Goal: Information Seeking & Learning: Learn about a topic

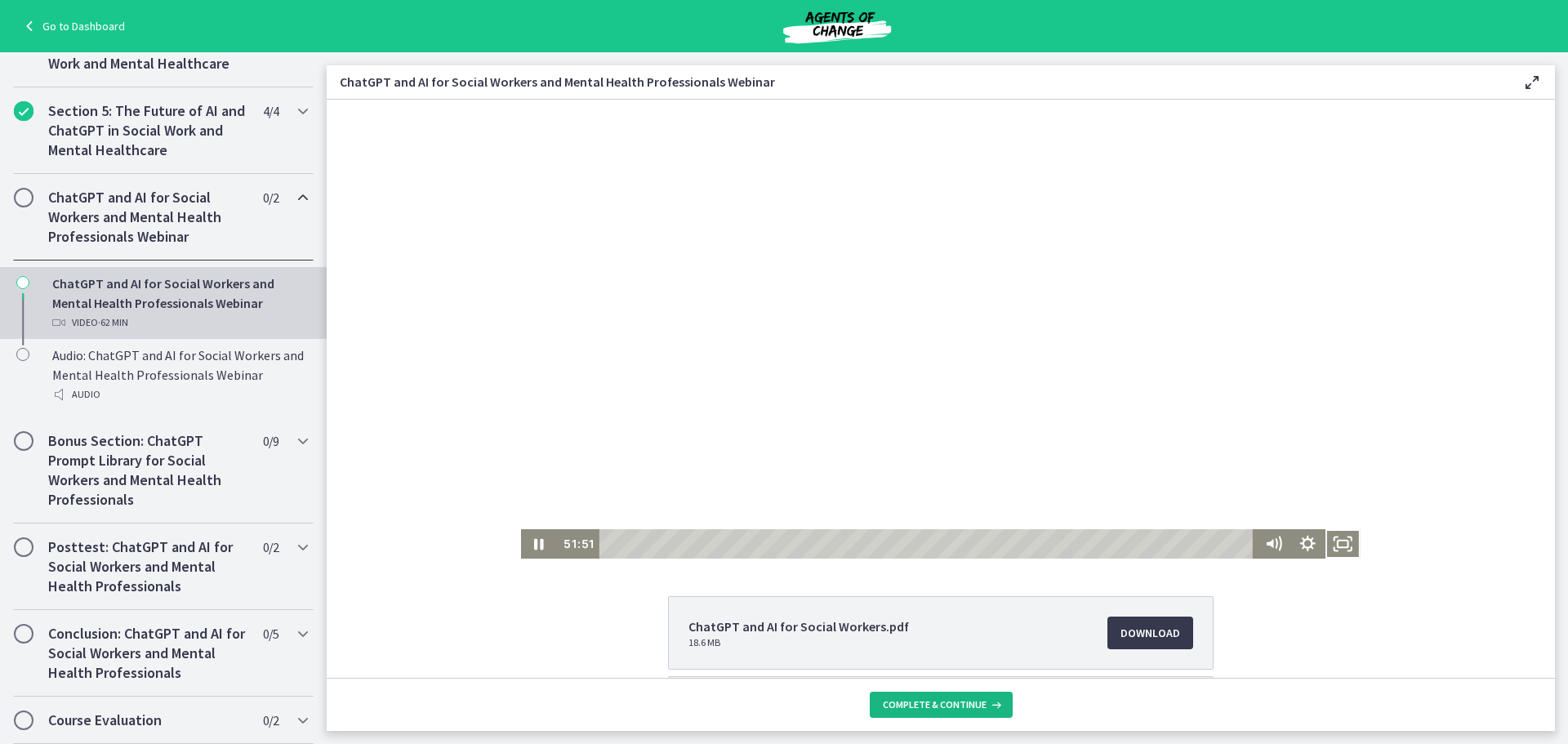
click at [946, 702] on span "Complete & continue" at bounding box center [934, 704] width 103 height 13
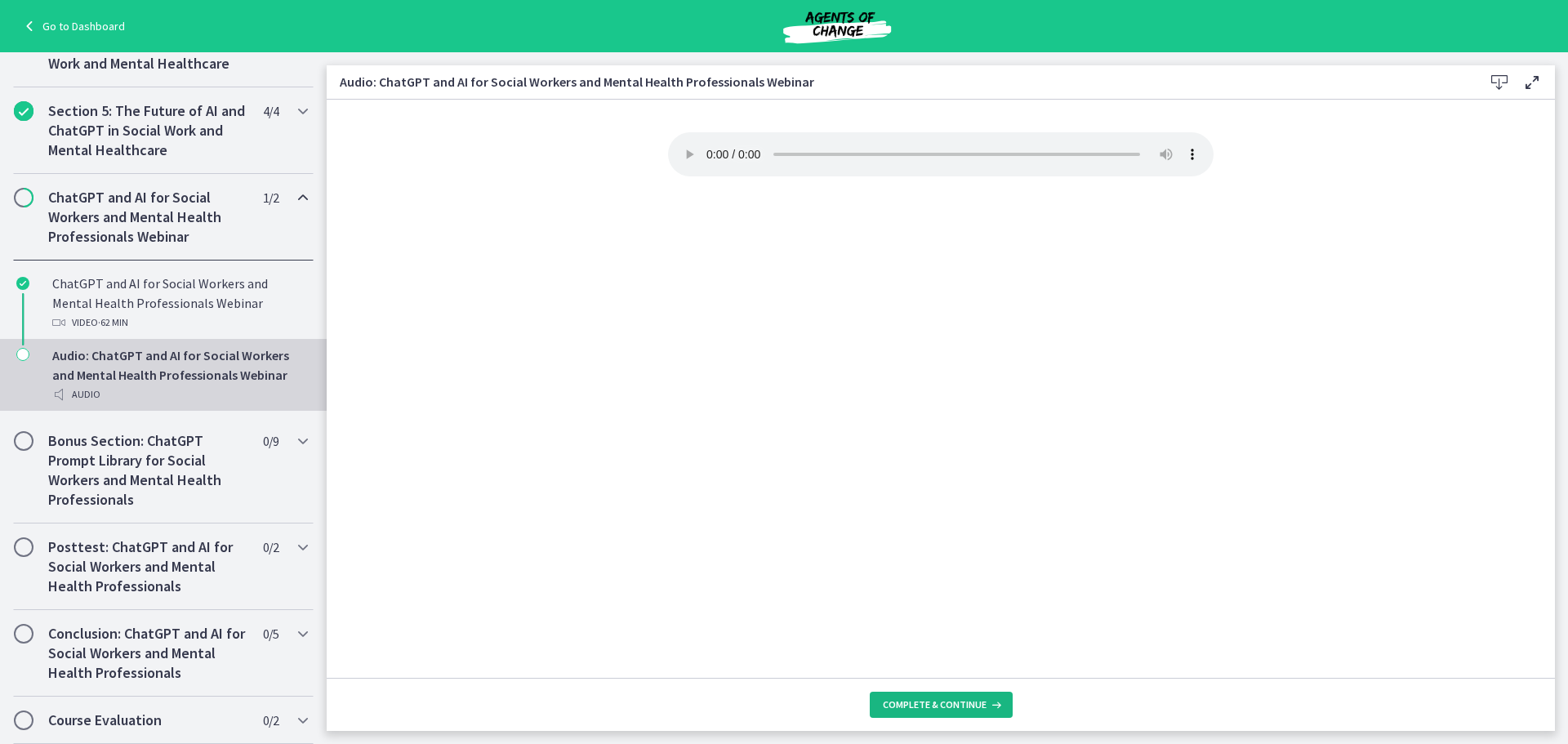
click at [977, 699] on span "Complete & continue" at bounding box center [934, 704] width 103 height 13
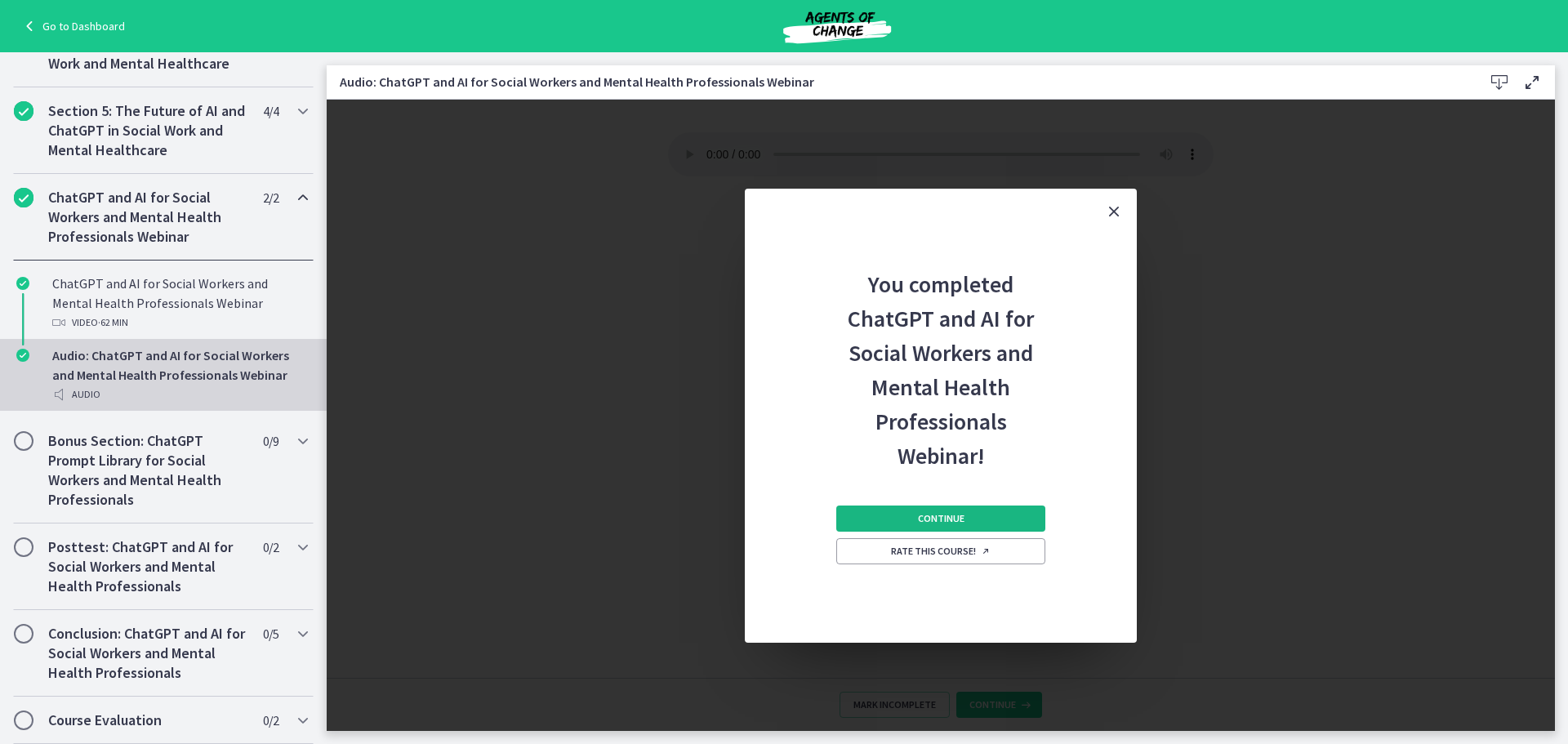
click at [952, 518] on span "Continue" at bounding box center [941, 518] width 46 height 13
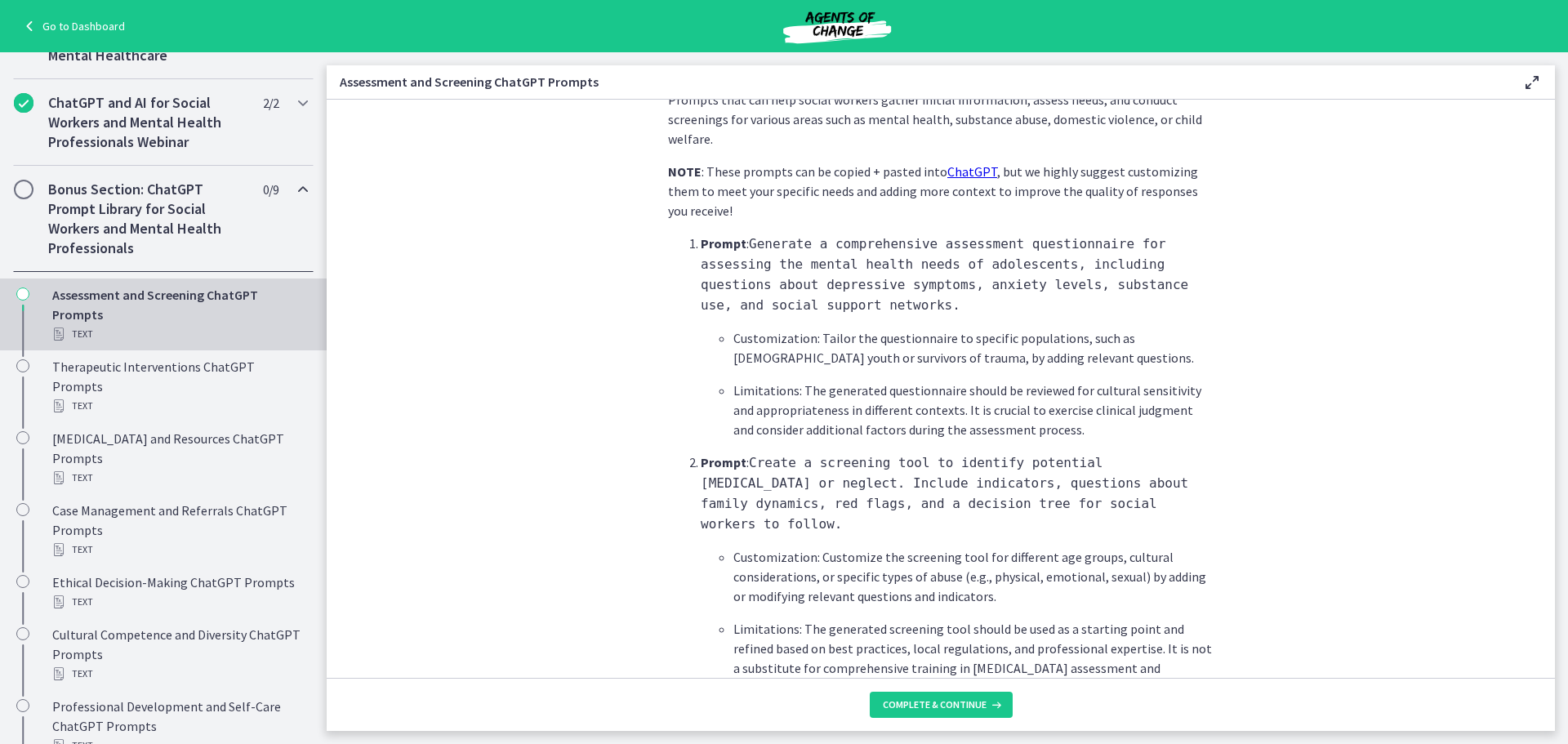
scroll to position [817, 0]
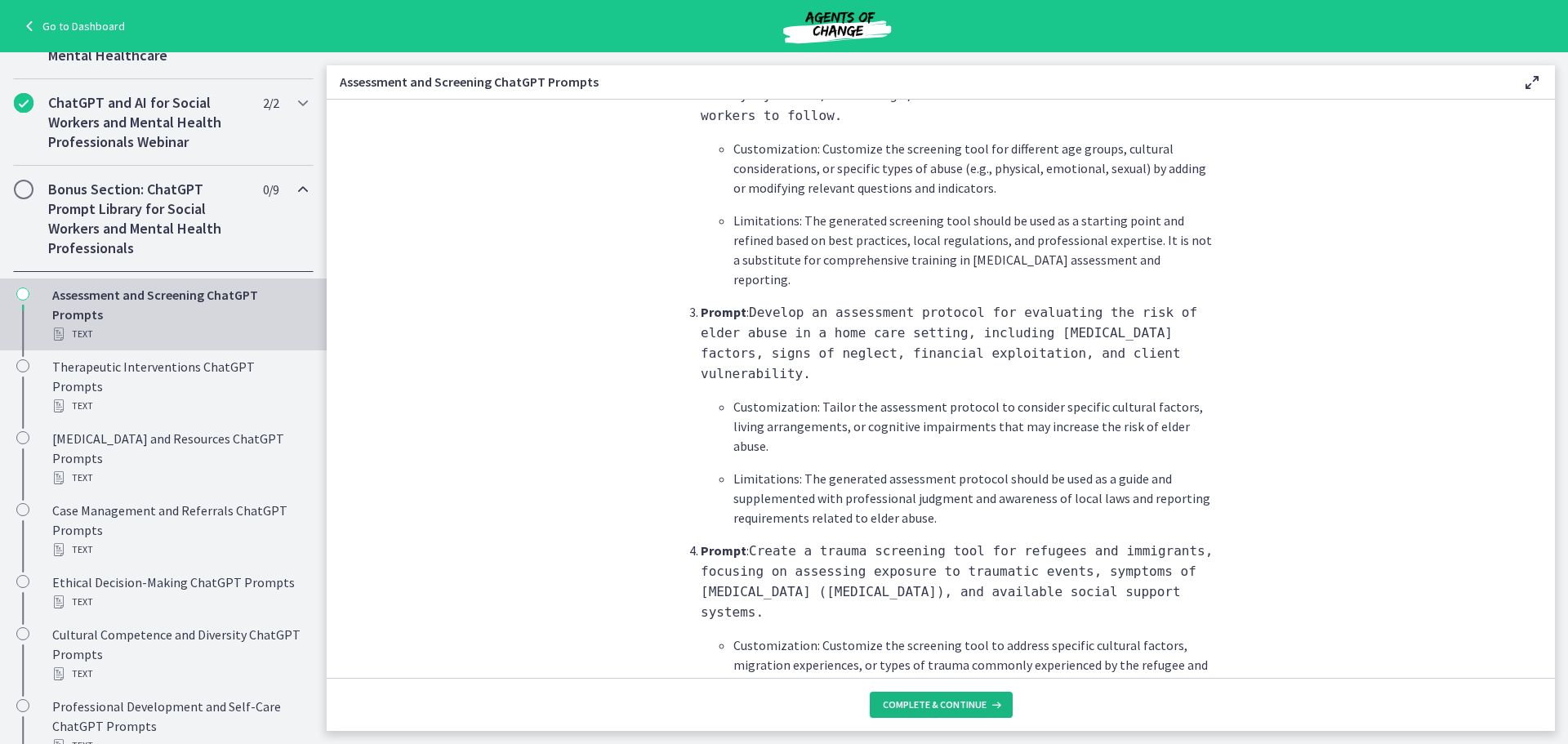
click at [927, 703] on span "Complete & continue" at bounding box center [934, 704] width 103 height 13
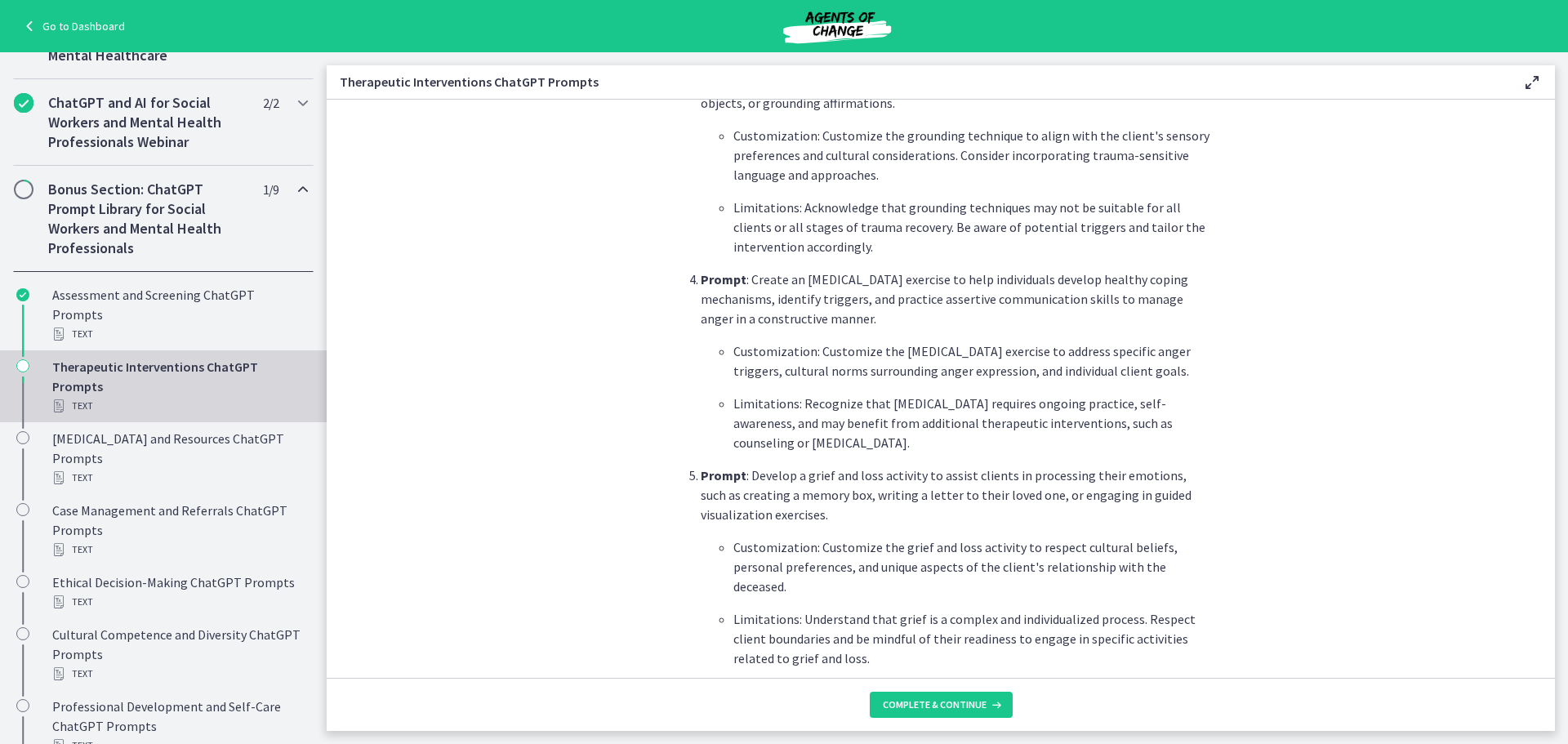
scroll to position [1143, 0]
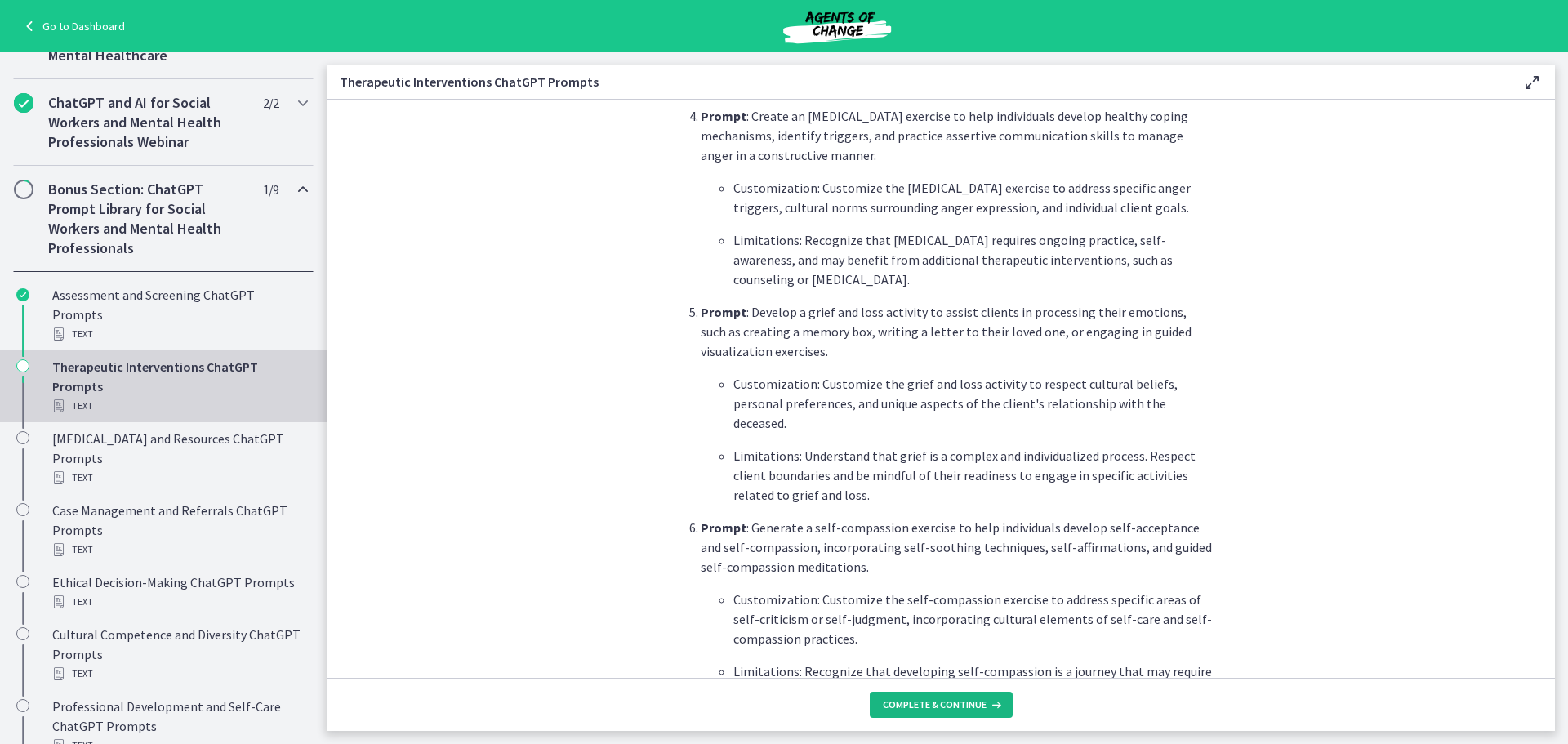
click at [933, 707] on span "Complete & continue" at bounding box center [934, 704] width 103 height 13
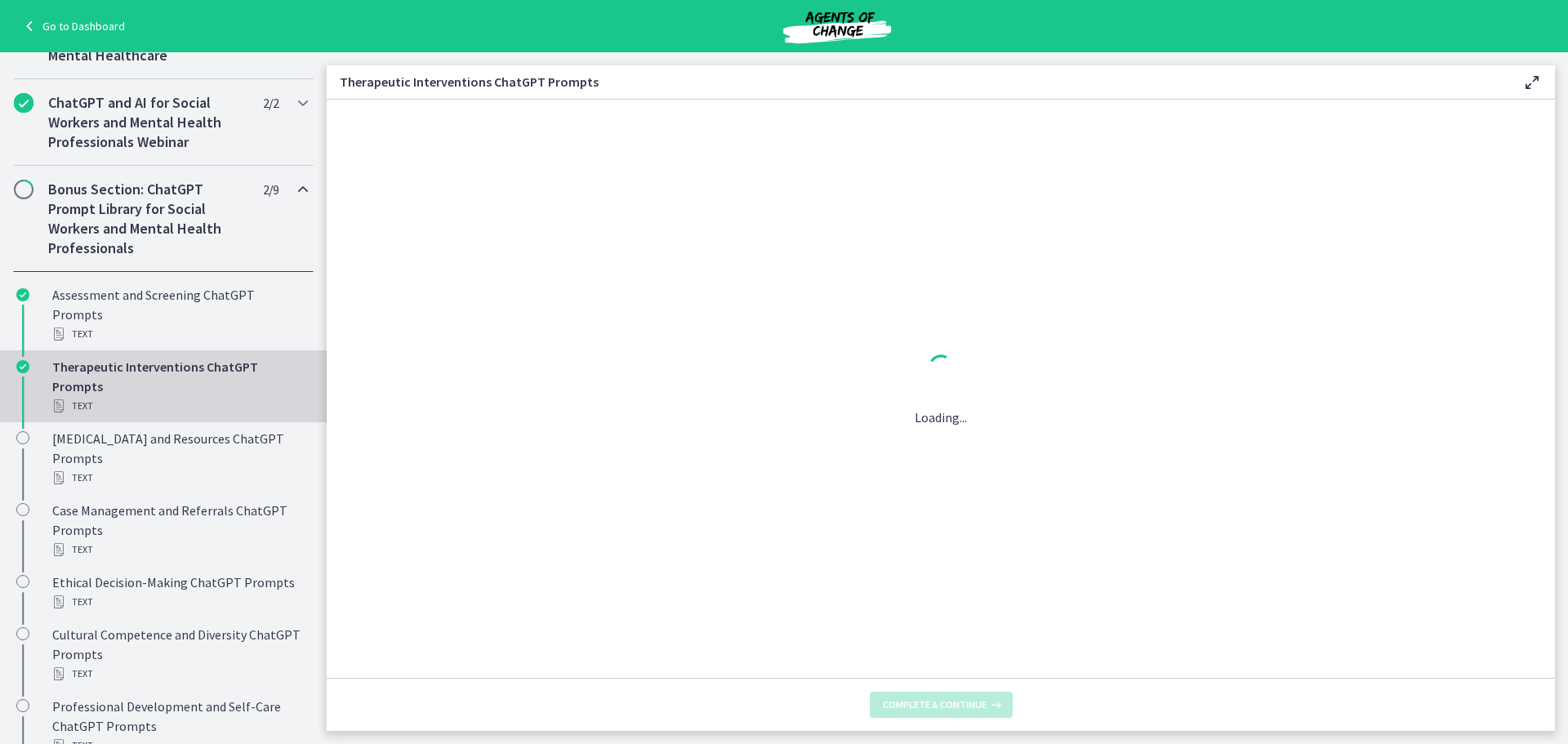
scroll to position [0, 0]
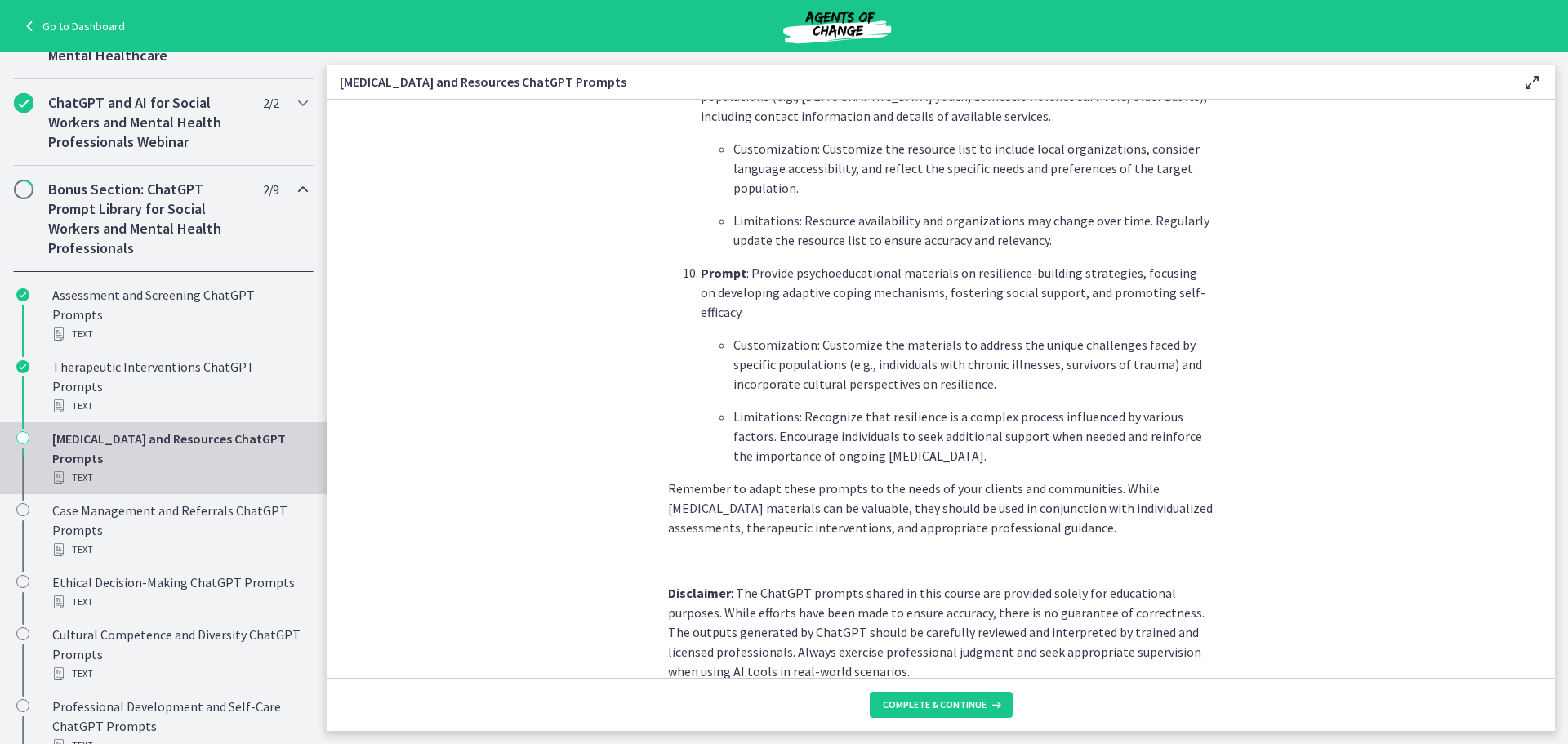
scroll to position [2165, 0]
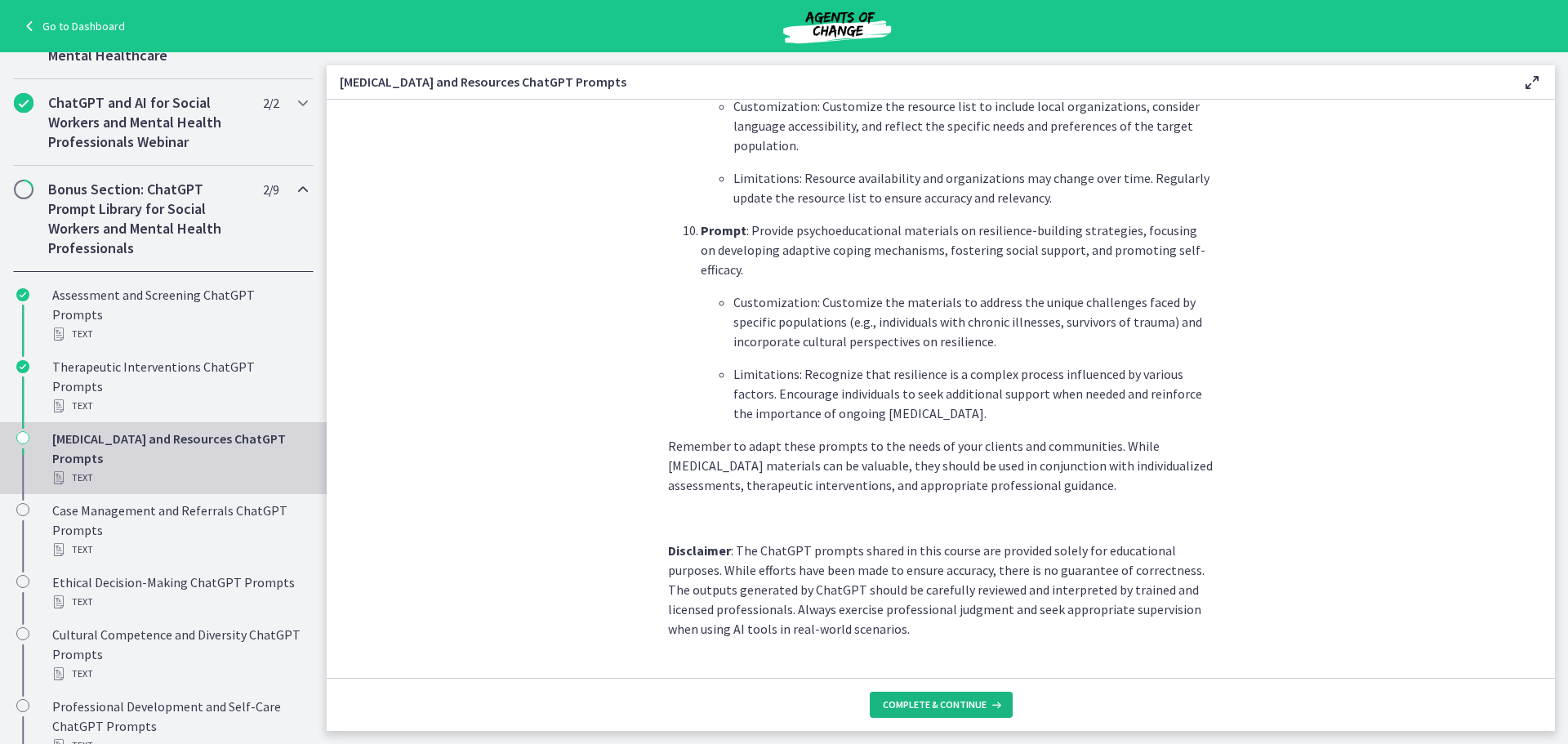
click at [970, 702] on span "Complete & continue" at bounding box center [934, 704] width 103 height 13
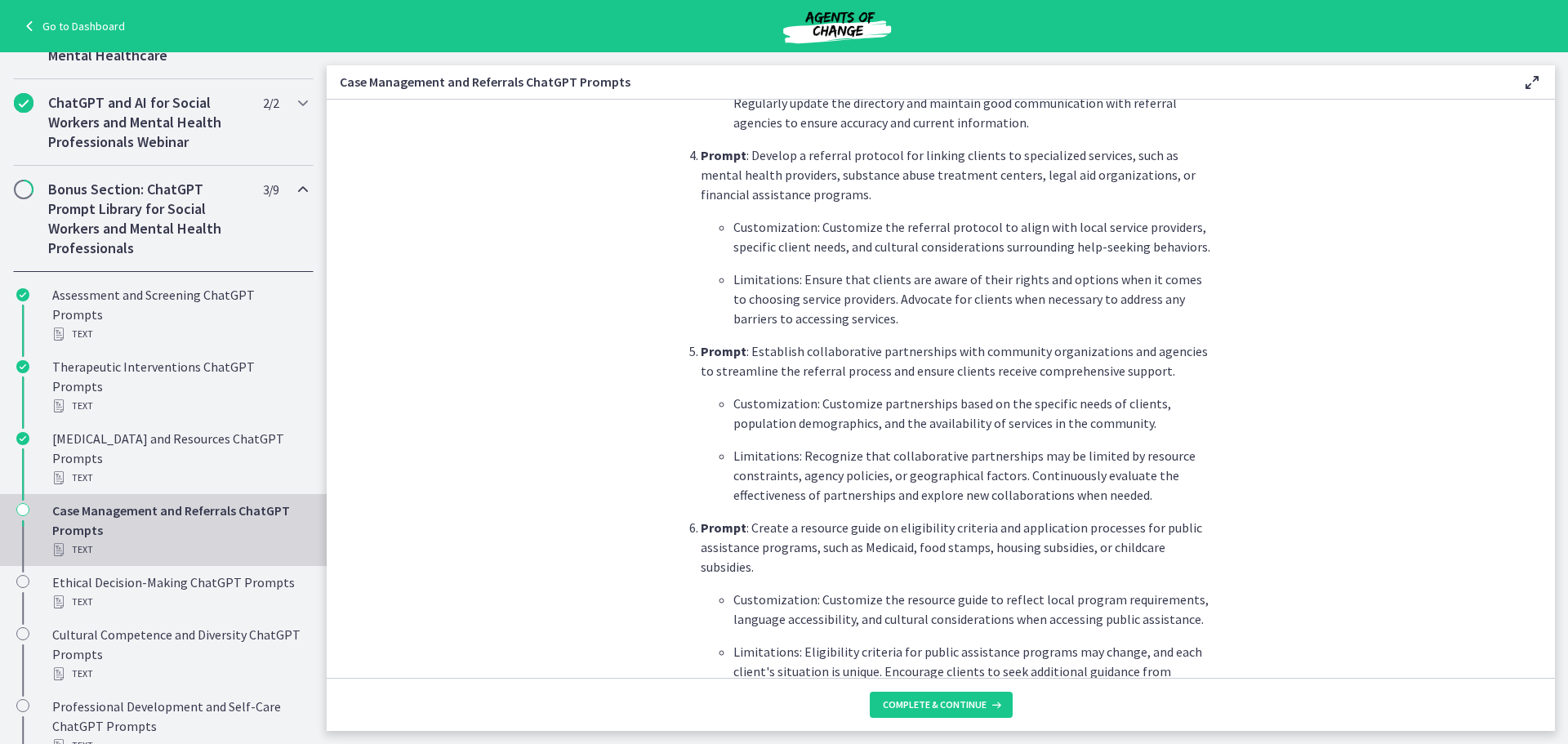
scroll to position [1225, 0]
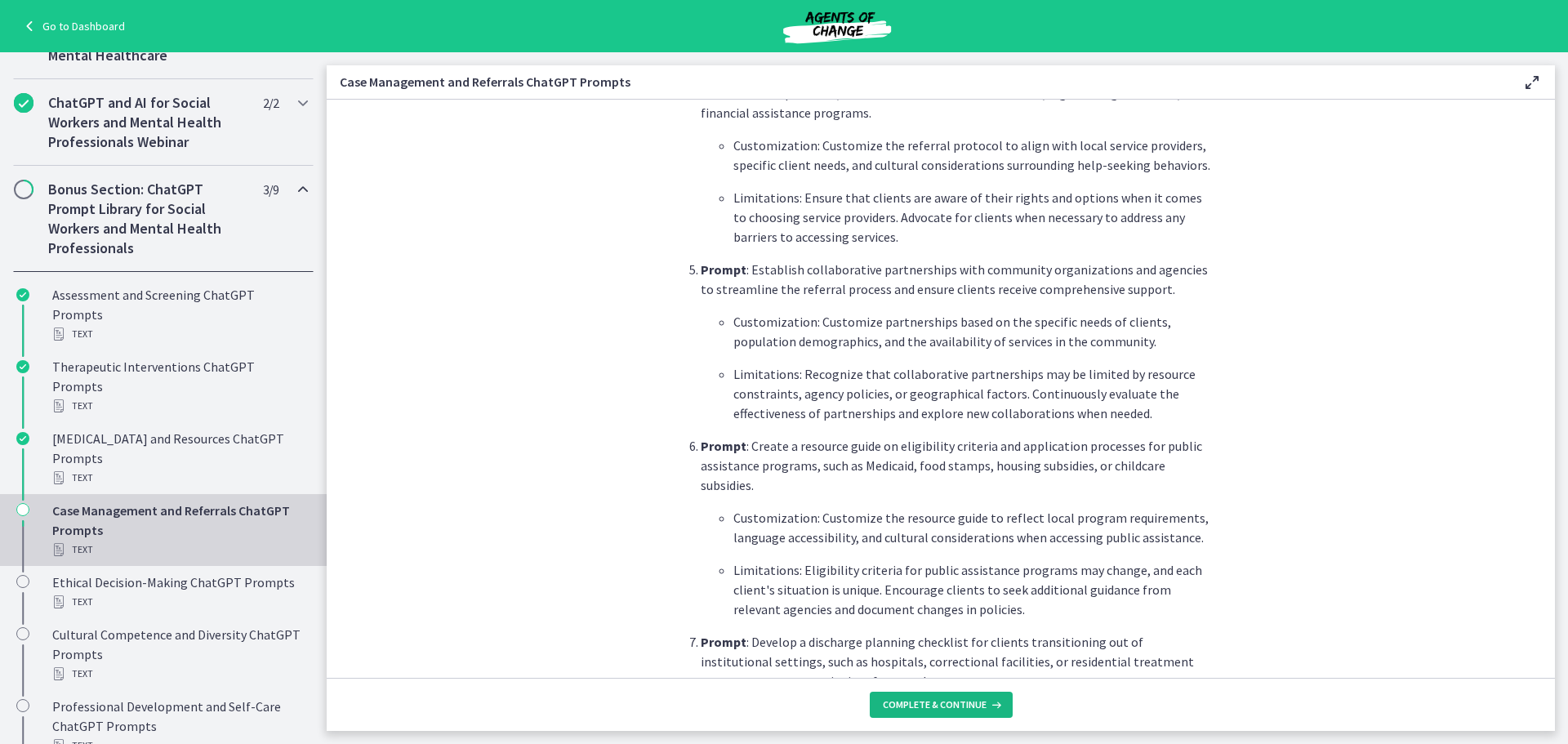
click at [966, 706] on span "Complete & continue" at bounding box center [934, 704] width 103 height 13
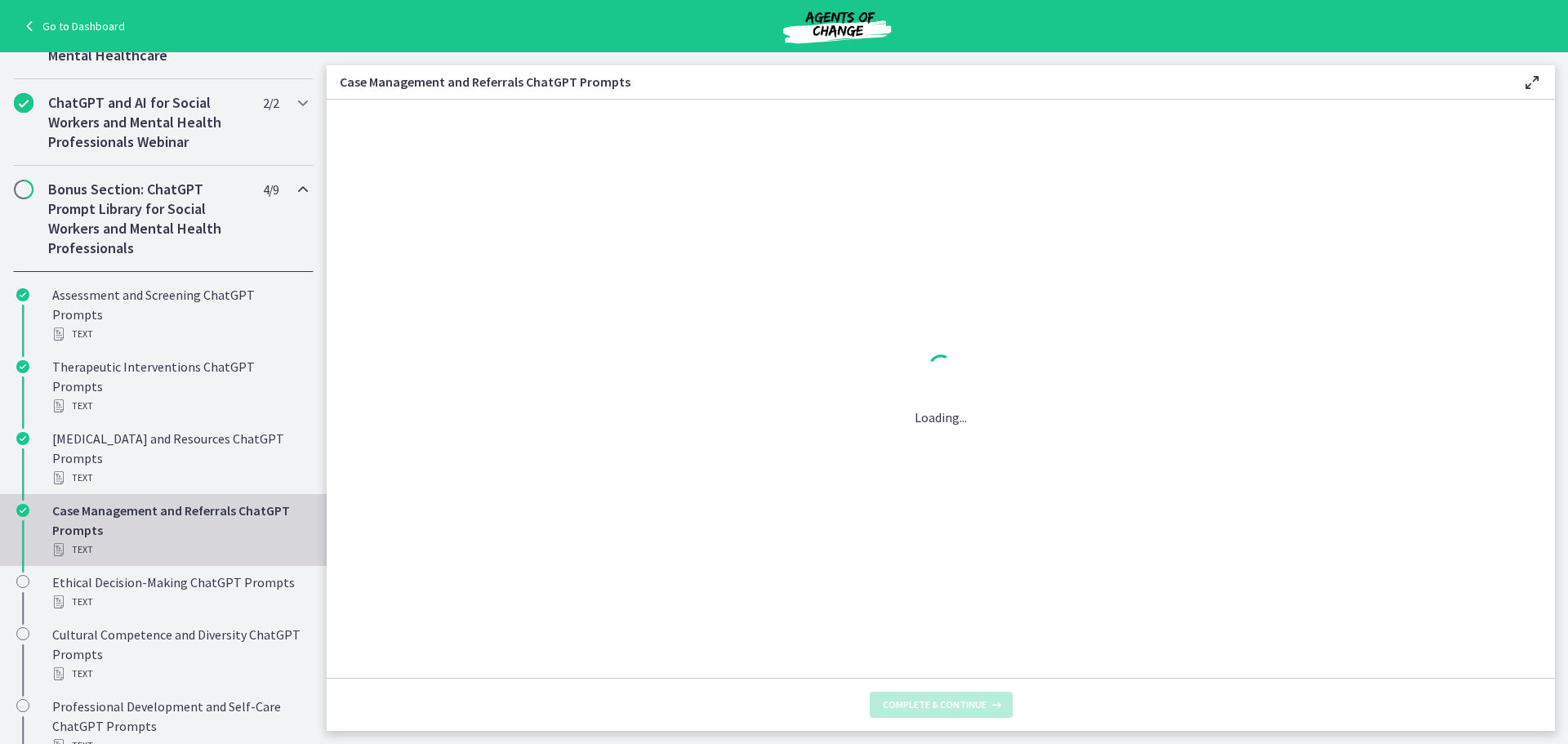
scroll to position [0, 0]
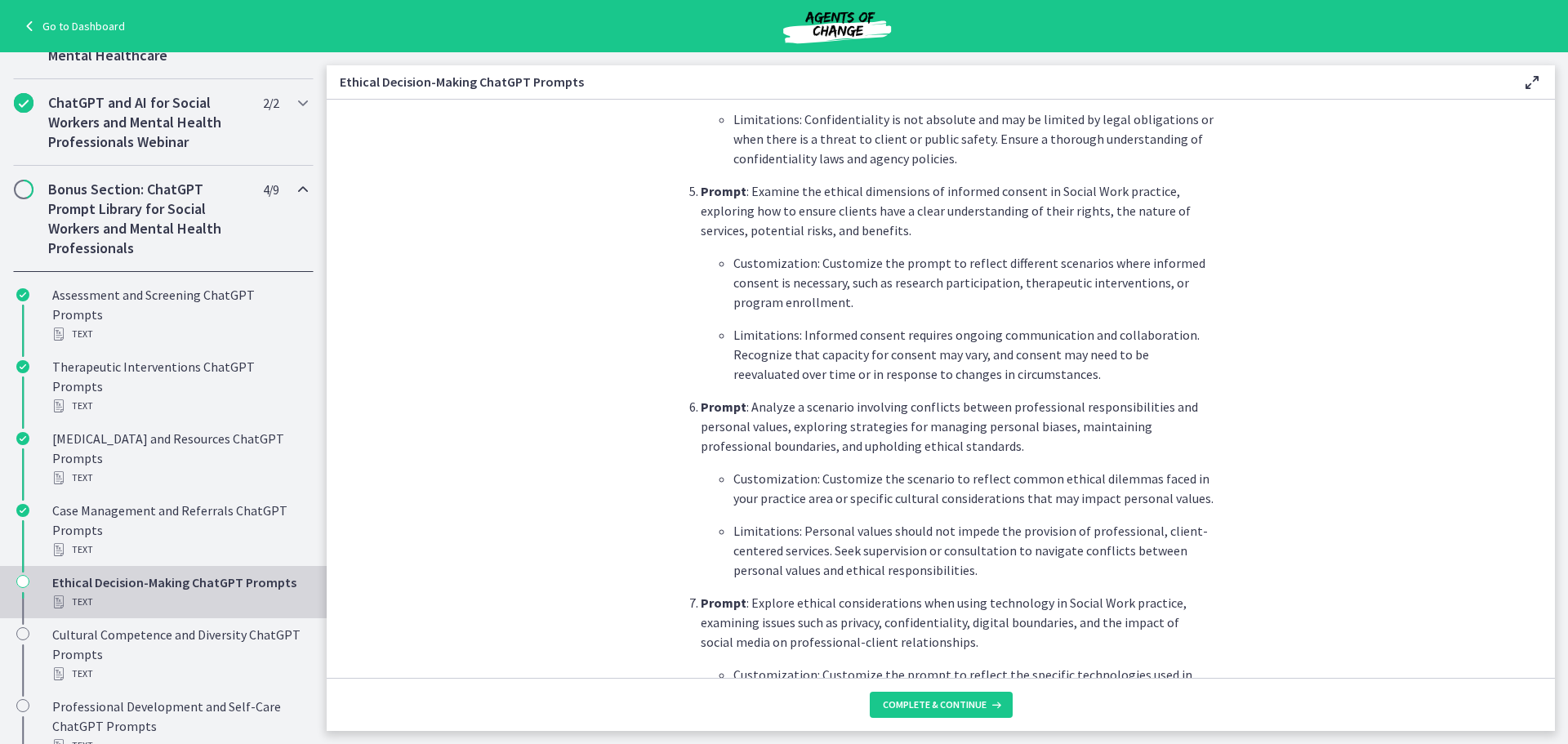
scroll to position [1306, 0]
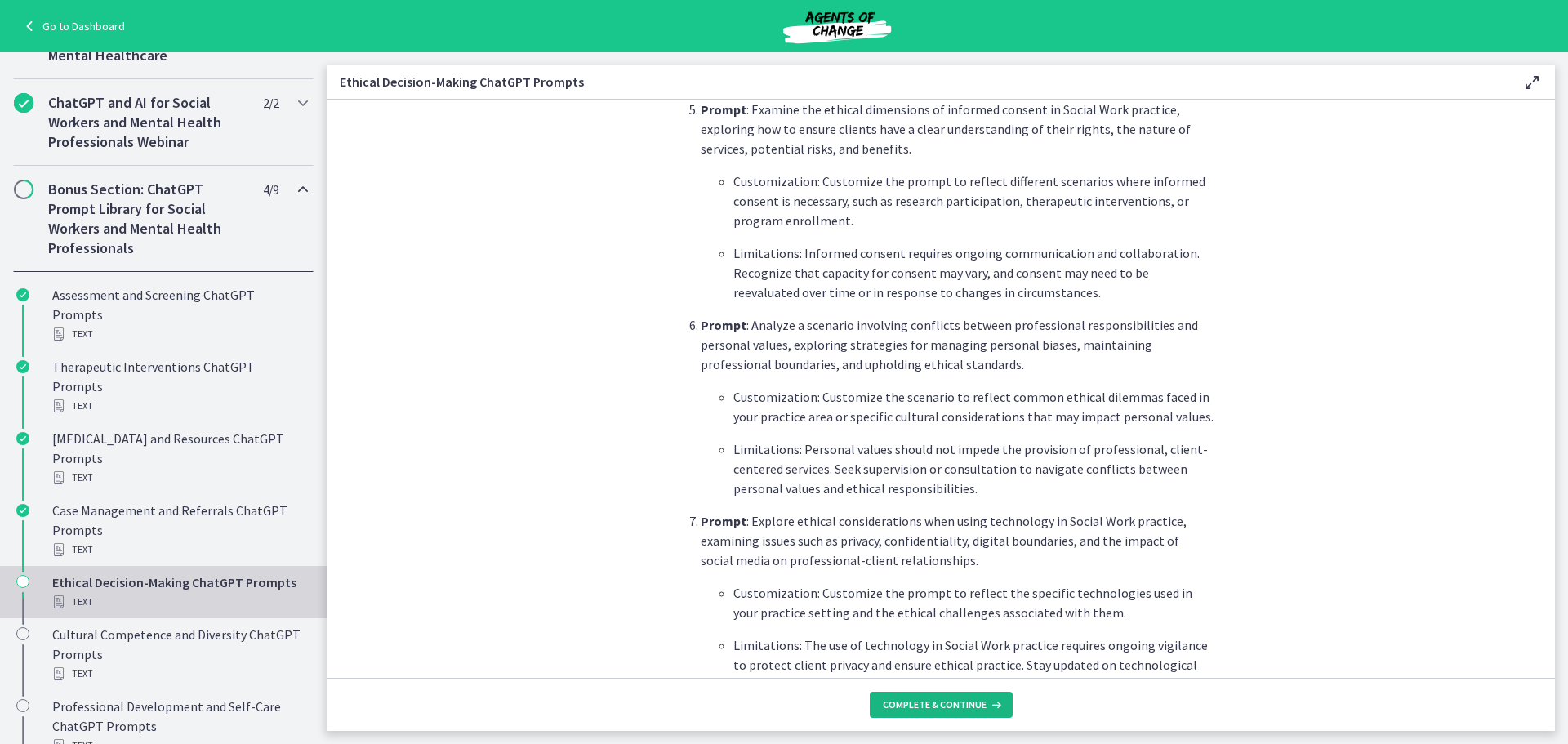
click at [973, 695] on button "Complete & continue" at bounding box center [941, 705] width 143 height 27
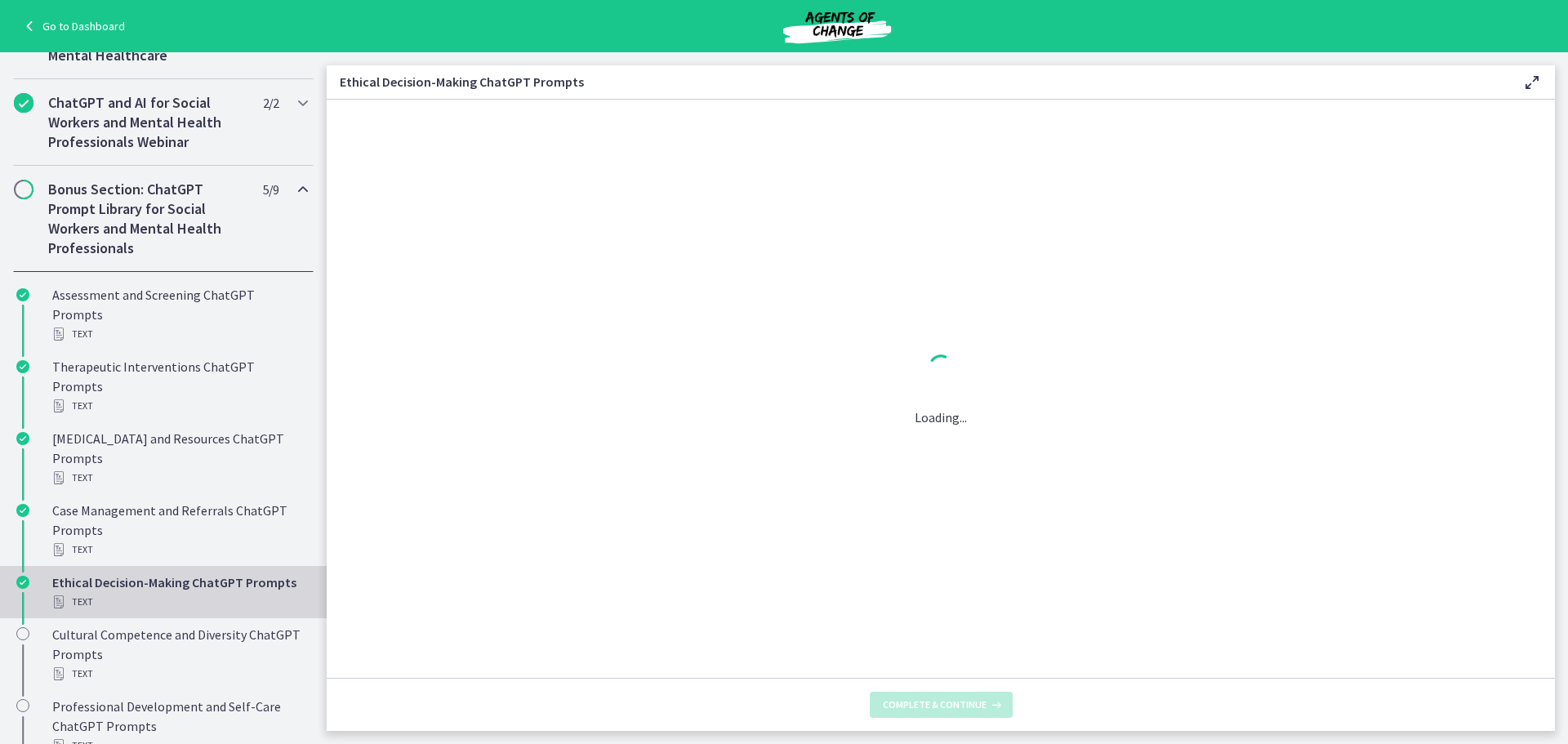
scroll to position [0, 0]
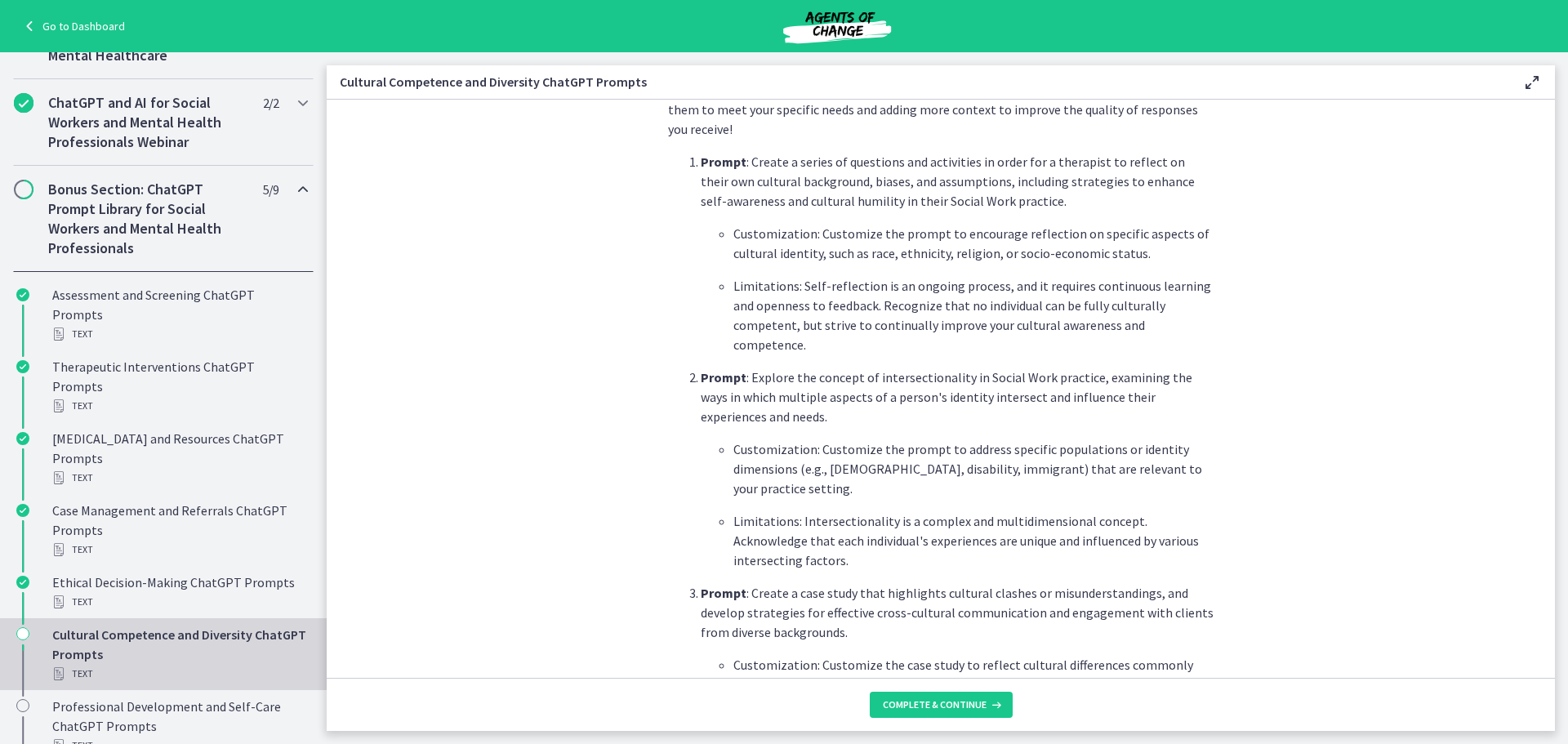
scroll to position [408, 0]
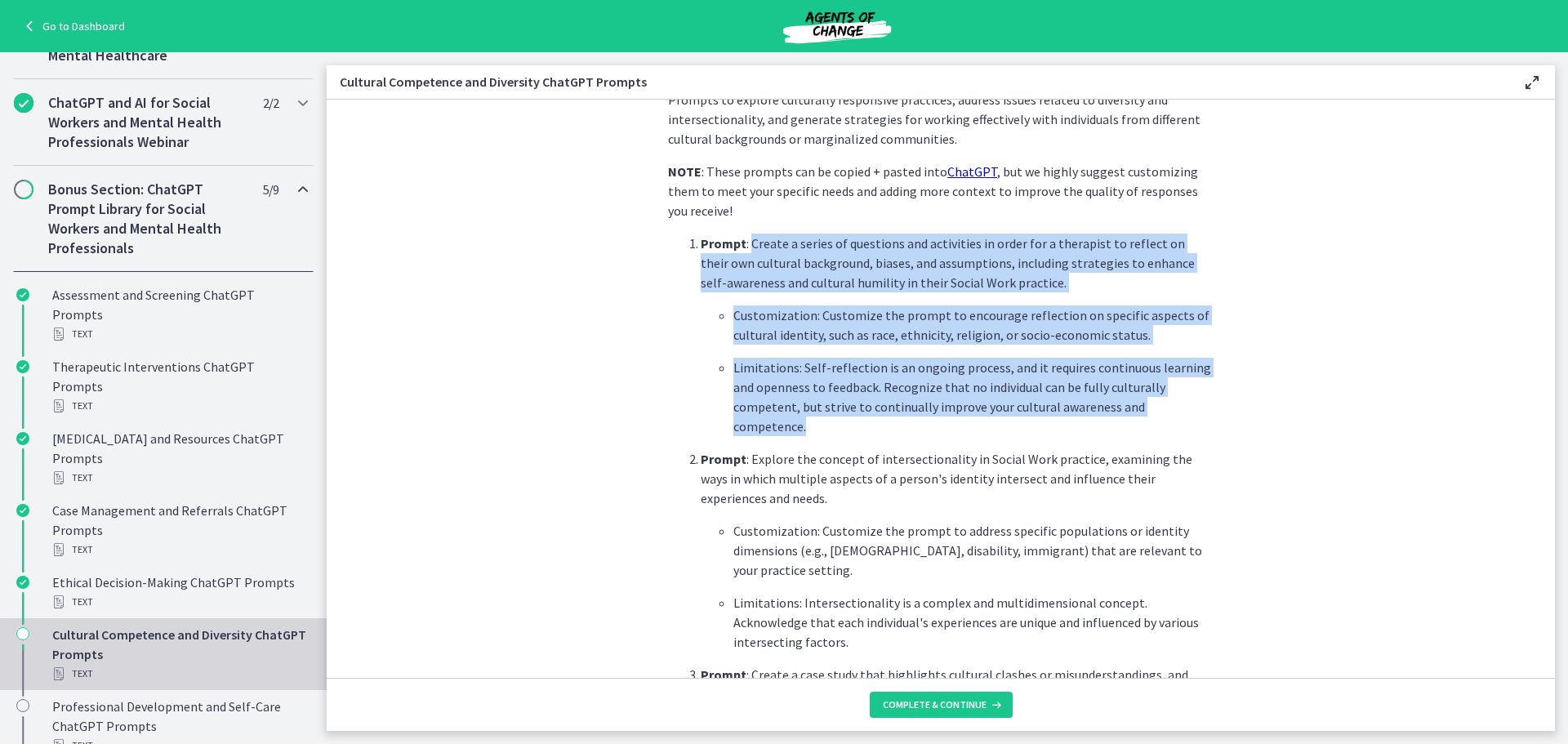
drag, startPoint x: 744, startPoint y: 244, endPoint x: 1210, endPoint y: 396, distance: 490.2
click at [1209, 400] on section "What is this collection of prompts? Prompts to explore culturally responsive pr…" at bounding box center [940, 388] width 1228 height 578
copy li "Create a series of questions and activities in order for a therapist to reflect…"
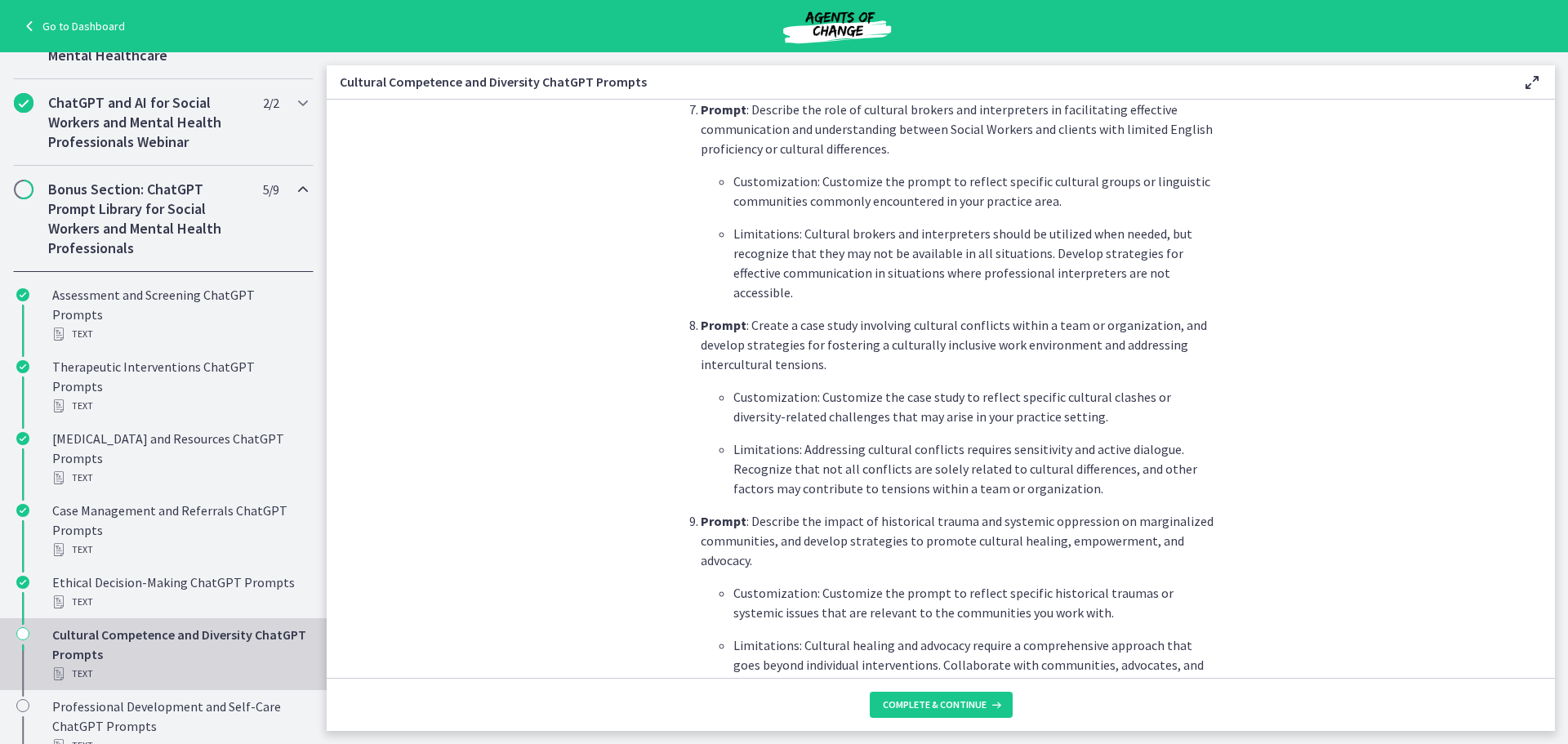
scroll to position [2123, 0]
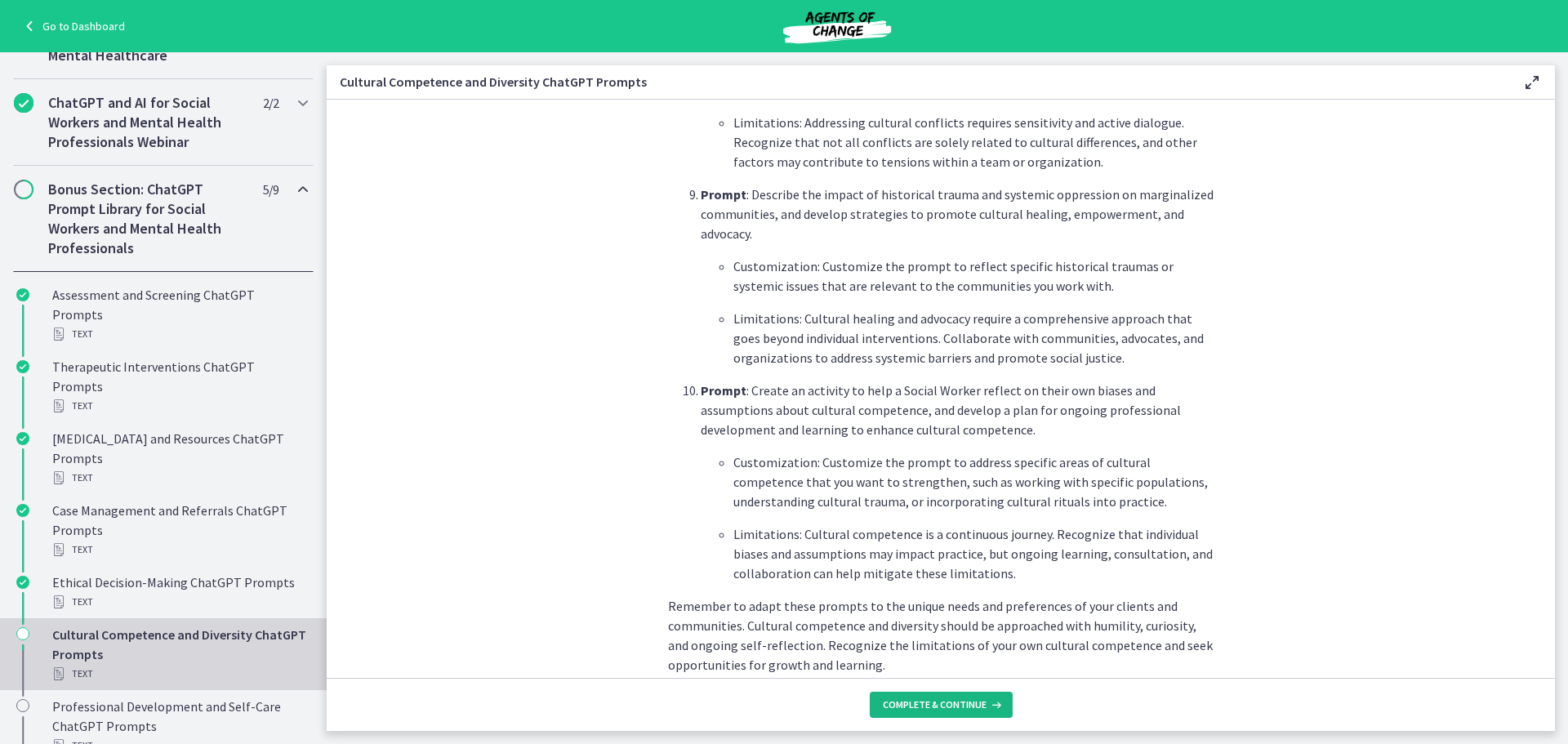
click at [925, 700] on span "Complete & continue" at bounding box center [934, 704] width 103 height 13
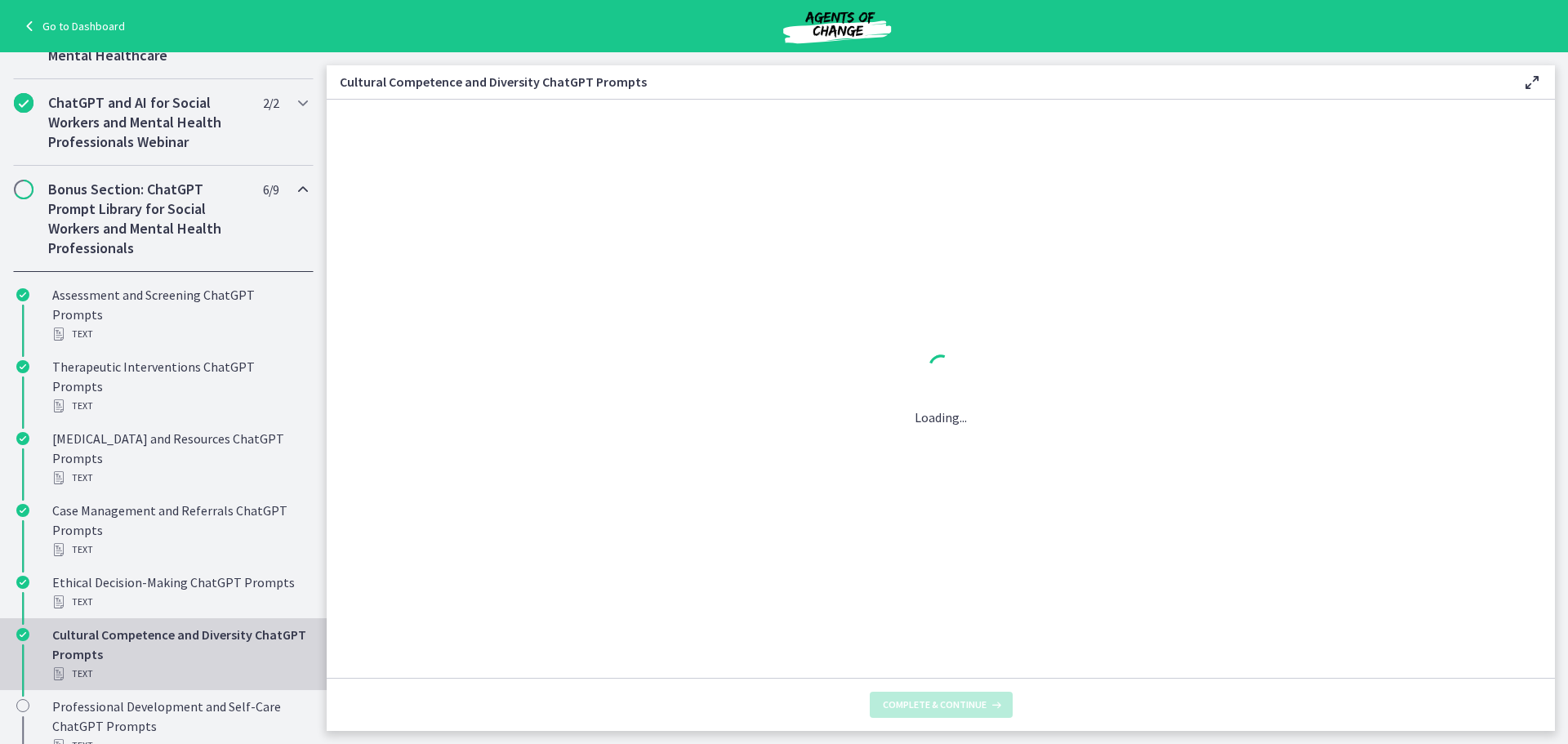
scroll to position [0, 0]
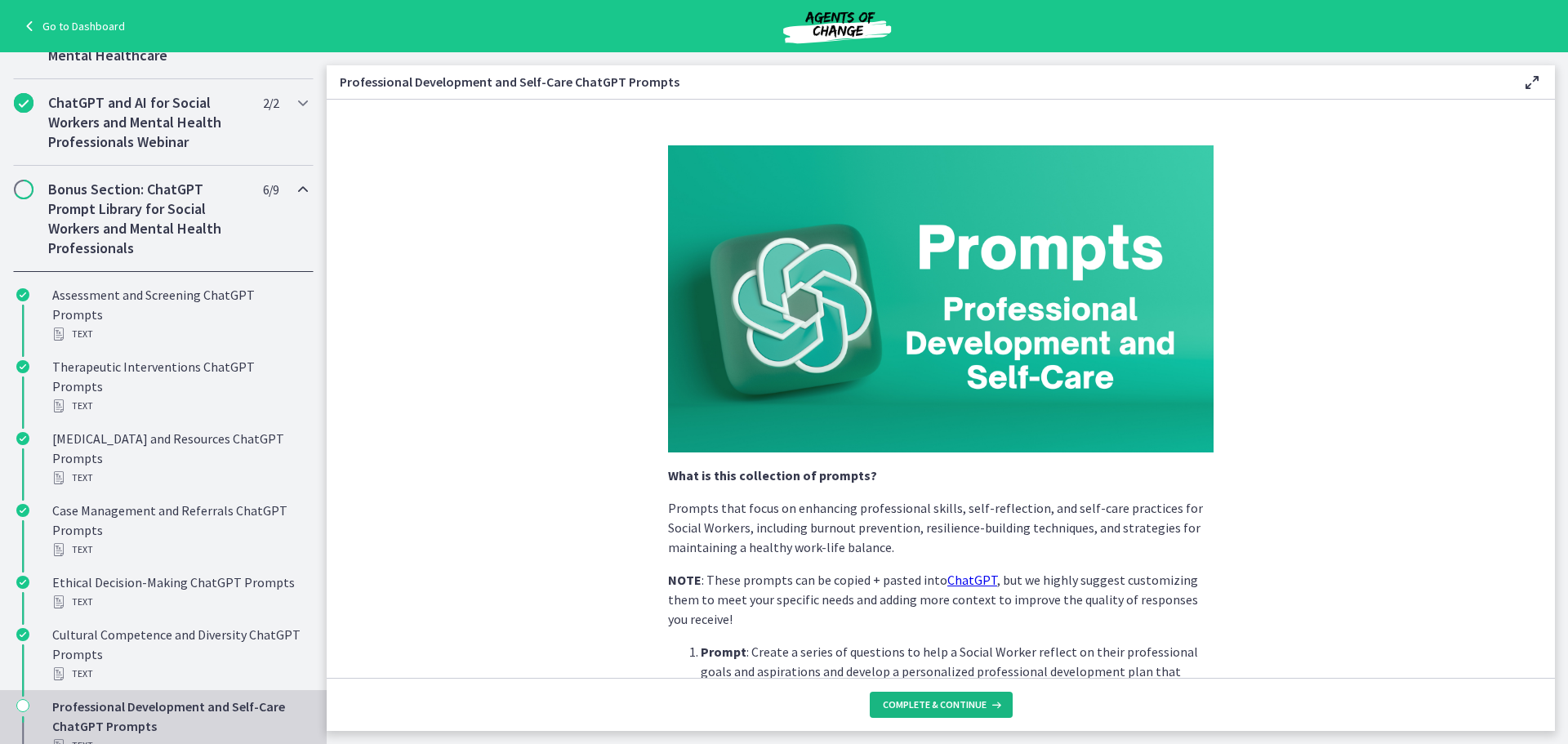
click at [926, 700] on span "Complete & continue" at bounding box center [934, 704] width 103 height 13
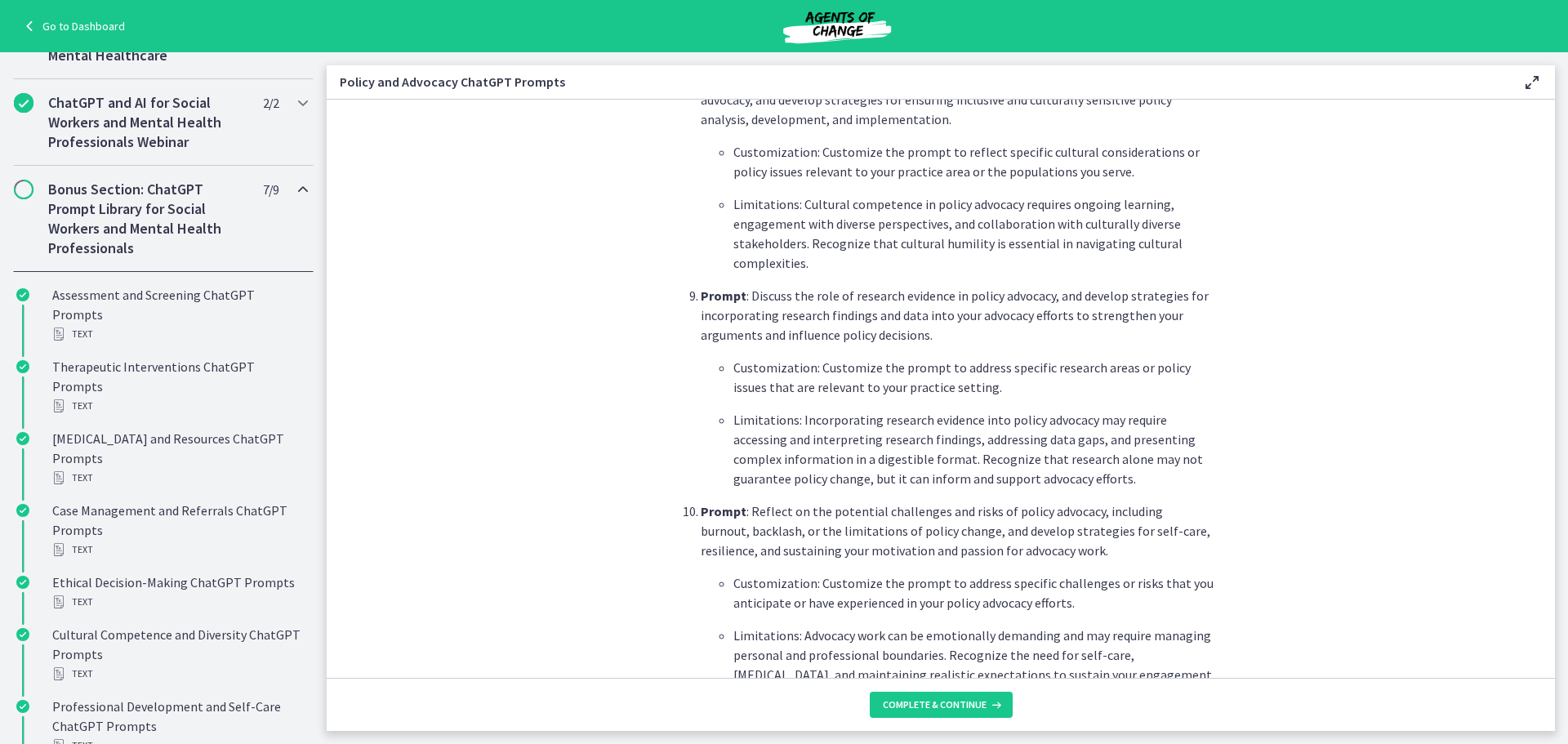
scroll to position [2309, 0]
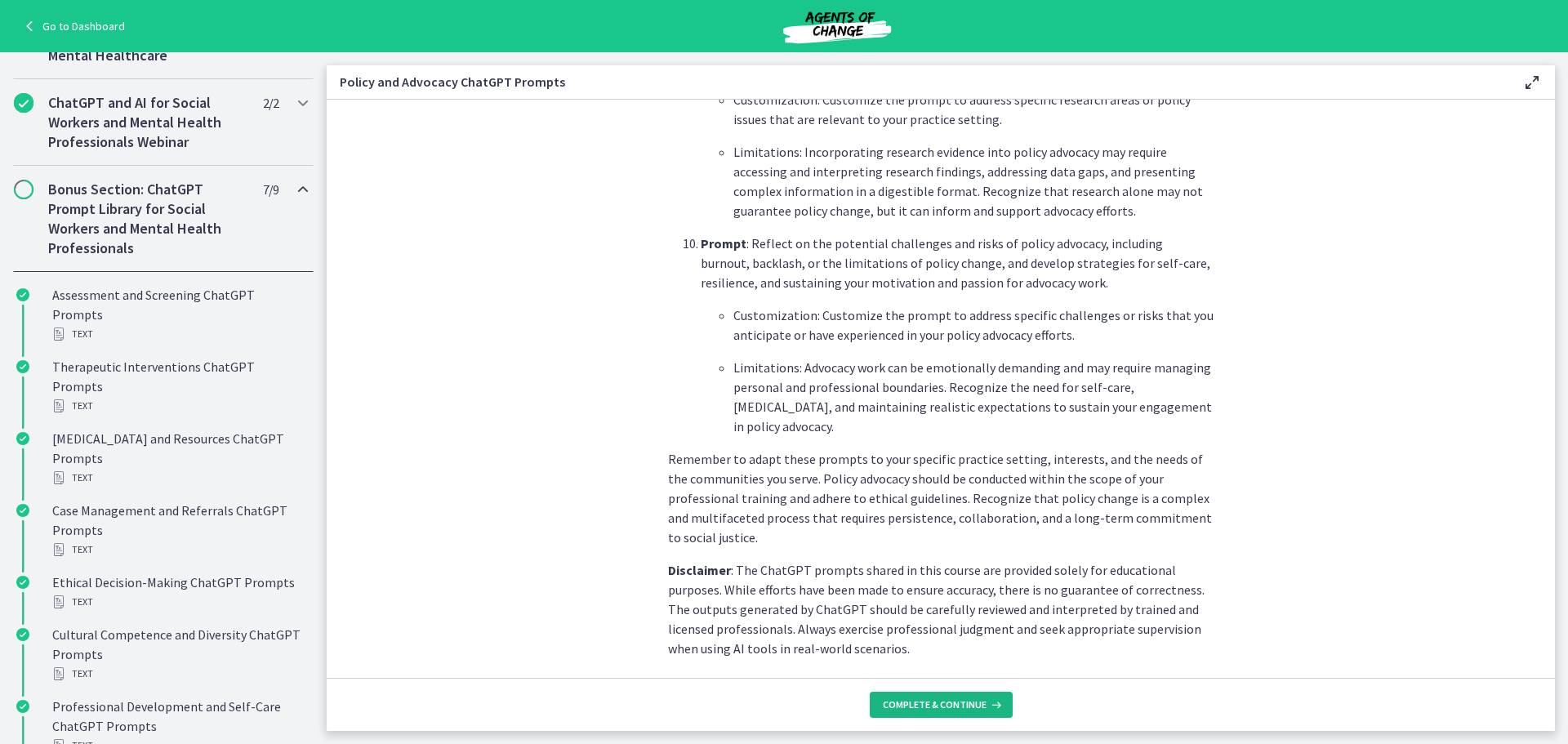
click at [970, 695] on button "Complete & continue" at bounding box center [941, 705] width 143 height 27
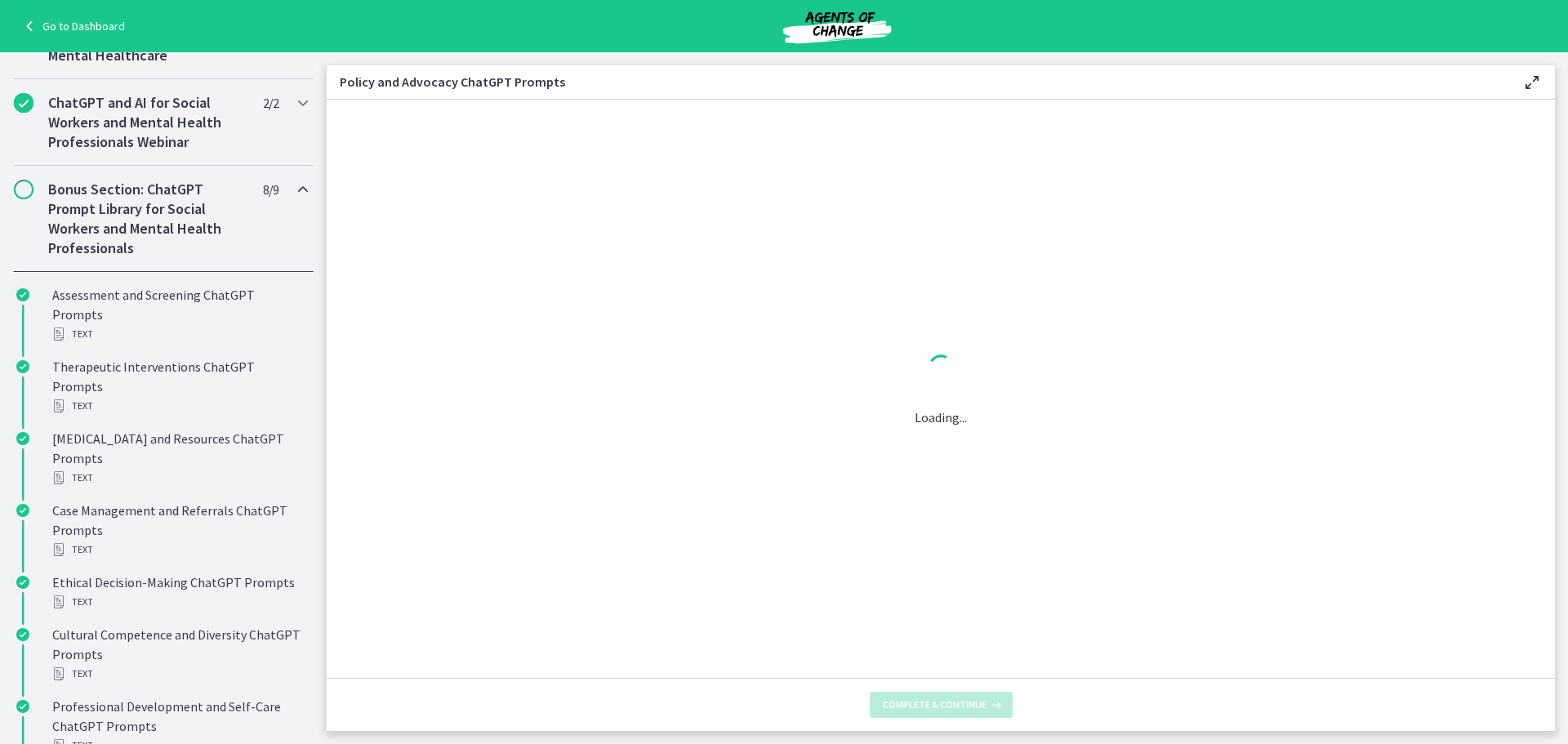
scroll to position [0, 0]
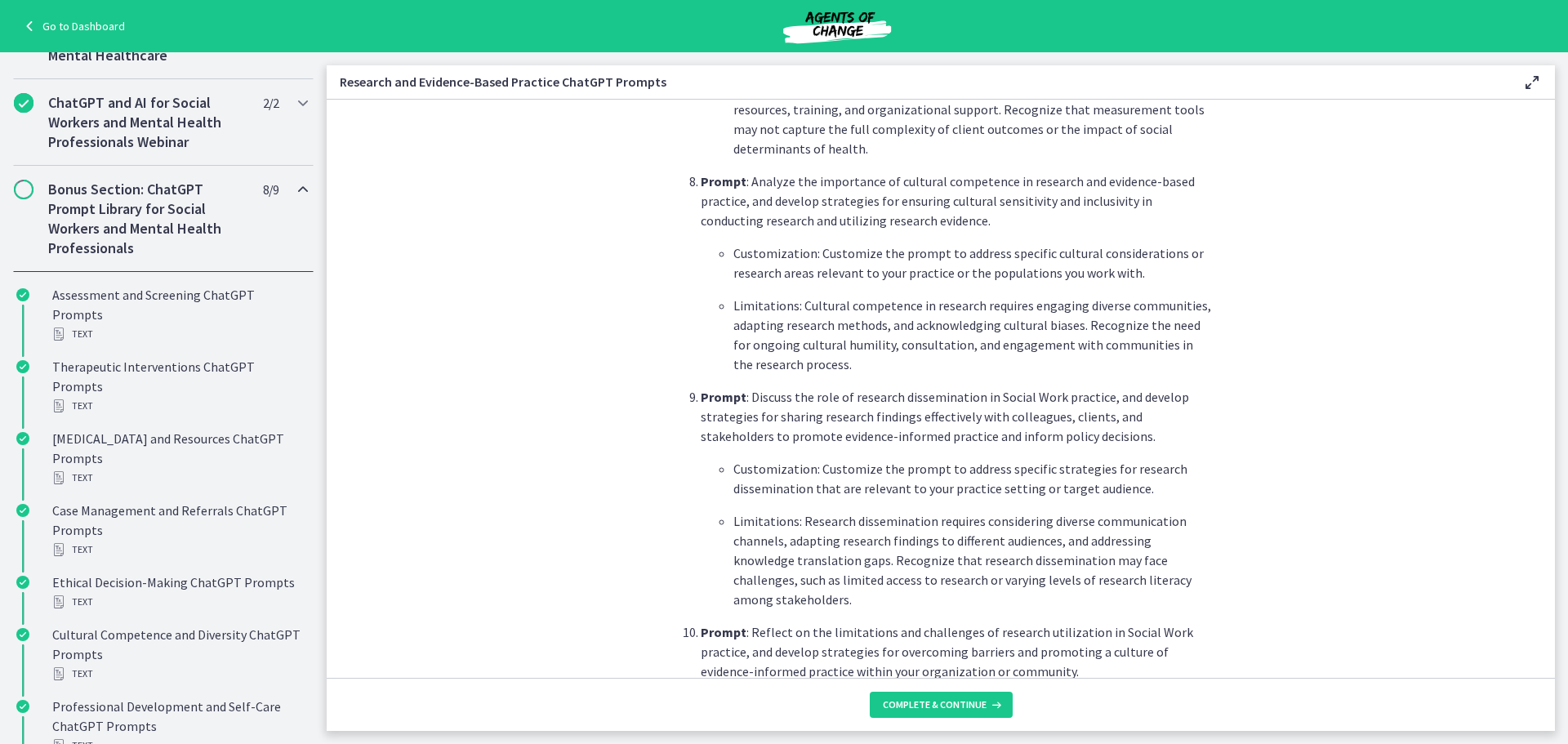
scroll to position [2420, 0]
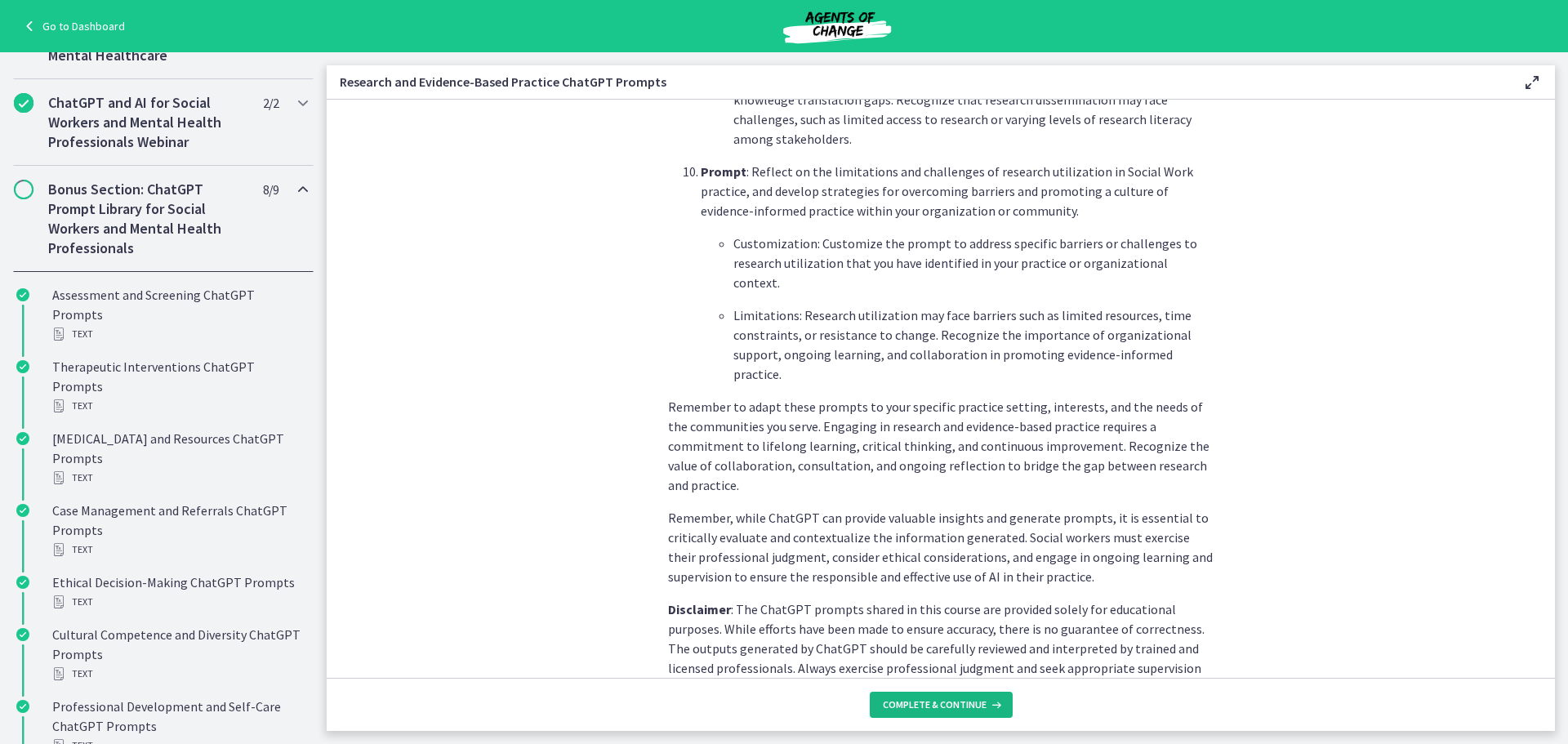
click at [955, 700] on span "Complete & continue" at bounding box center [934, 704] width 103 height 13
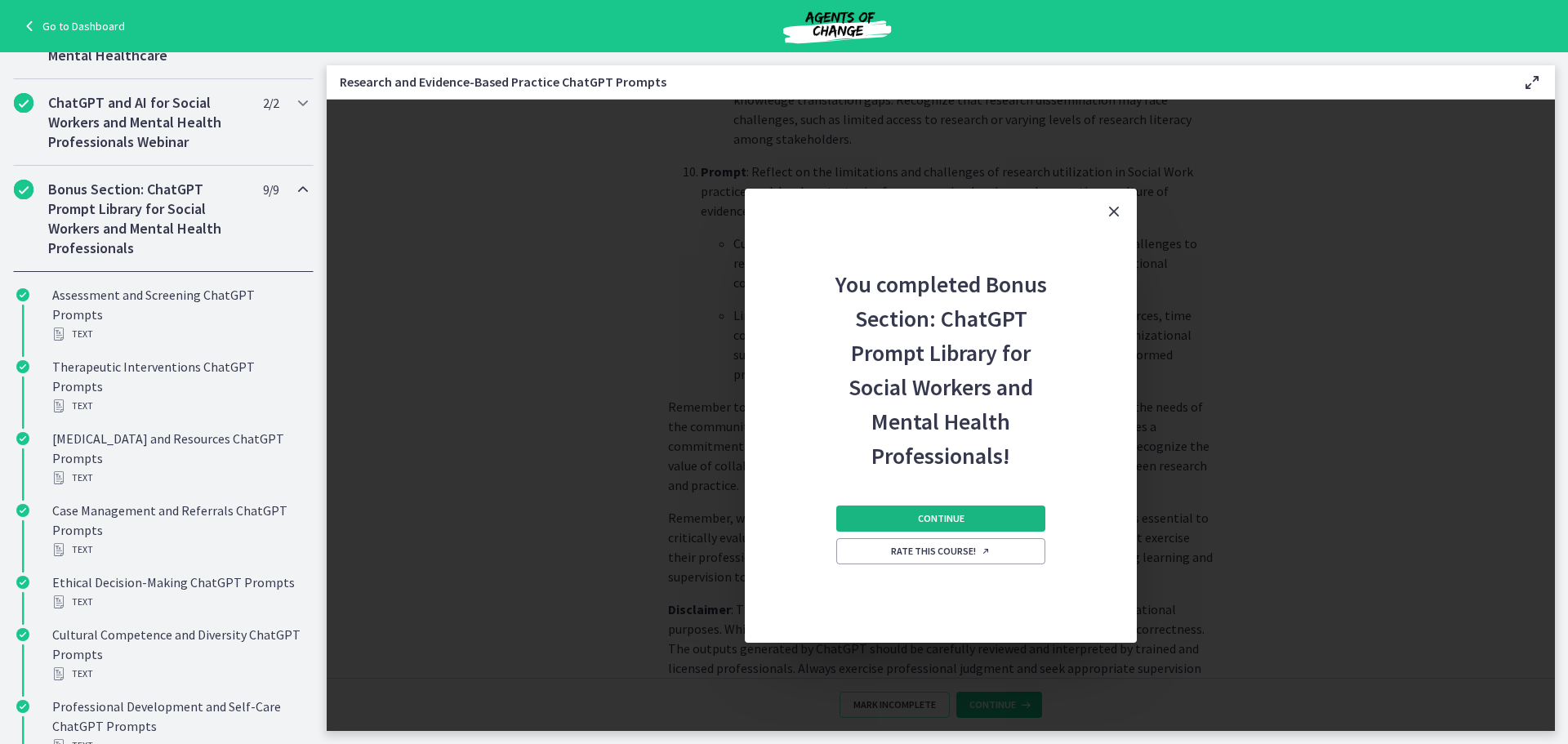
click at [946, 514] on span "Continue" at bounding box center [941, 518] width 46 height 13
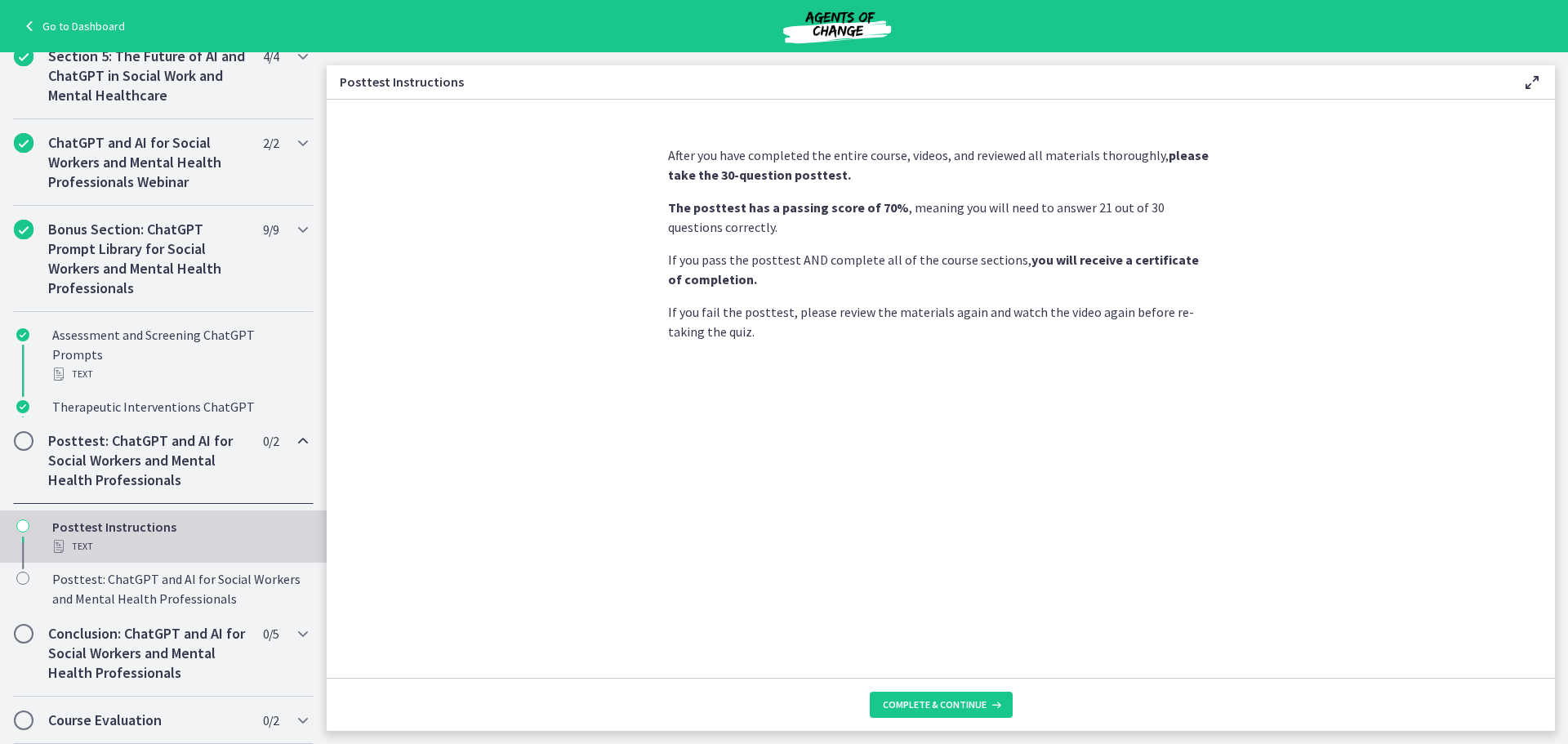
scroll to position [628, 0]
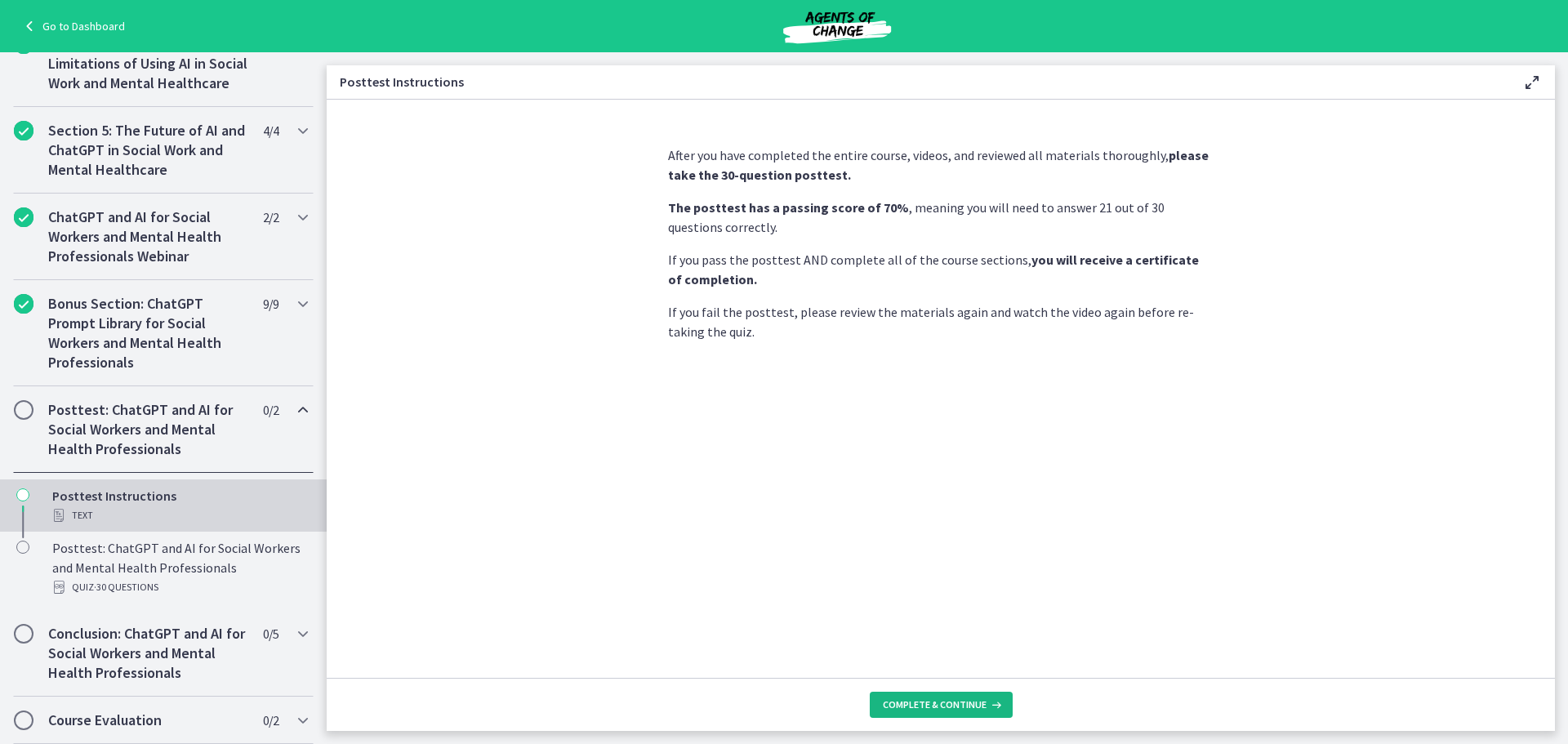
click at [922, 705] on span "Complete & continue" at bounding box center [934, 704] width 103 height 13
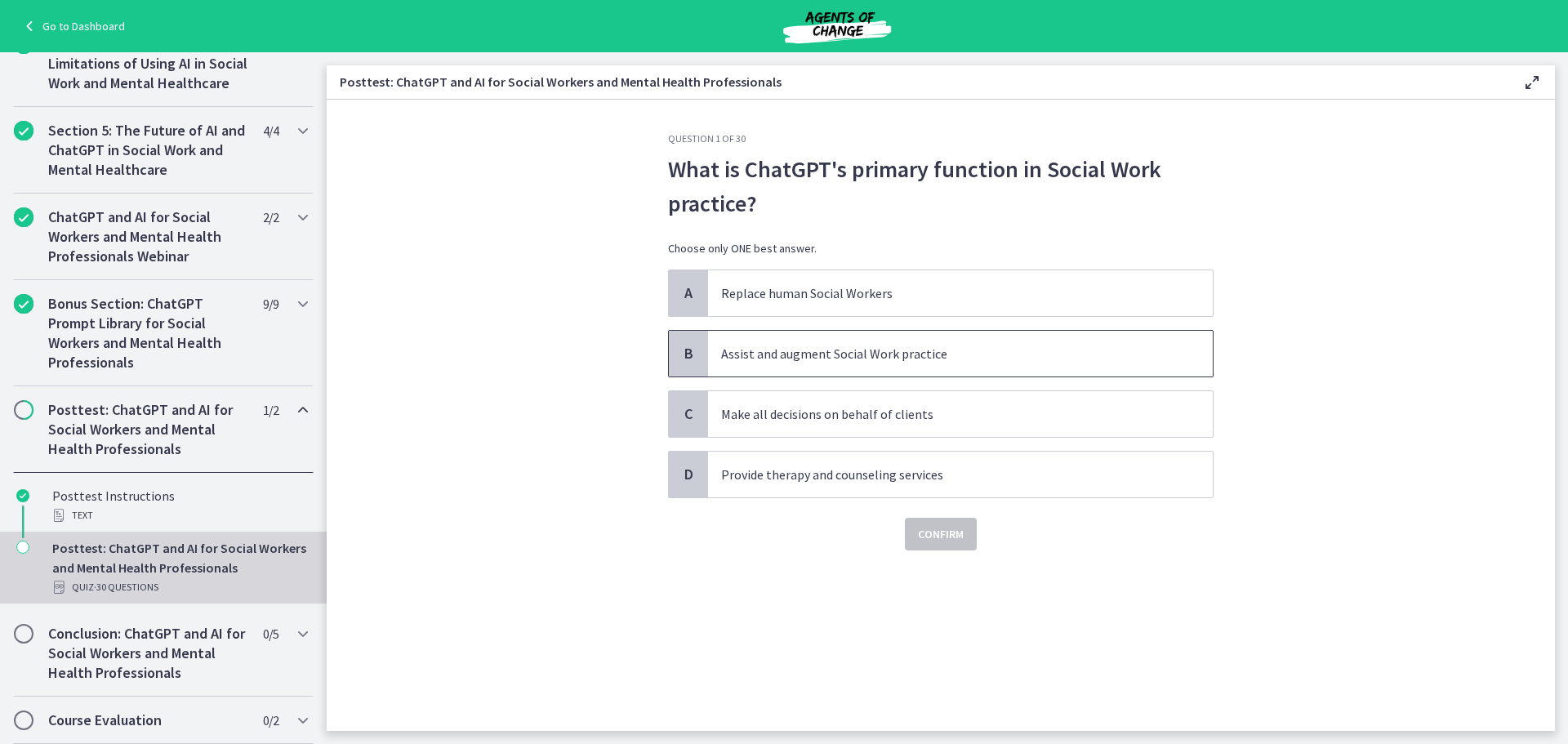
click at [955, 349] on p "Assist and augment Social Work practice" at bounding box center [944, 354] width 446 height 20
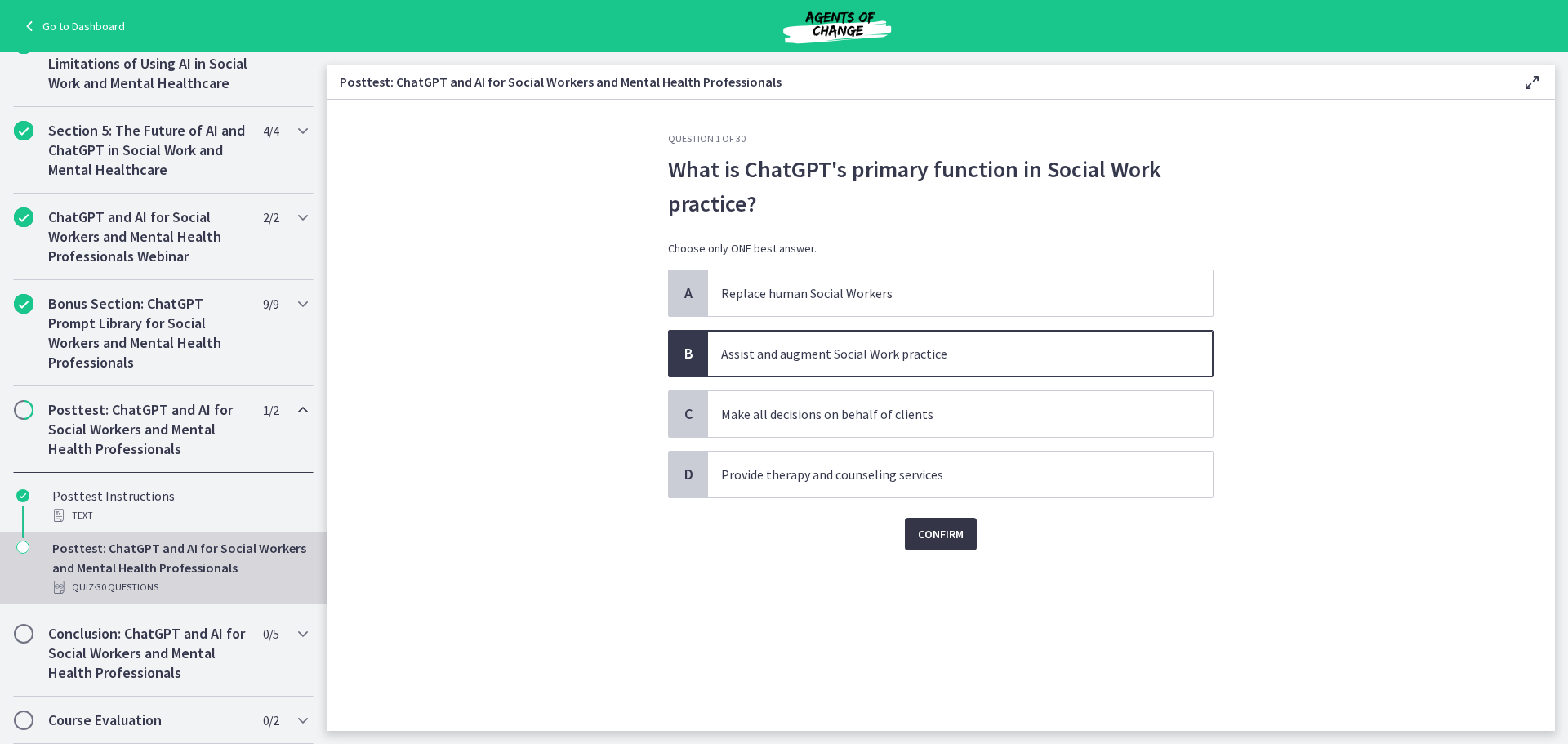
click at [947, 535] on span "Confirm" at bounding box center [941, 534] width 46 height 20
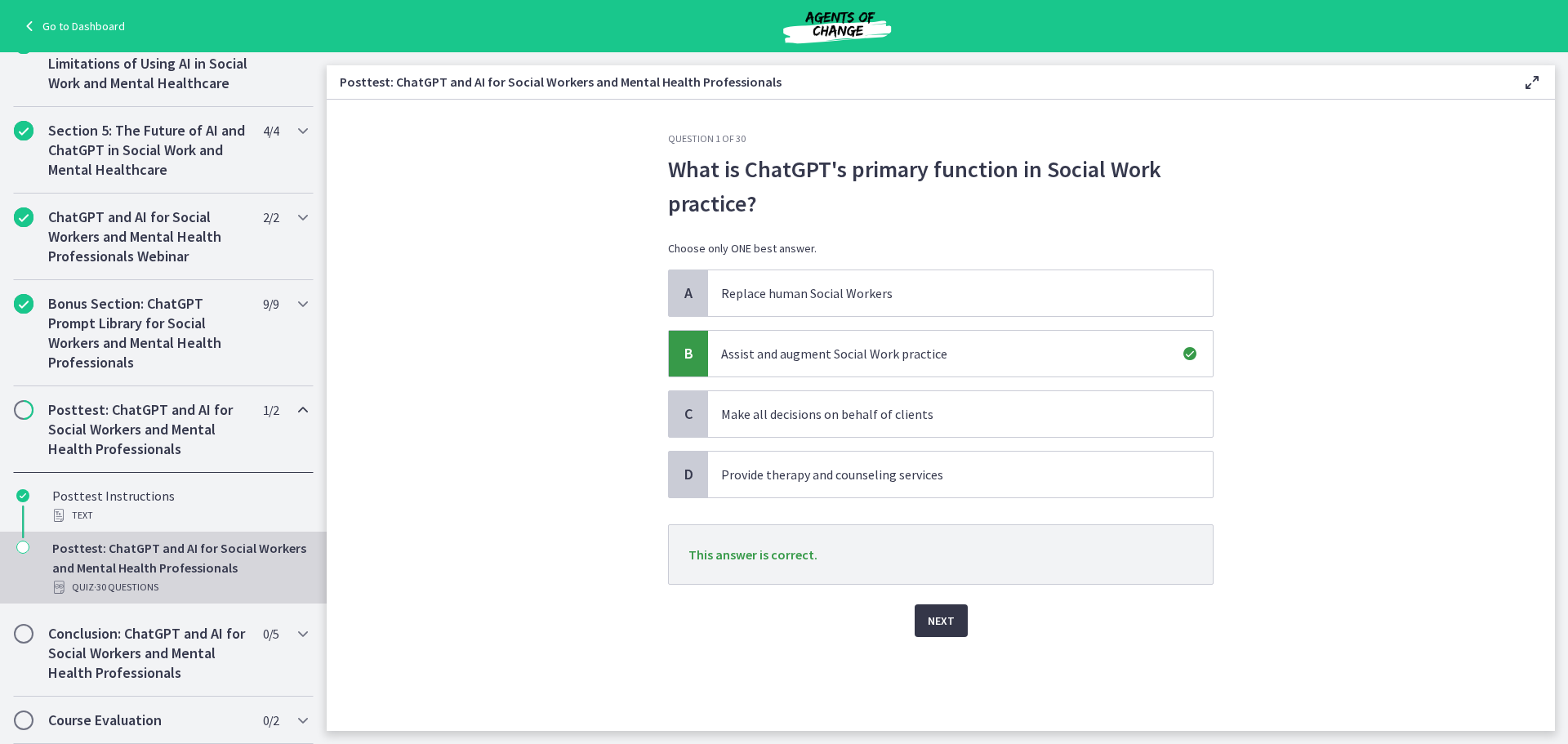
click at [942, 619] on span "Next" at bounding box center [941, 620] width 27 height 20
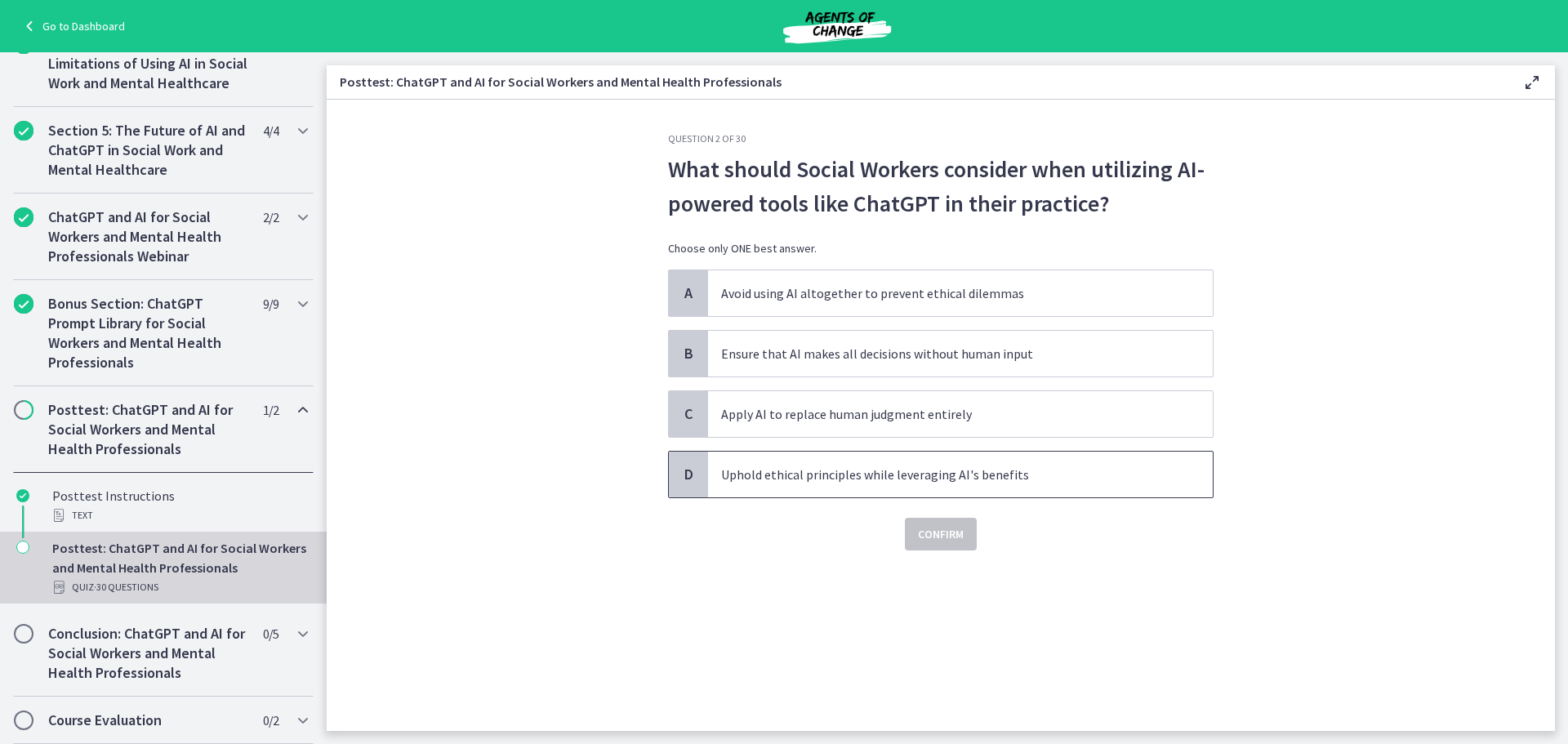
click at [1027, 480] on p "Uphold ethical principles while leveraging AI's benefits" at bounding box center [944, 475] width 446 height 20
click at [965, 538] on button "Confirm" at bounding box center [940, 534] width 72 height 32
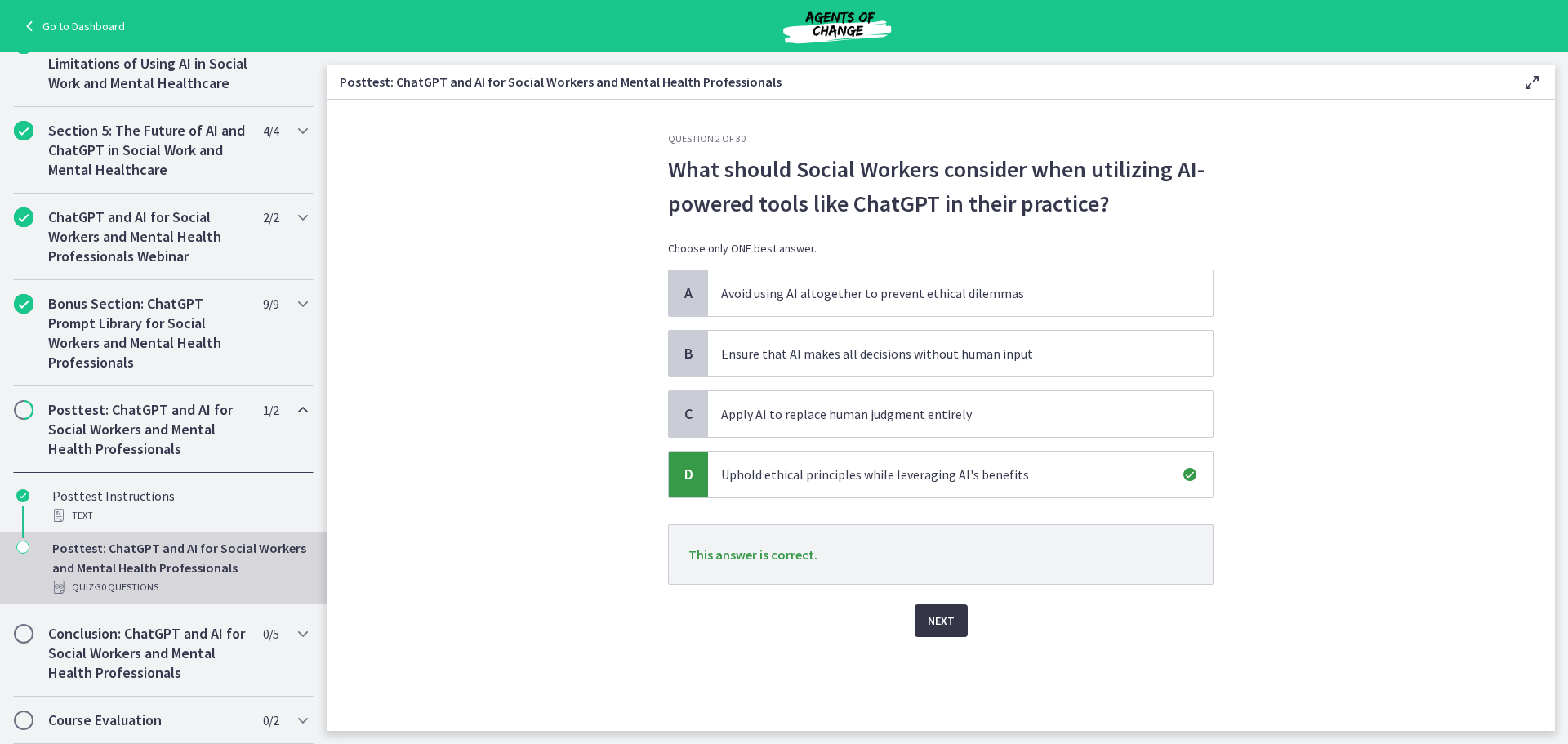
click at [933, 619] on span "Next" at bounding box center [941, 620] width 27 height 20
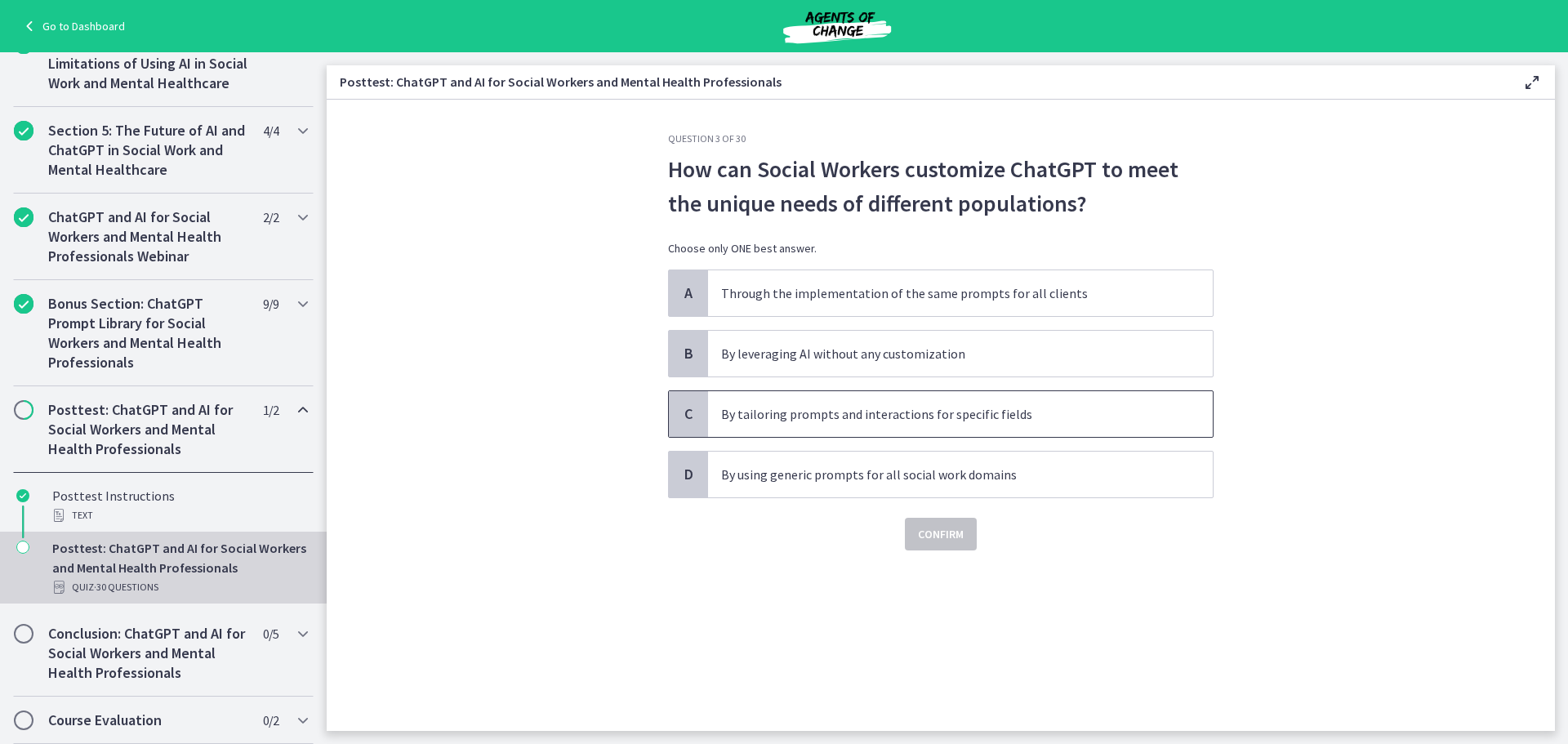
click at [1061, 410] on p "By tailoring prompts and interactions for specific fields" at bounding box center [944, 414] width 446 height 20
click at [953, 527] on span "Confirm" at bounding box center [941, 534] width 46 height 20
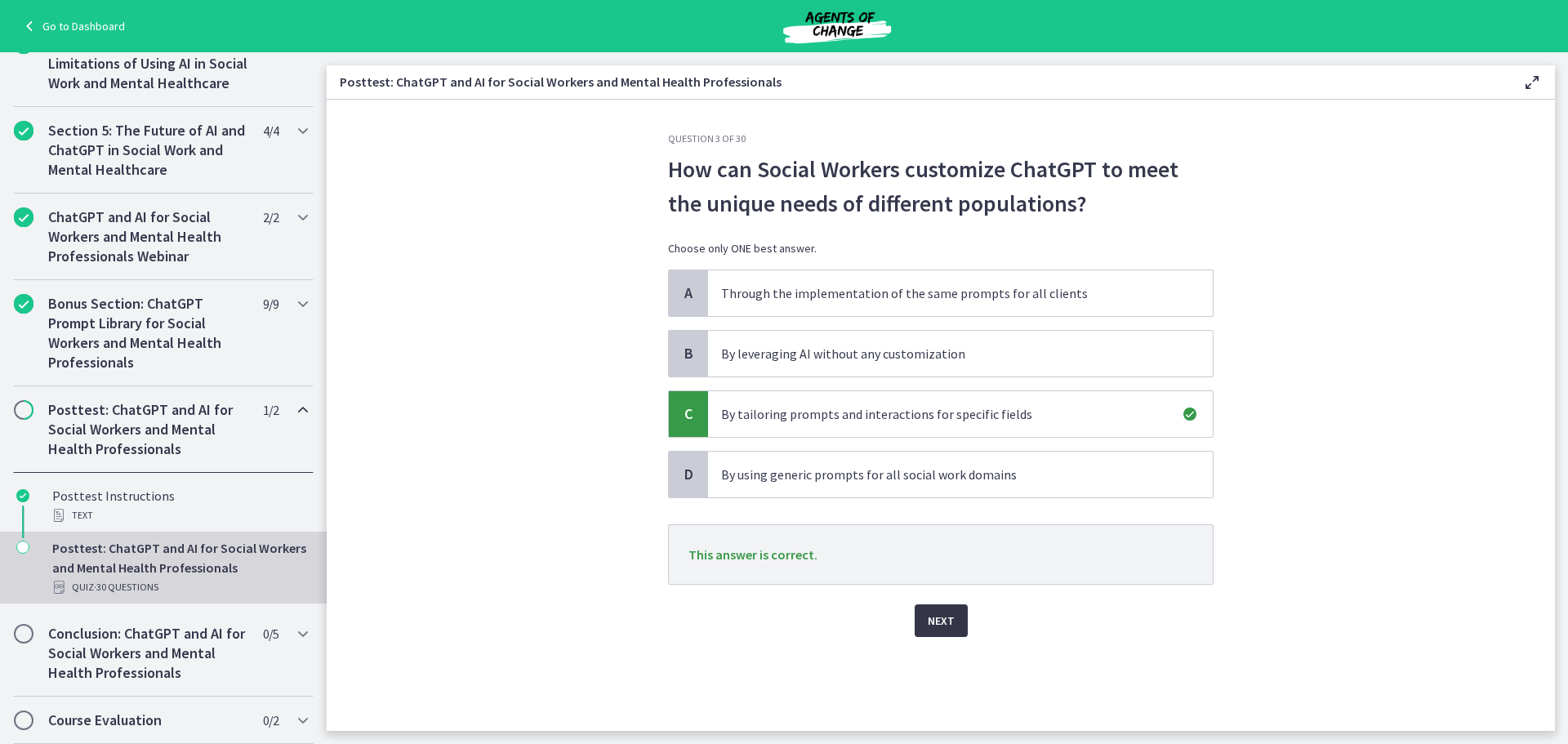
click at [949, 616] on span "Next" at bounding box center [941, 620] width 27 height 20
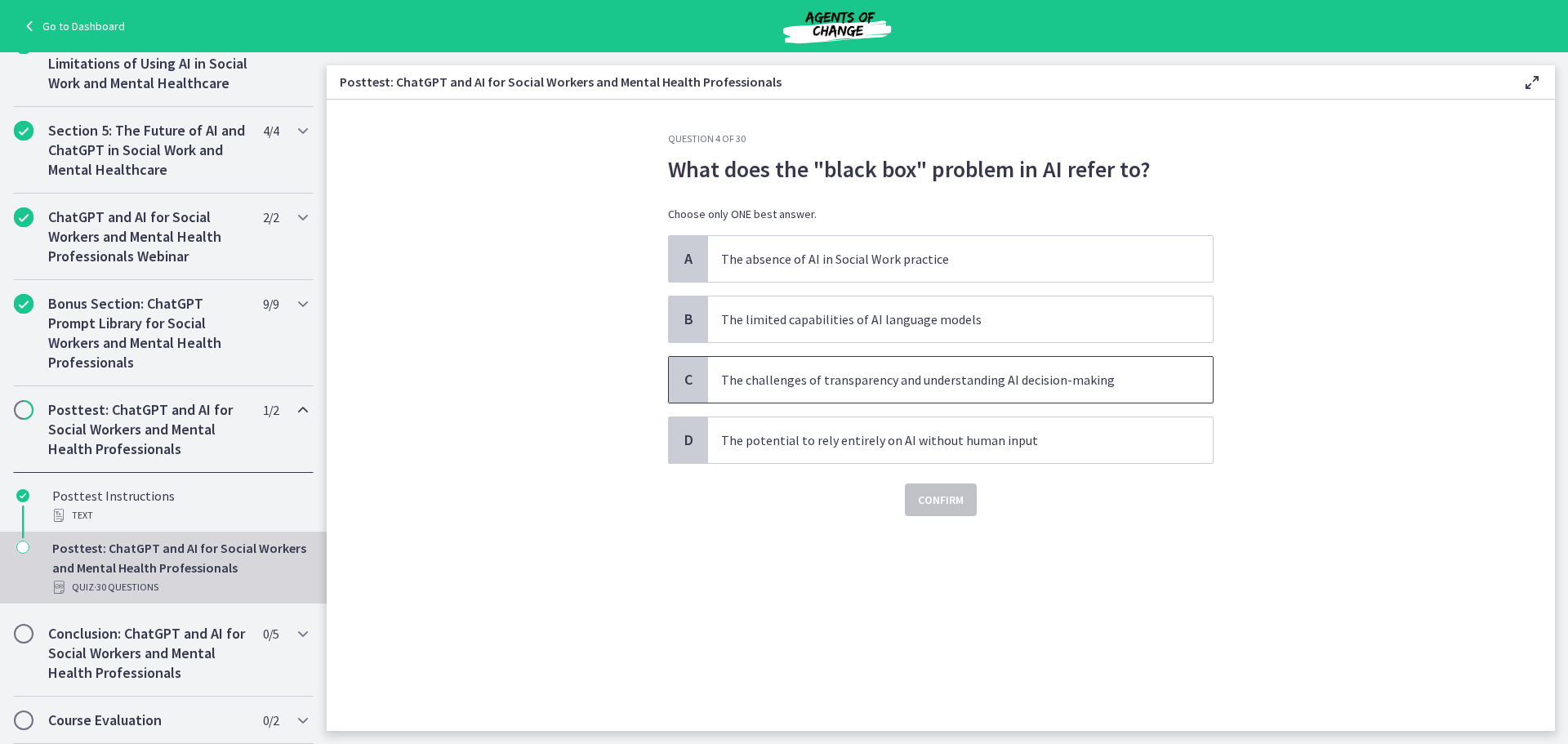
click at [1030, 382] on p "The challenges of transparency and understanding AI decision-making" at bounding box center [944, 379] width 446 height 20
click at [957, 494] on span "Confirm" at bounding box center [941, 499] width 46 height 20
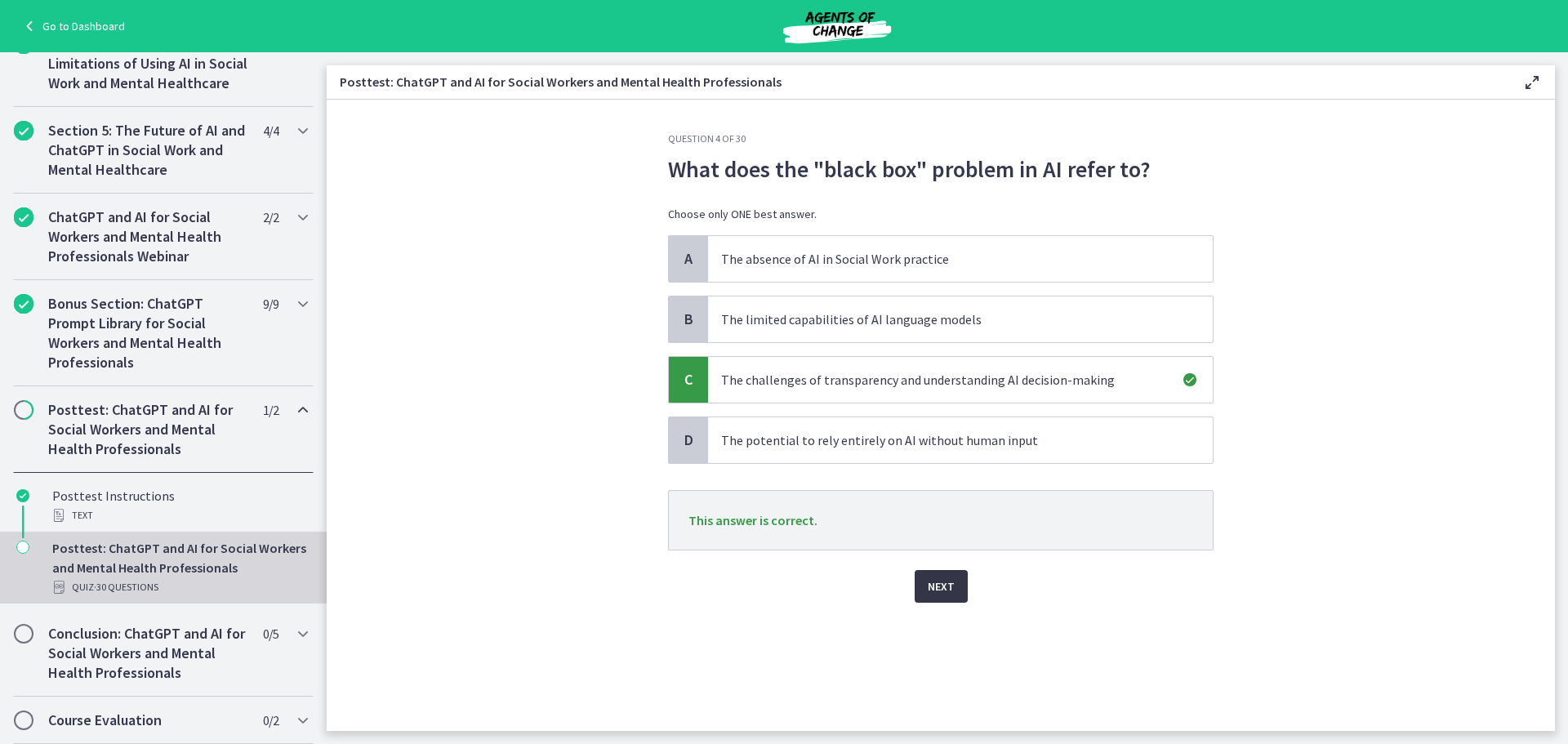
click at [942, 585] on span "Next" at bounding box center [941, 586] width 27 height 20
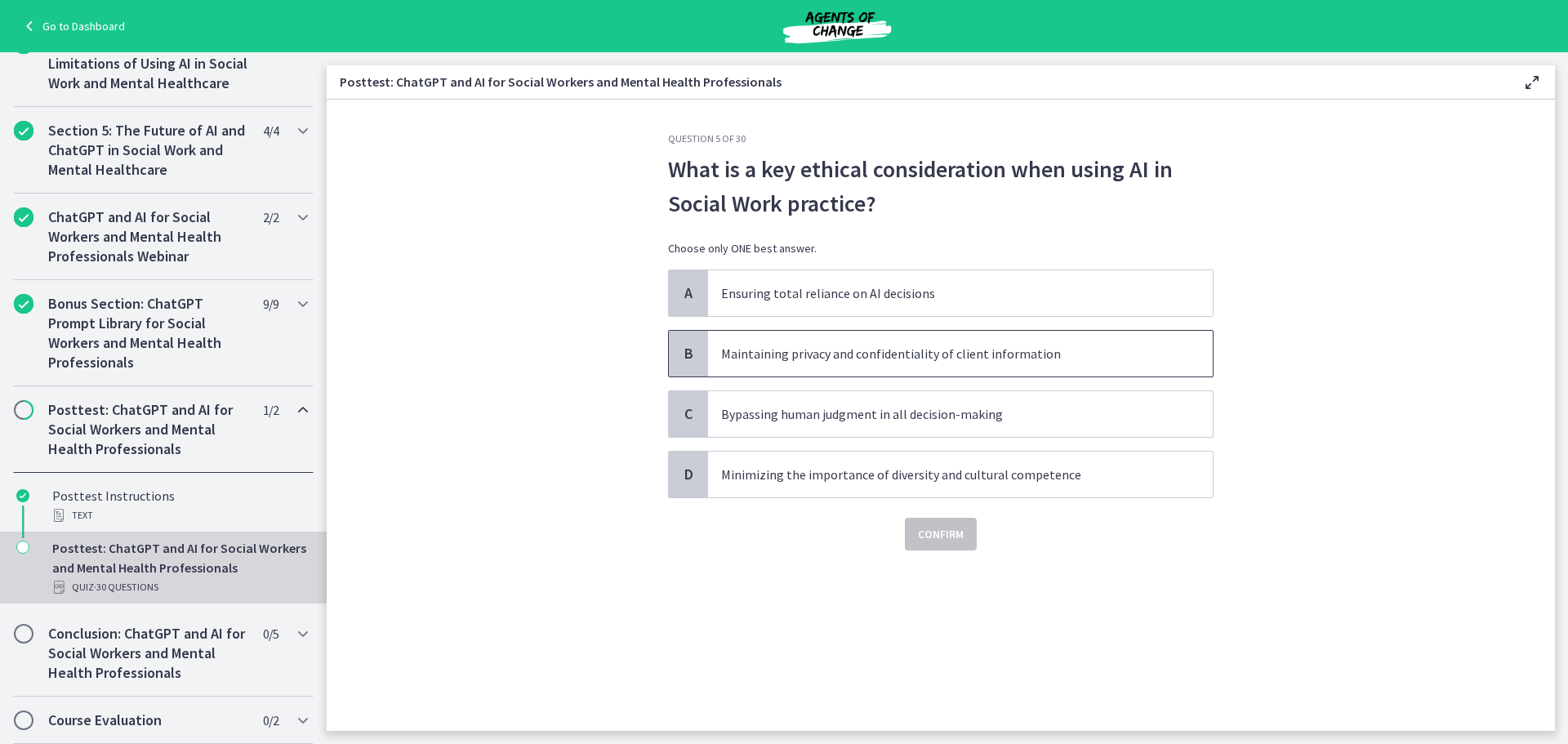
click at [1022, 359] on p "Maintaining privacy and confidentiality of client information" at bounding box center [944, 354] width 446 height 20
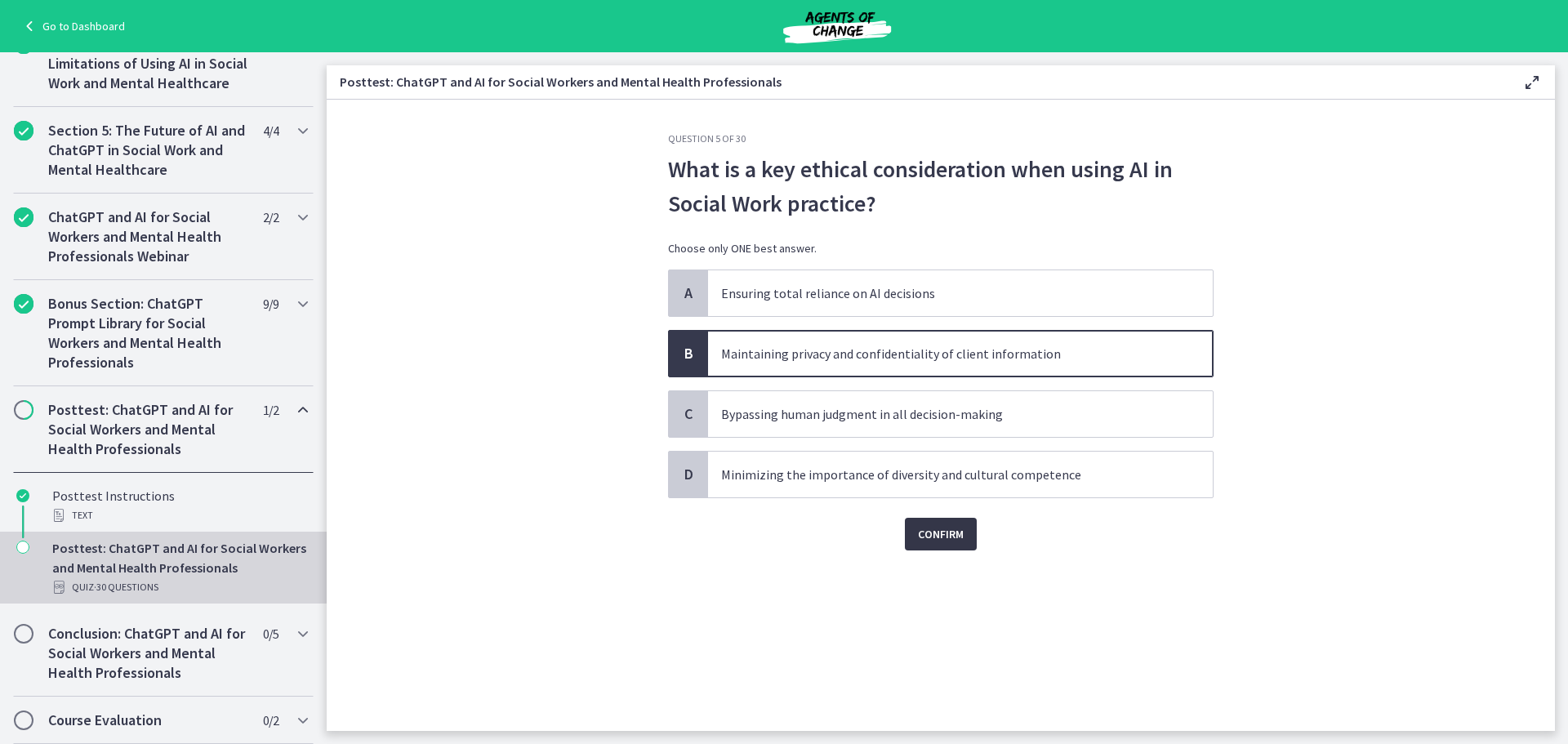
click at [965, 540] on button "Confirm" at bounding box center [940, 534] width 72 height 32
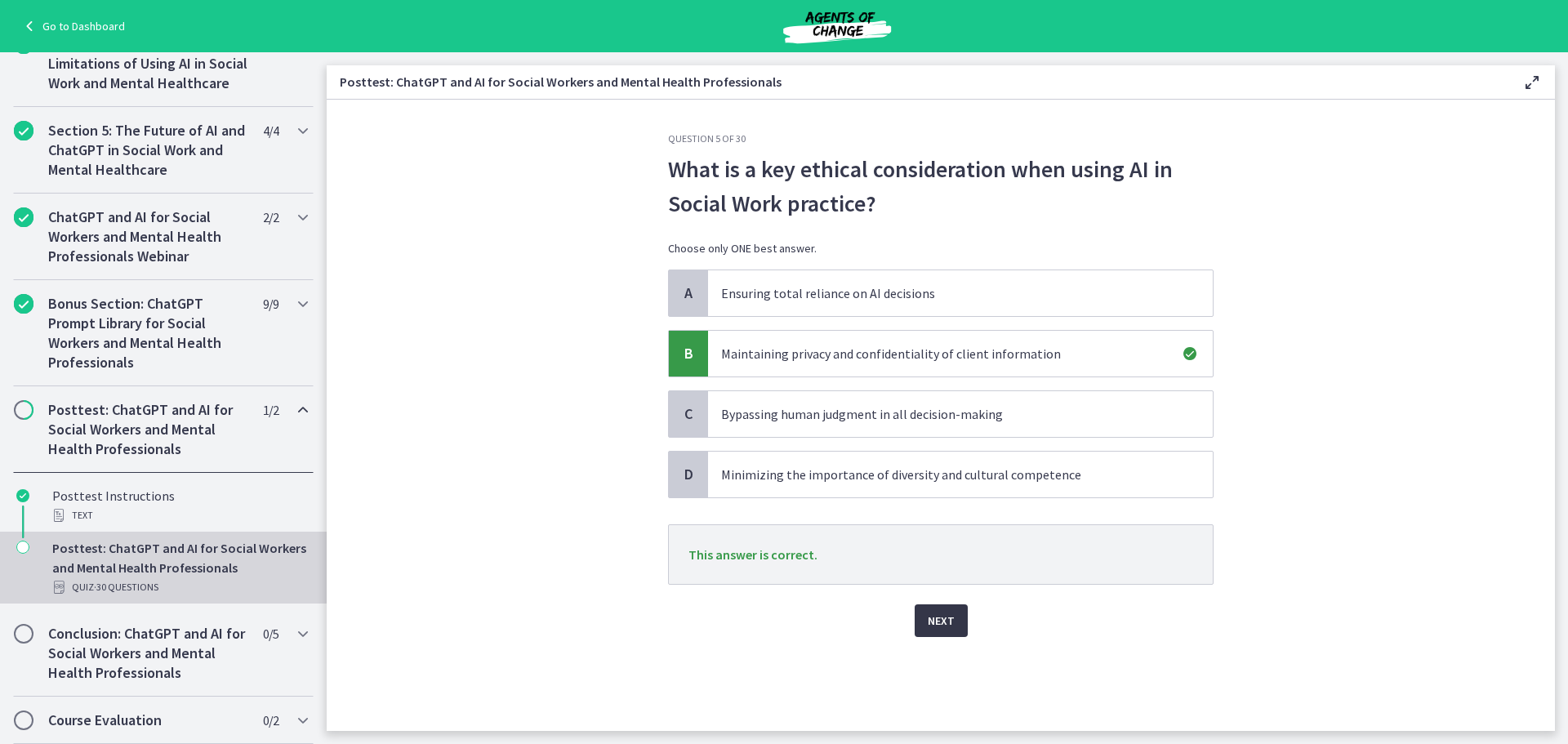
click at [953, 608] on button "Next" at bounding box center [941, 620] width 53 height 32
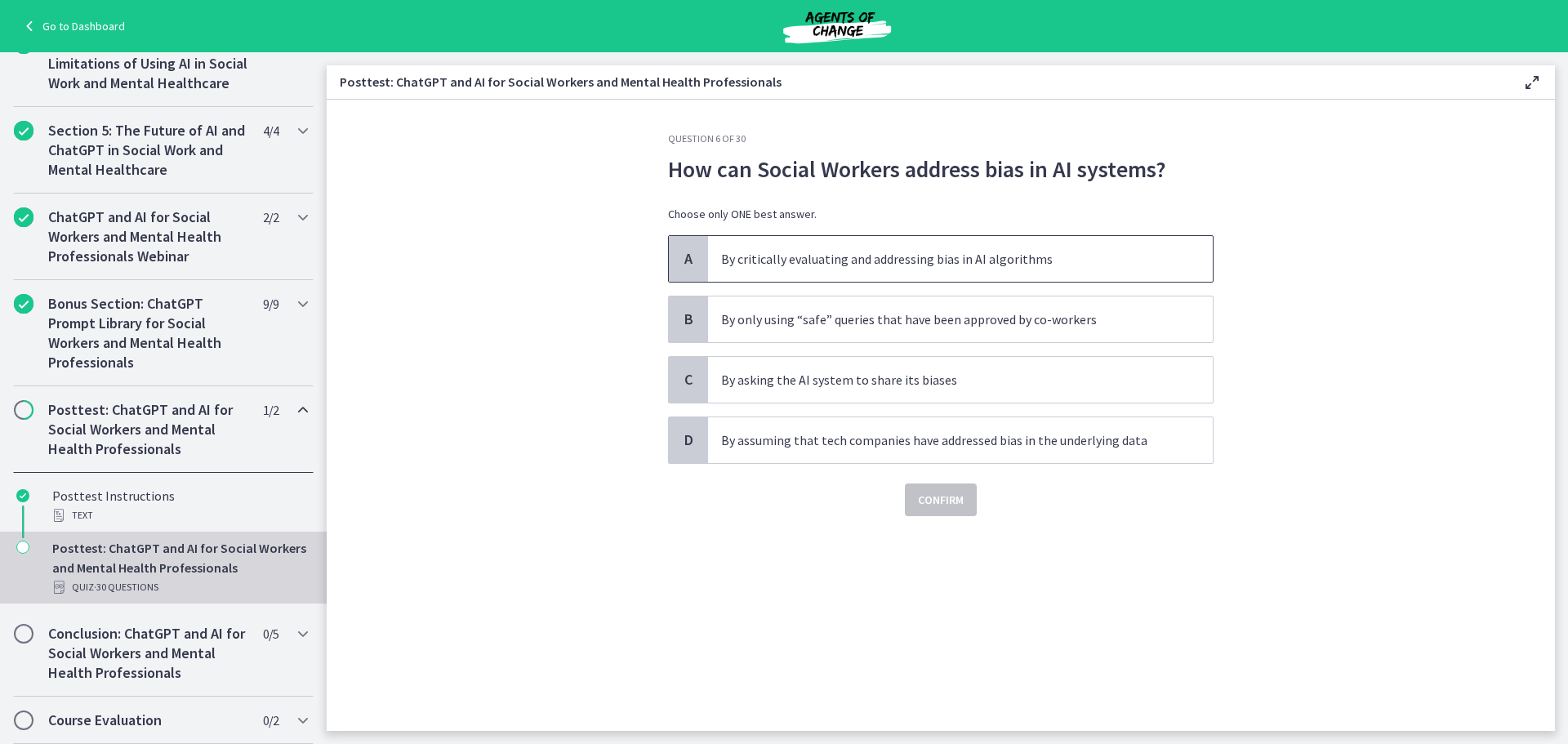
click at [870, 260] on p "By critically evaluating and addressing bias in AI algorithms" at bounding box center [944, 258] width 446 height 20
click at [949, 495] on span "Confirm" at bounding box center [941, 499] width 46 height 20
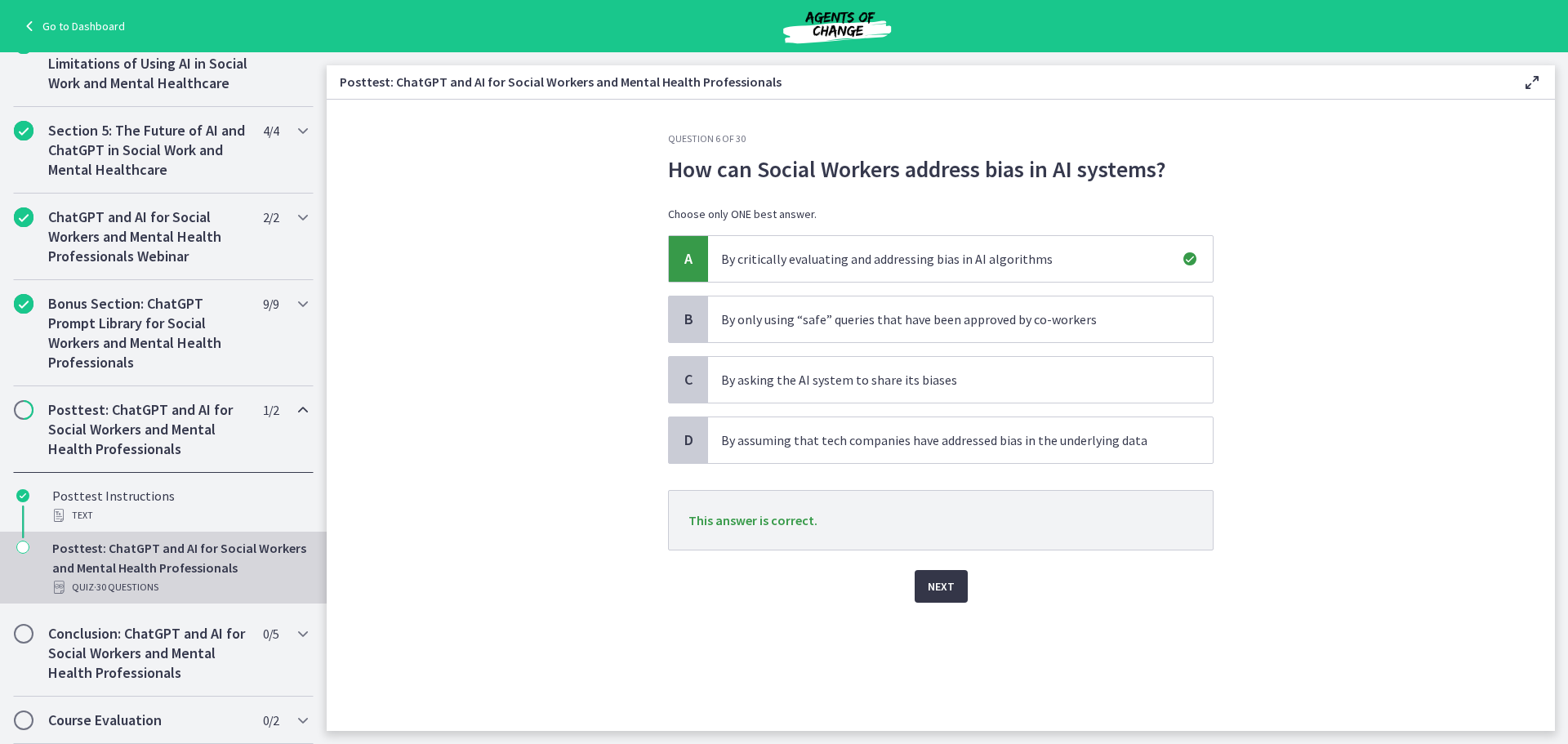
click at [933, 590] on span "Next" at bounding box center [941, 586] width 27 height 20
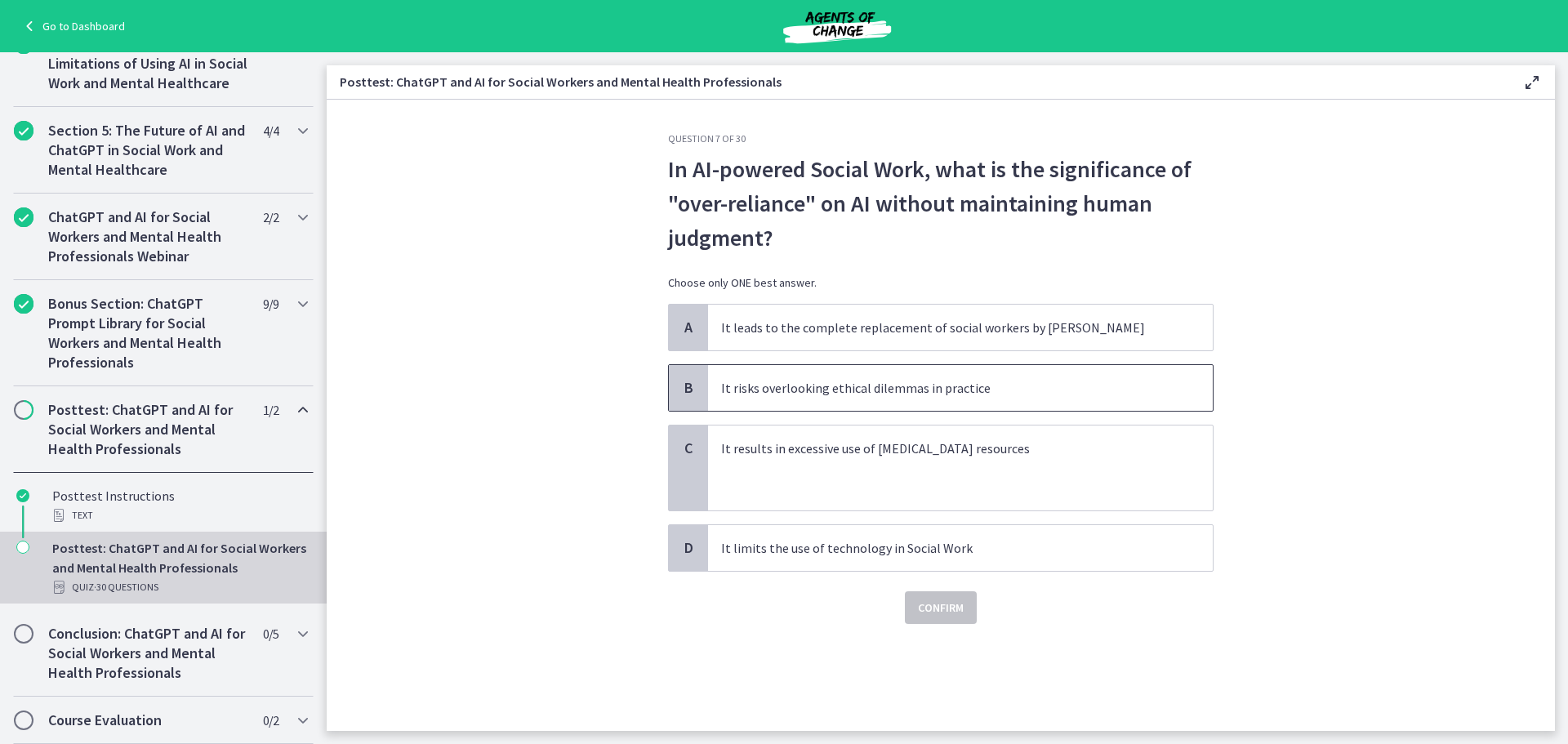
click at [957, 388] on p "It risks overlooking ethical dilemmas in practice" at bounding box center [944, 388] width 446 height 20
click at [951, 614] on span "Confirm" at bounding box center [941, 607] width 46 height 20
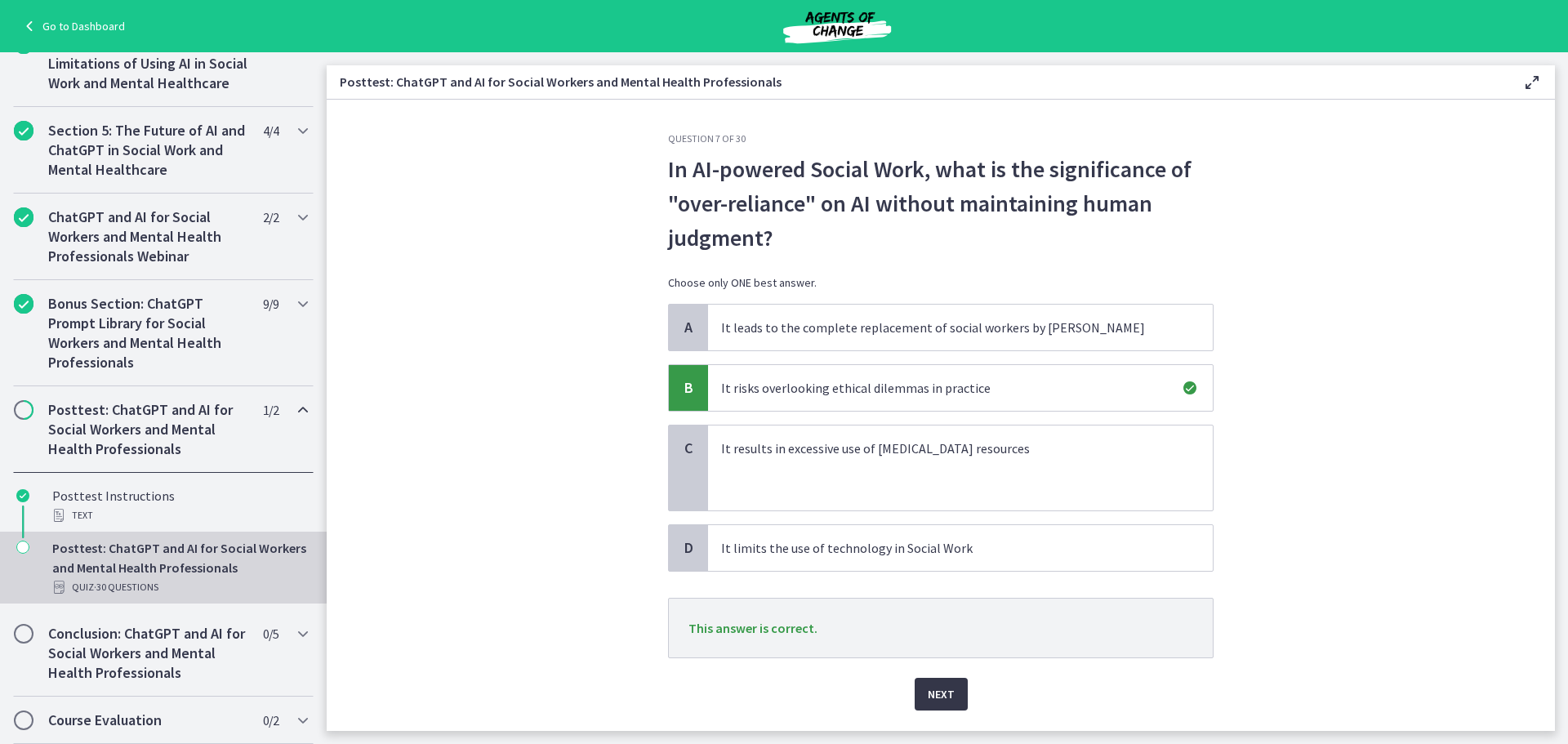
click at [938, 679] on button "Next" at bounding box center [941, 693] width 53 height 32
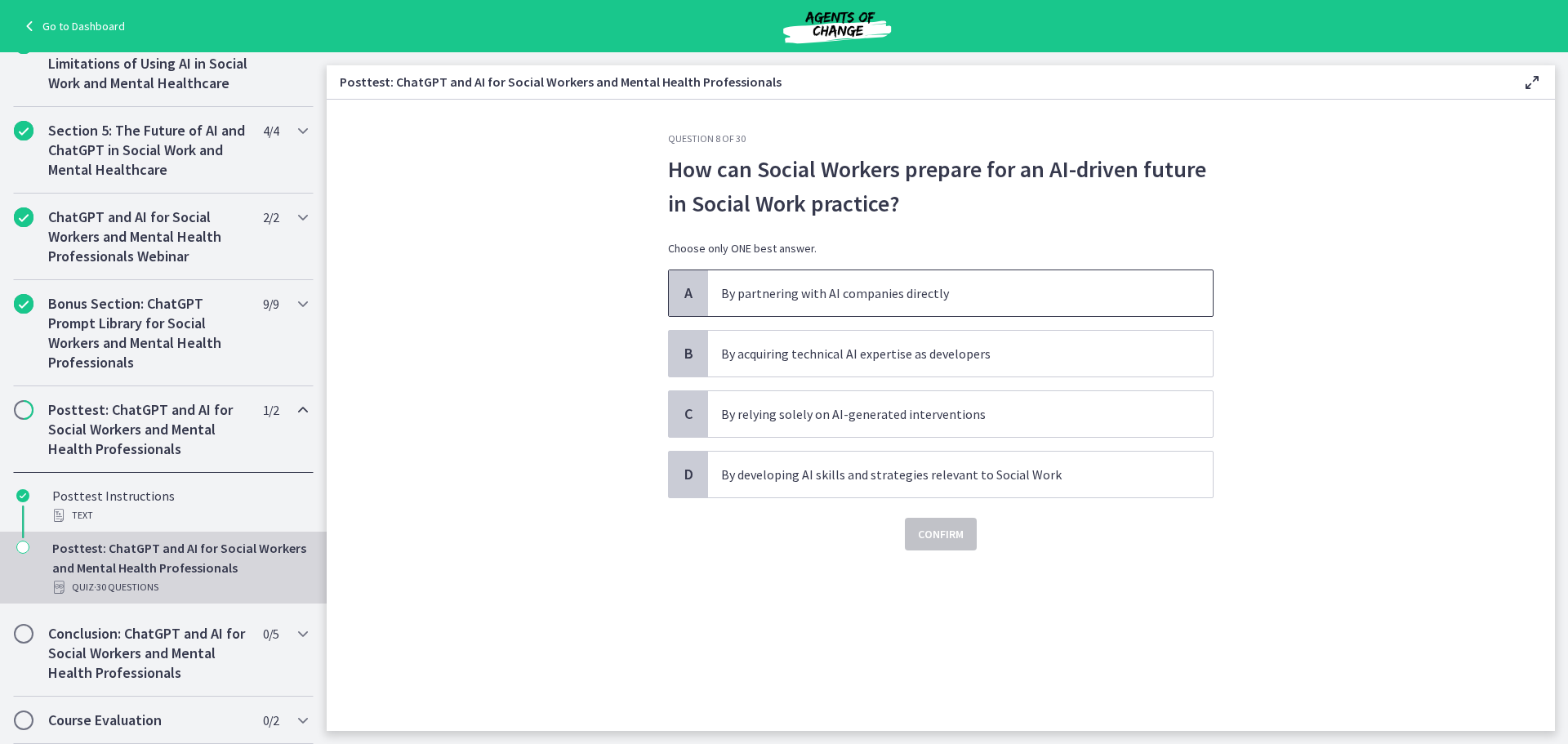
click at [920, 294] on p "By partnering with AI companies directly" at bounding box center [944, 293] width 446 height 20
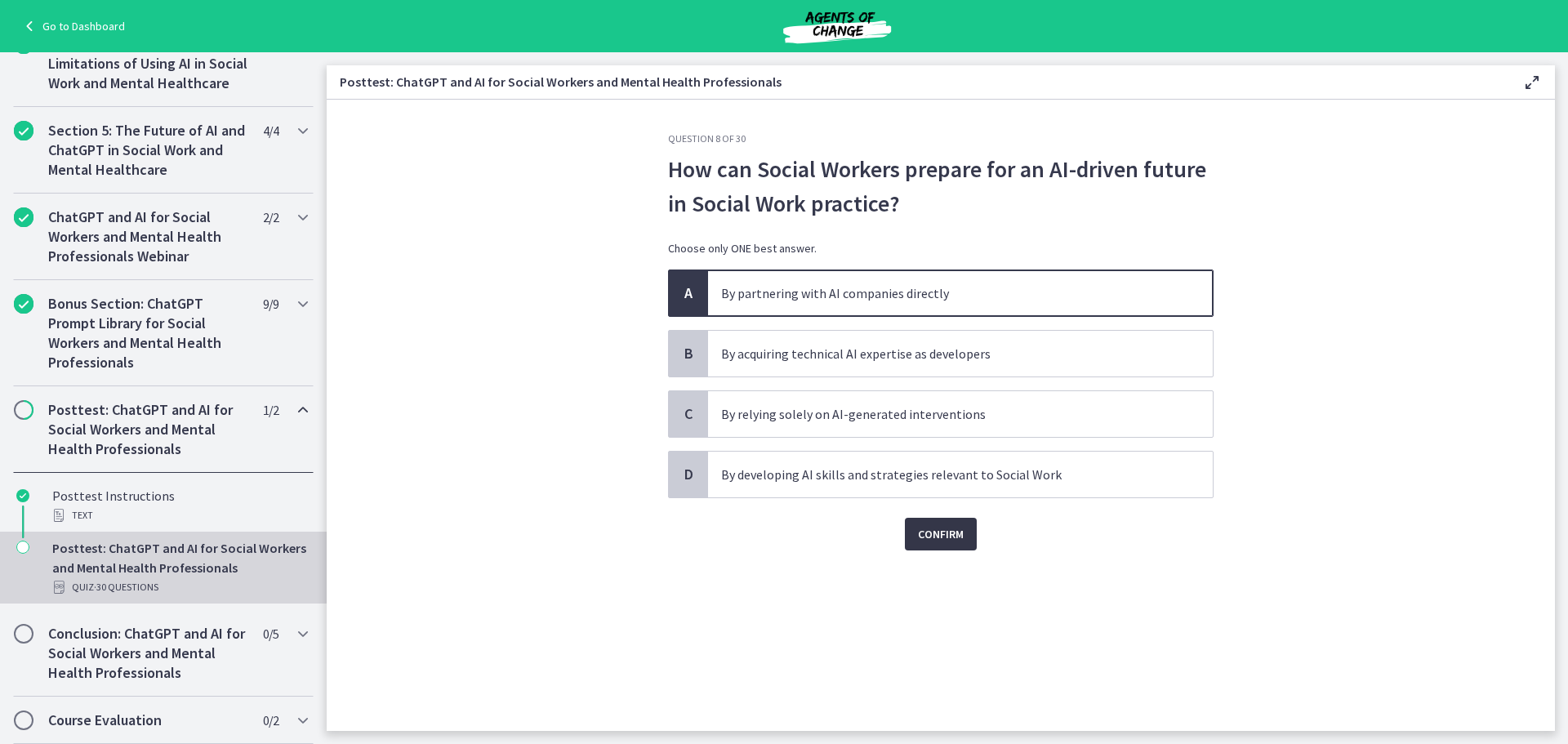
click at [939, 533] on span "Confirm" at bounding box center [941, 534] width 46 height 20
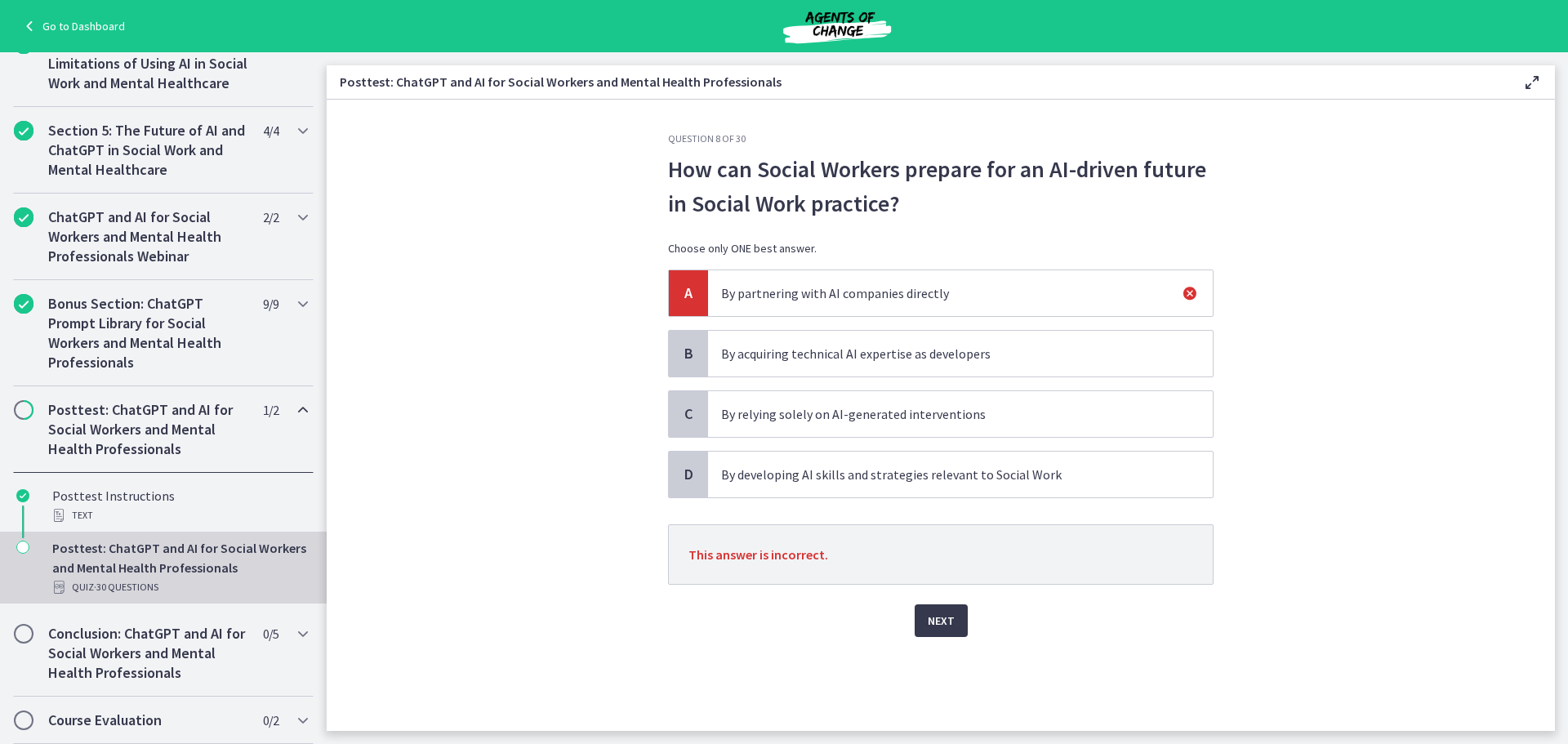
click at [976, 481] on p "By developing AI skills and strategies relevant to Social Work" at bounding box center [944, 475] width 446 height 20
click at [942, 622] on span "Next" at bounding box center [941, 620] width 27 height 20
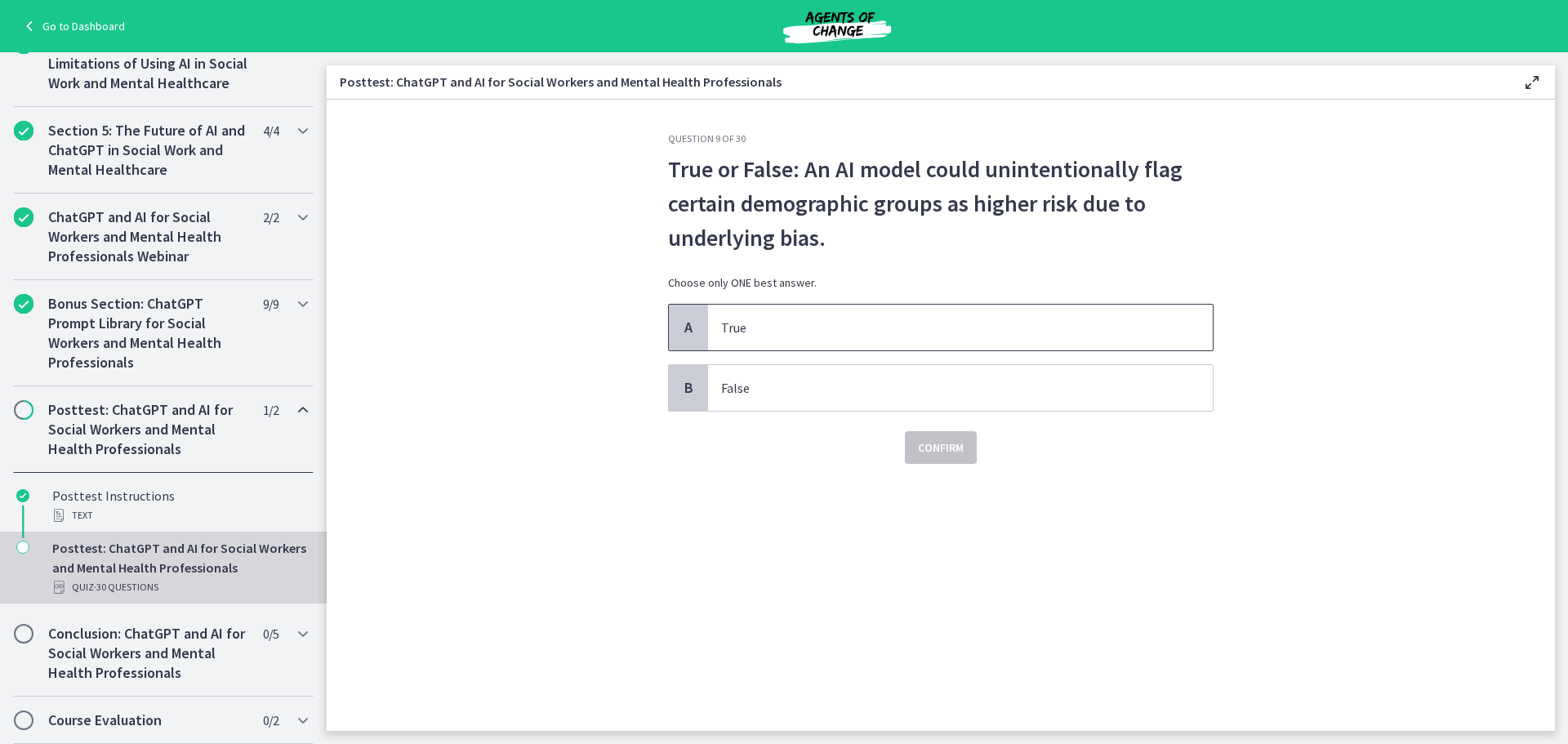
click at [834, 318] on p "True" at bounding box center [944, 327] width 446 height 20
click at [918, 443] on span "Confirm" at bounding box center [941, 447] width 46 height 20
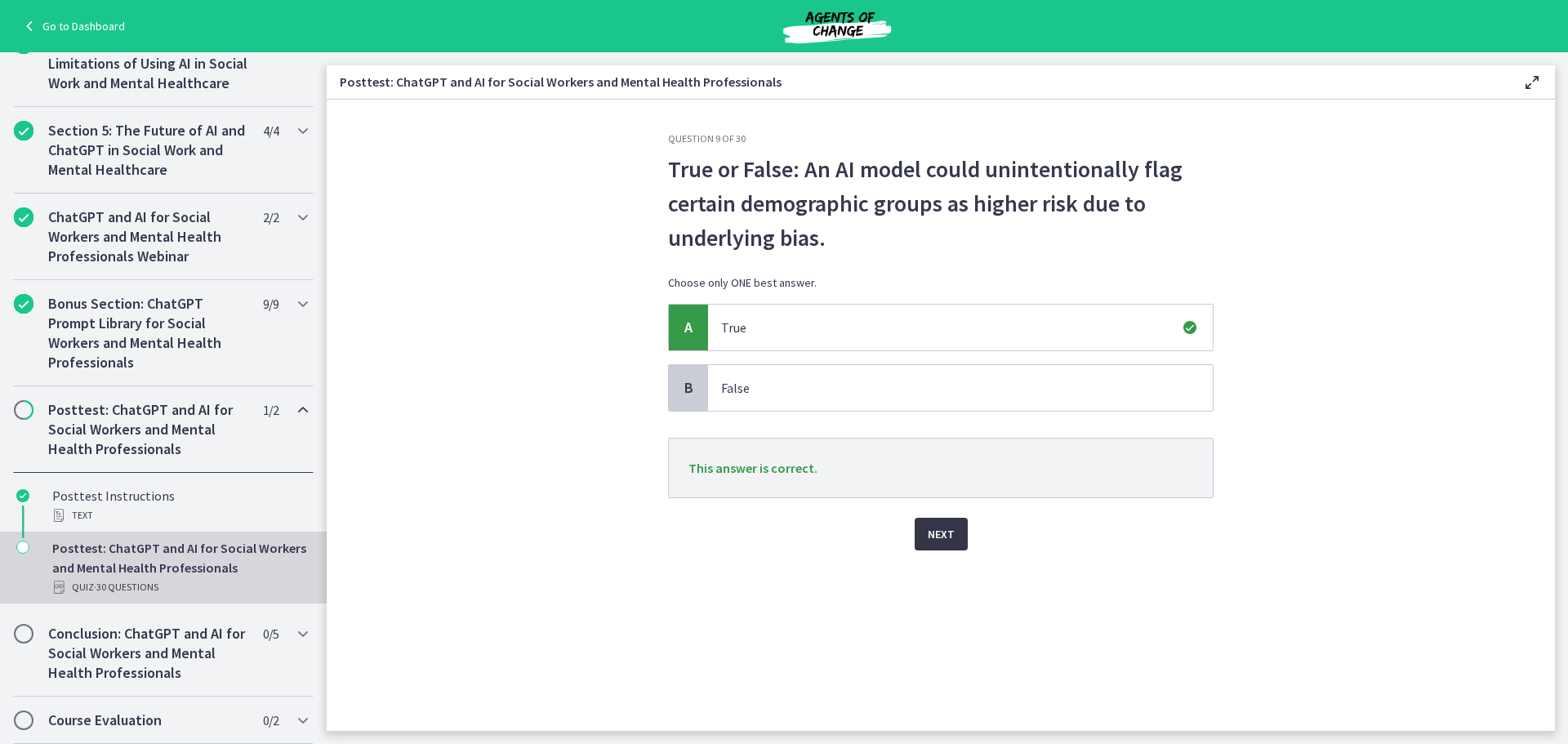
click at [932, 543] on span "Next" at bounding box center [941, 534] width 27 height 20
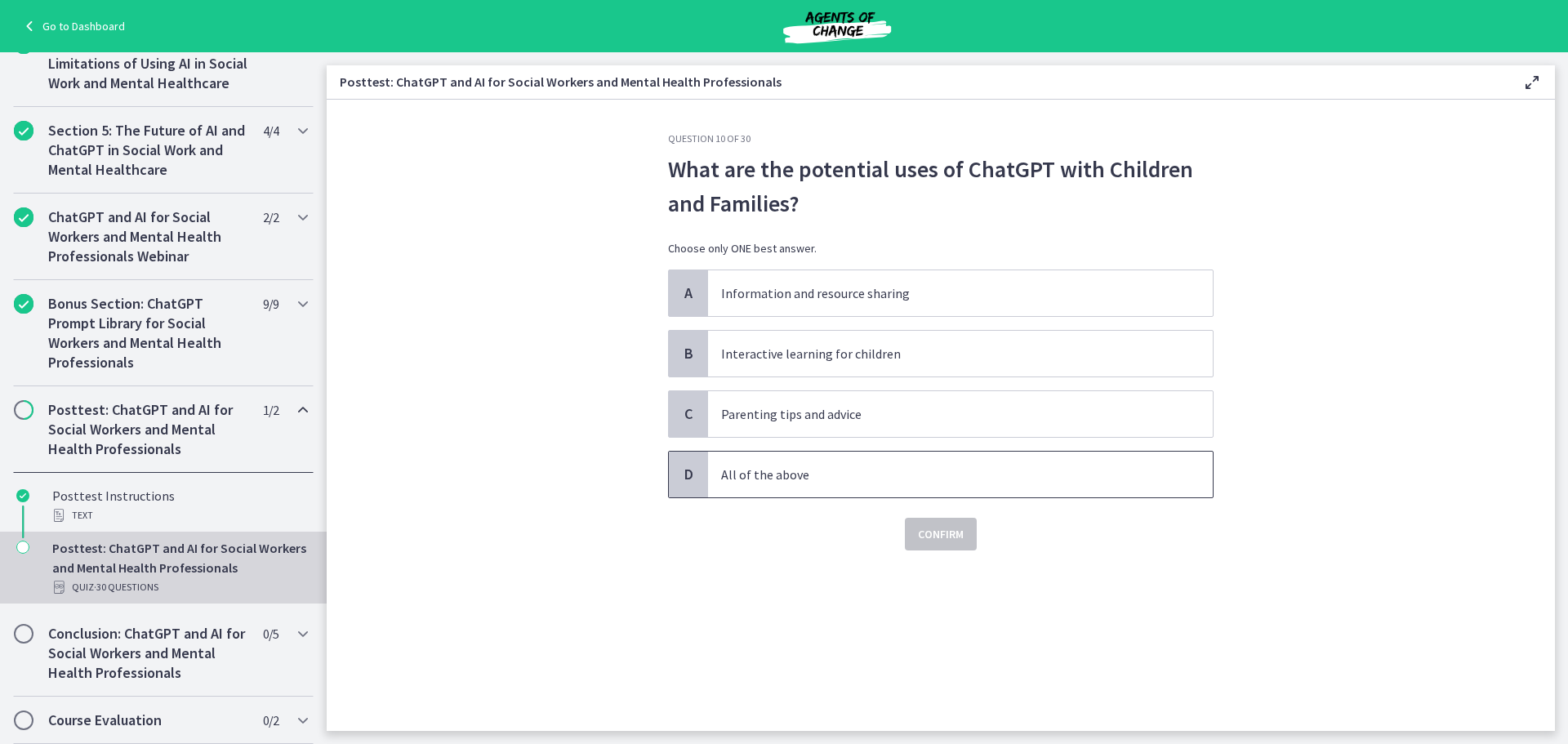
click at [924, 470] on p "All of the above" at bounding box center [944, 475] width 446 height 20
click at [945, 542] on span "Confirm" at bounding box center [941, 534] width 46 height 20
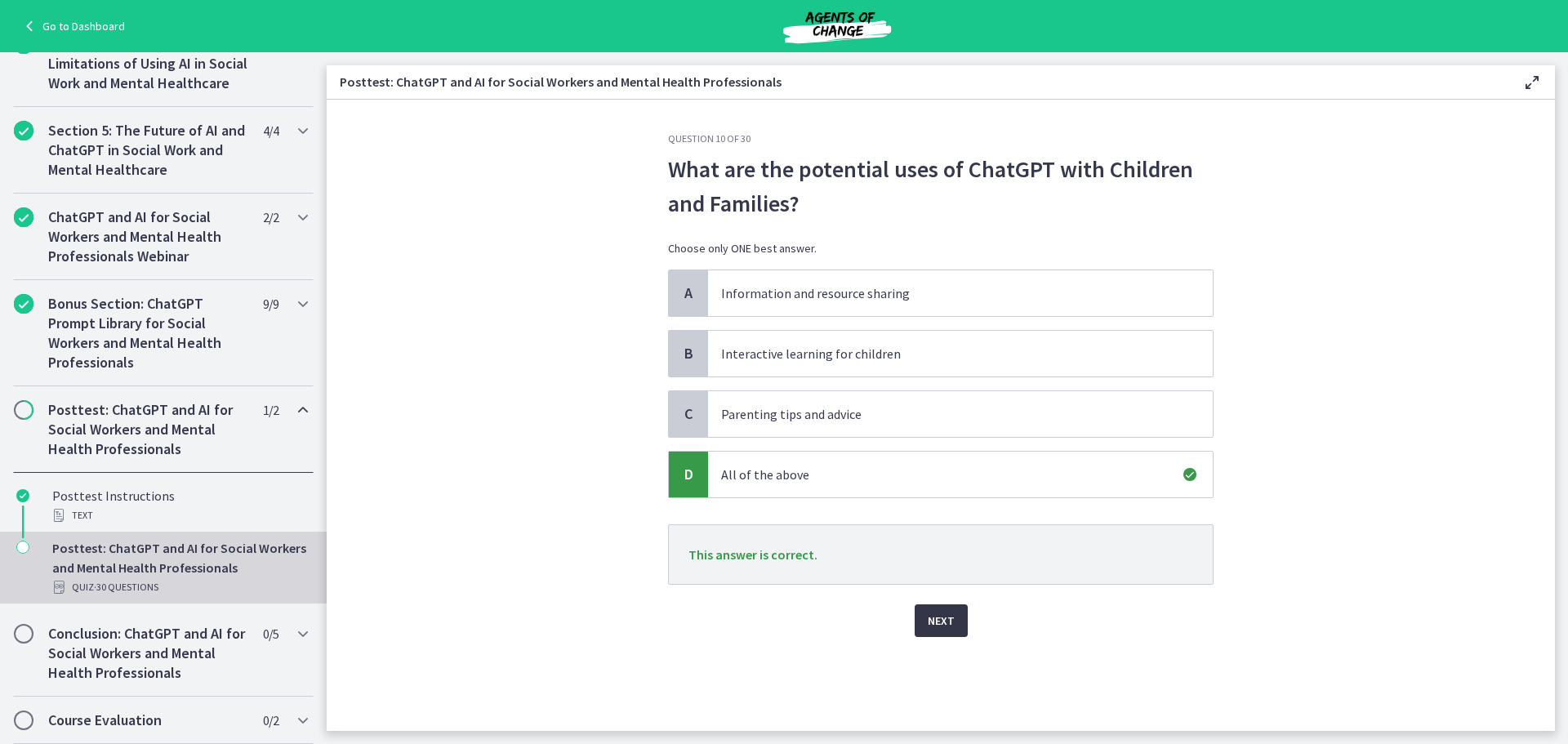
click at [945, 612] on span "Next" at bounding box center [941, 620] width 27 height 20
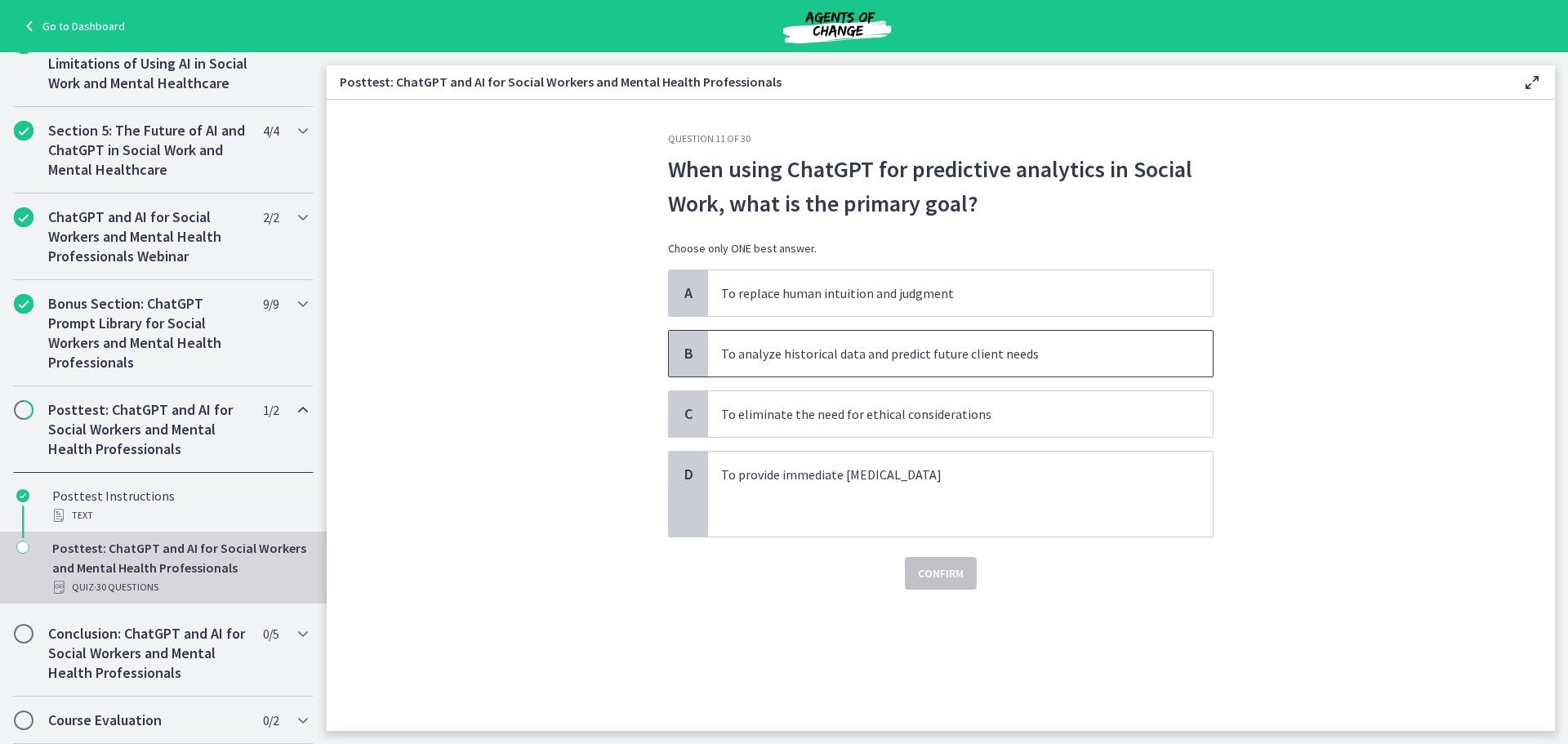
click at [1051, 354] on p "To analyze historical data and predict future client needs" at bounding box center [944, 354] width 446 height 20
click at [948, 562] on button "Confirm" at bounding box center [940, 572] width 72 height 32
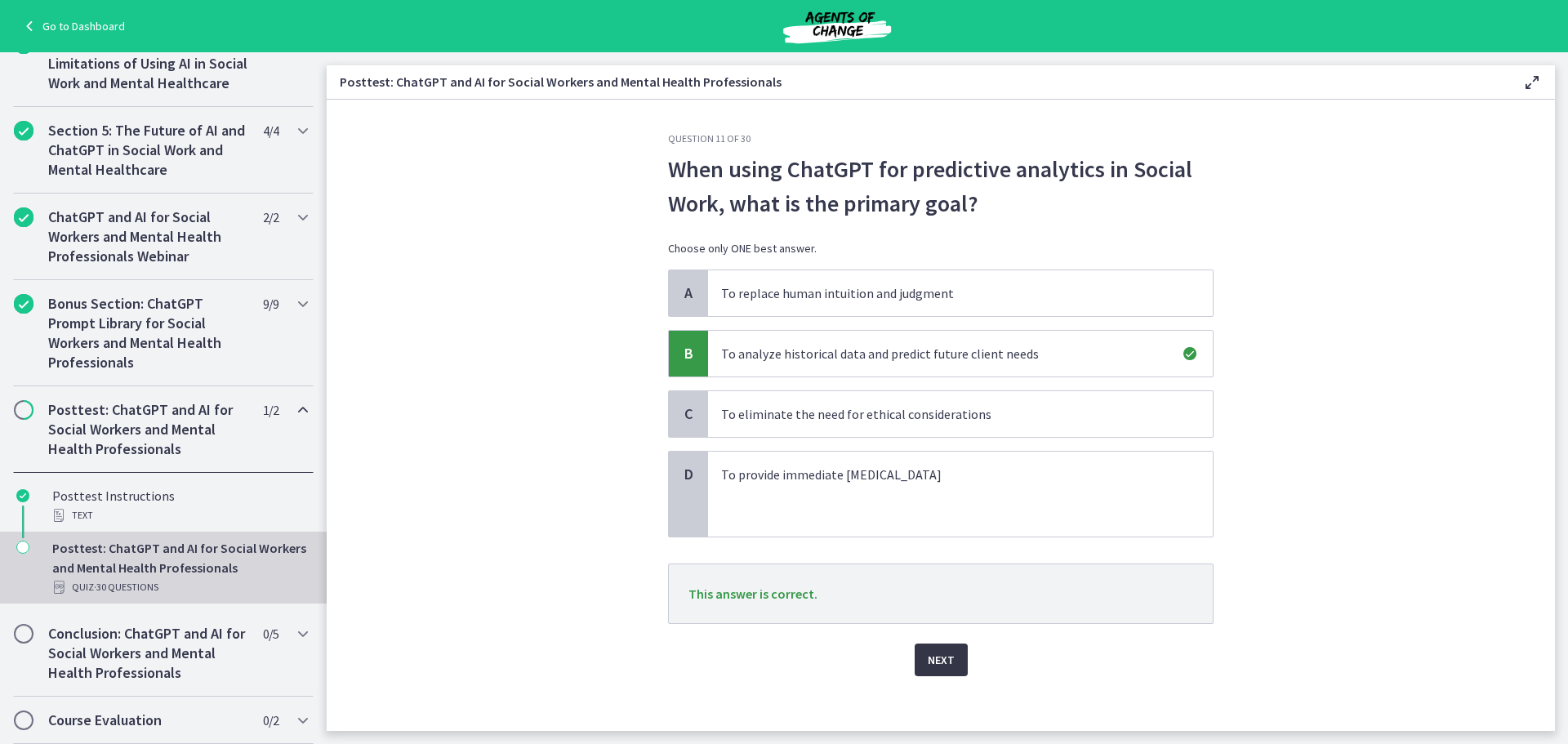
drag, startPoint x: 933, startPoint y: 658, endPoint x: 938, endPoint y: 651, distance: 8.6
click at [933, 656] on span "Next" at bounding box center [941, 659] width 27 height 20
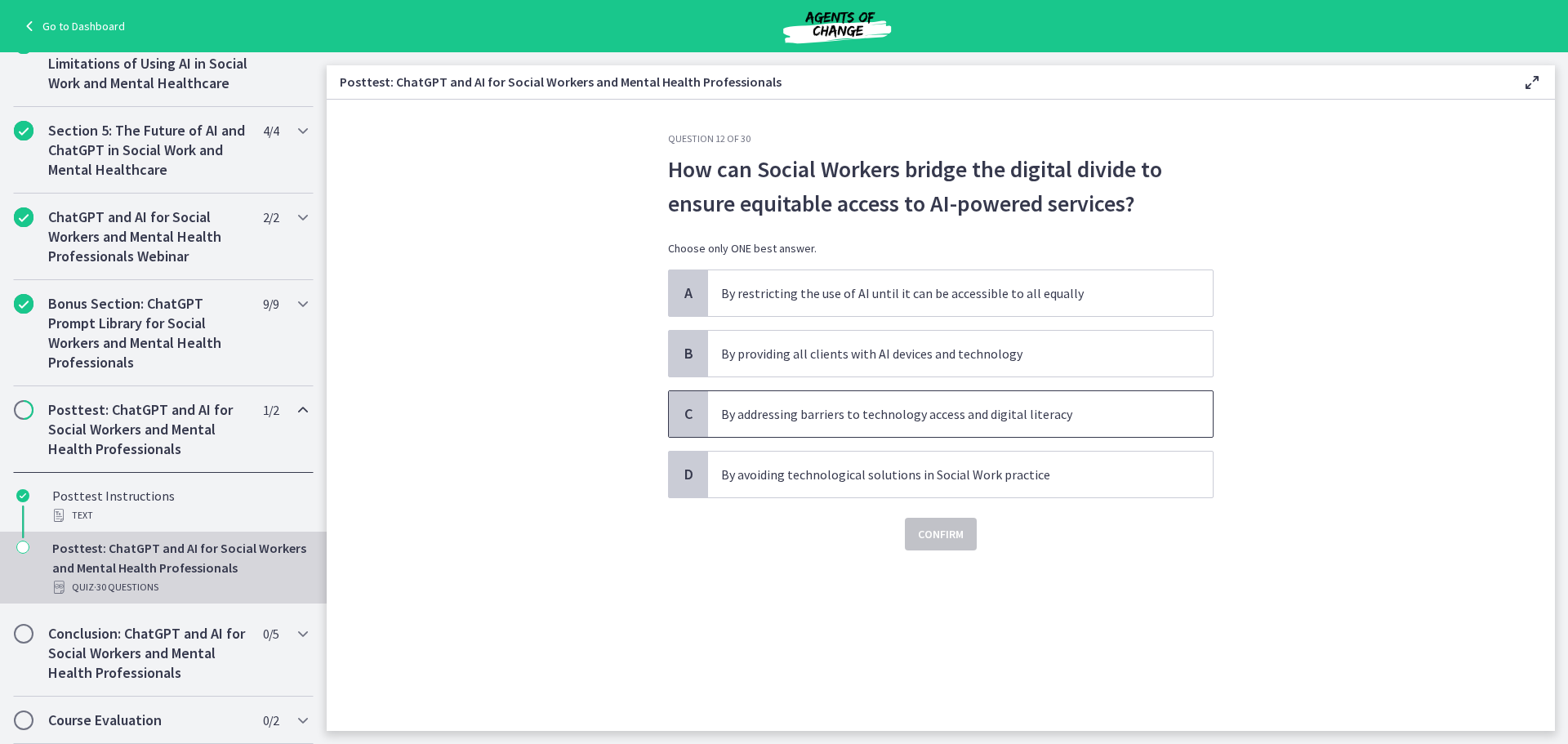
click at [1125, 422] on p "By addressing barriers to technology access and digital literacy" at bounding box center [944, 414] width 446 height 20
click at [953, 532] on span "Confirm" at bounding box center [941, 534] width 46 height 20
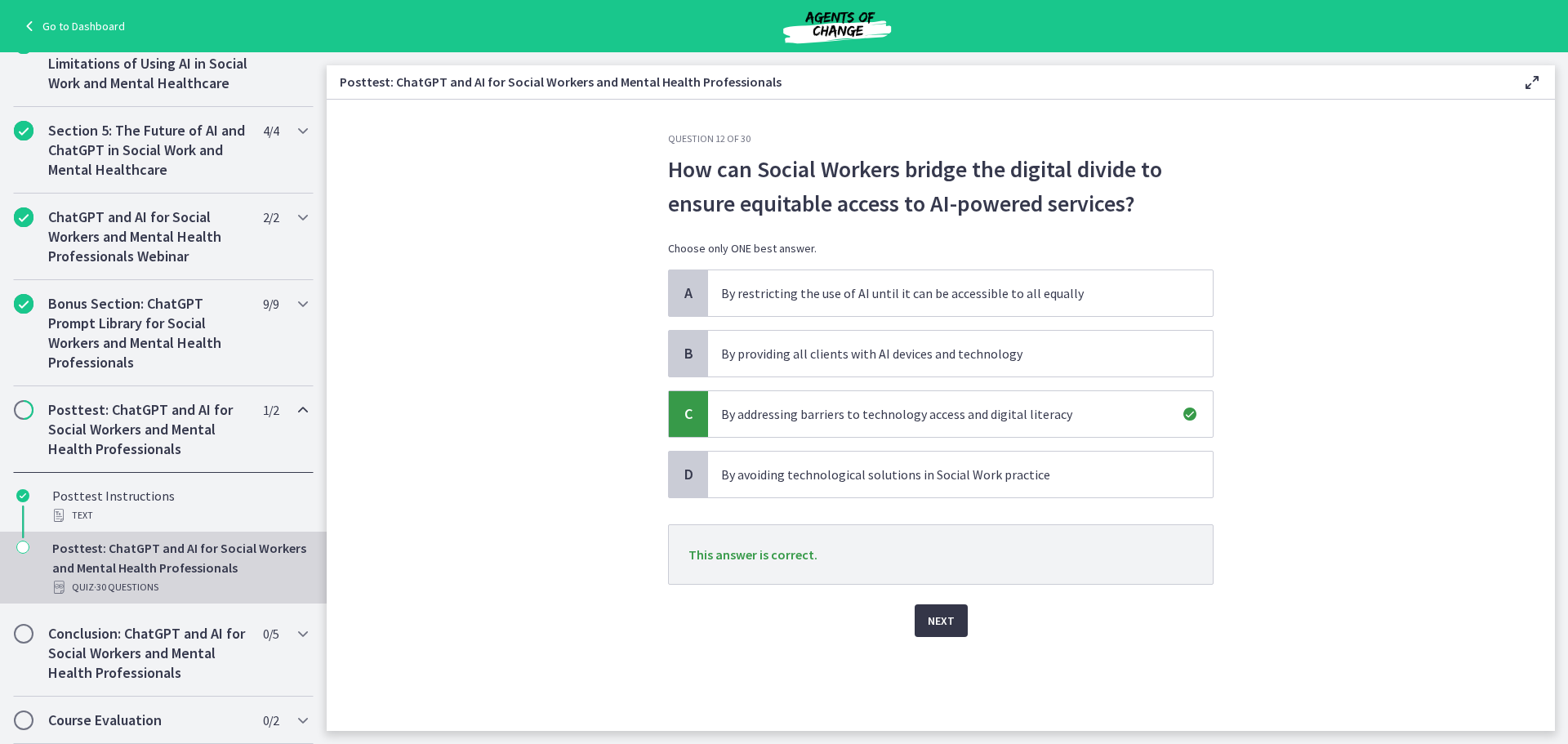
click at [931, 617] on span "Next" at bounding box center [941, 620] width 27 height 20
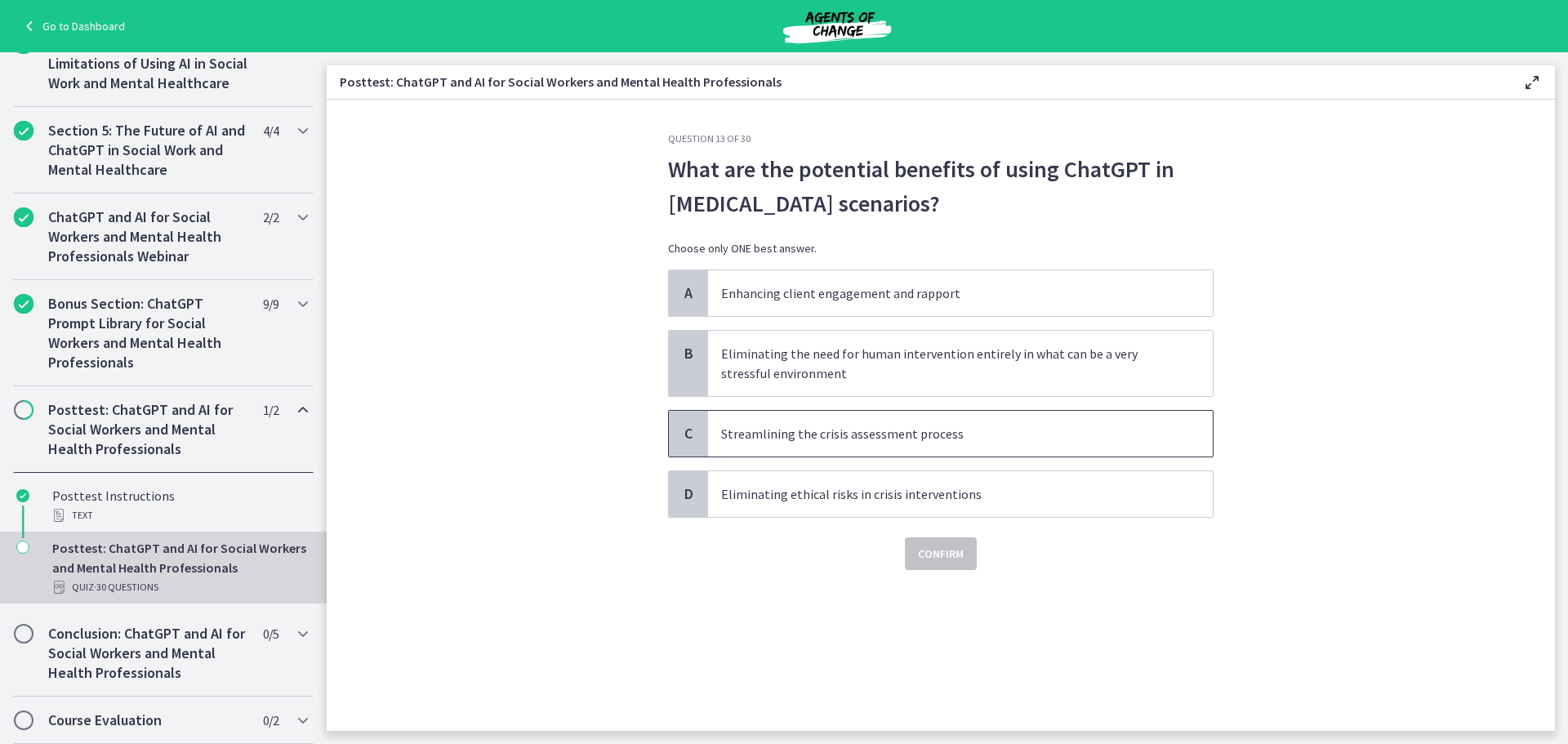
click at [1020, 444] on span "Streamlining the crisis assessment process" at bounding box center [959, 433] width 504 height 46
click at [958, 557] on span "Confirm" at bounding box center [941, 553] width 46 height 20
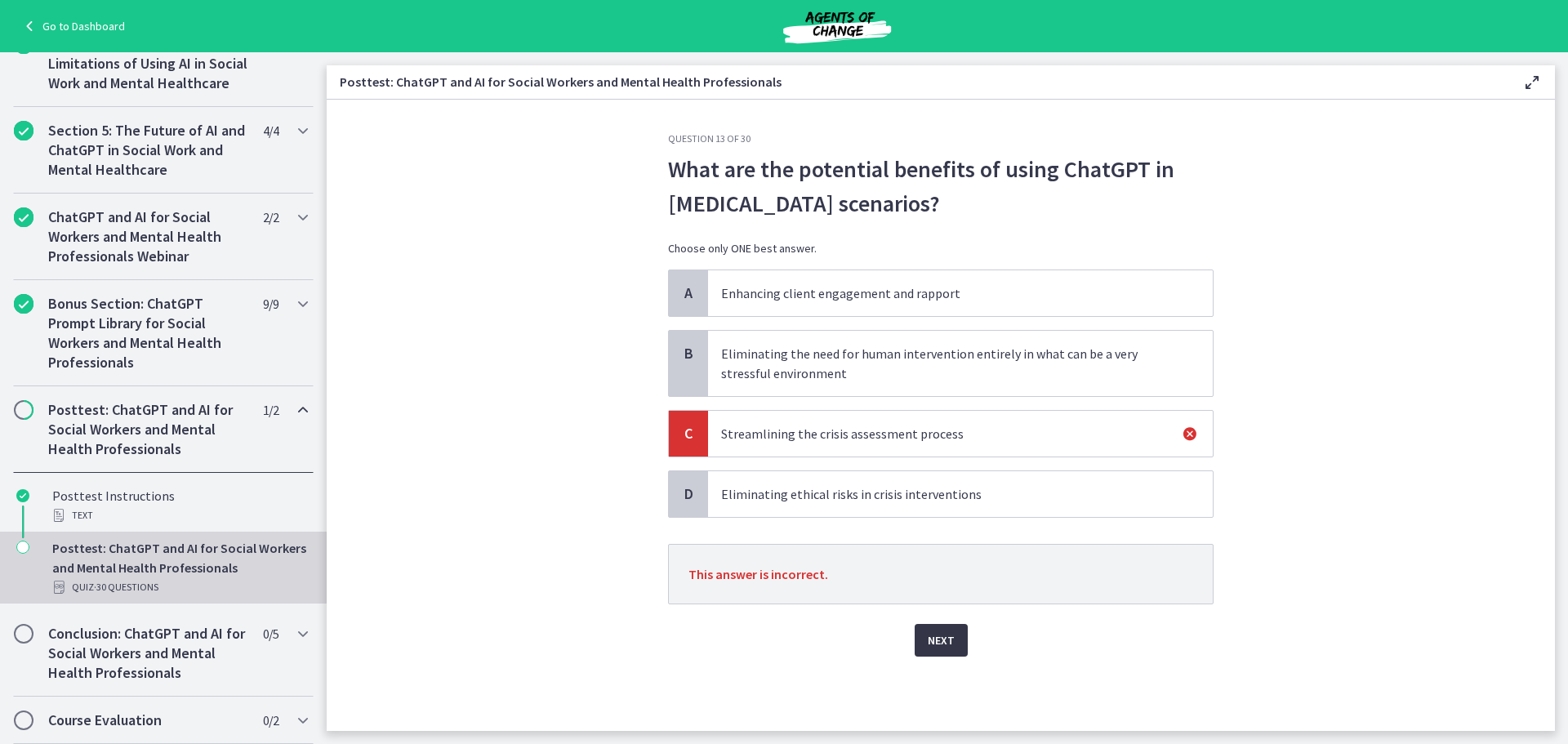
click at [940, 639] on span "Next" at bounding box center [941, 640] width 27 height 20
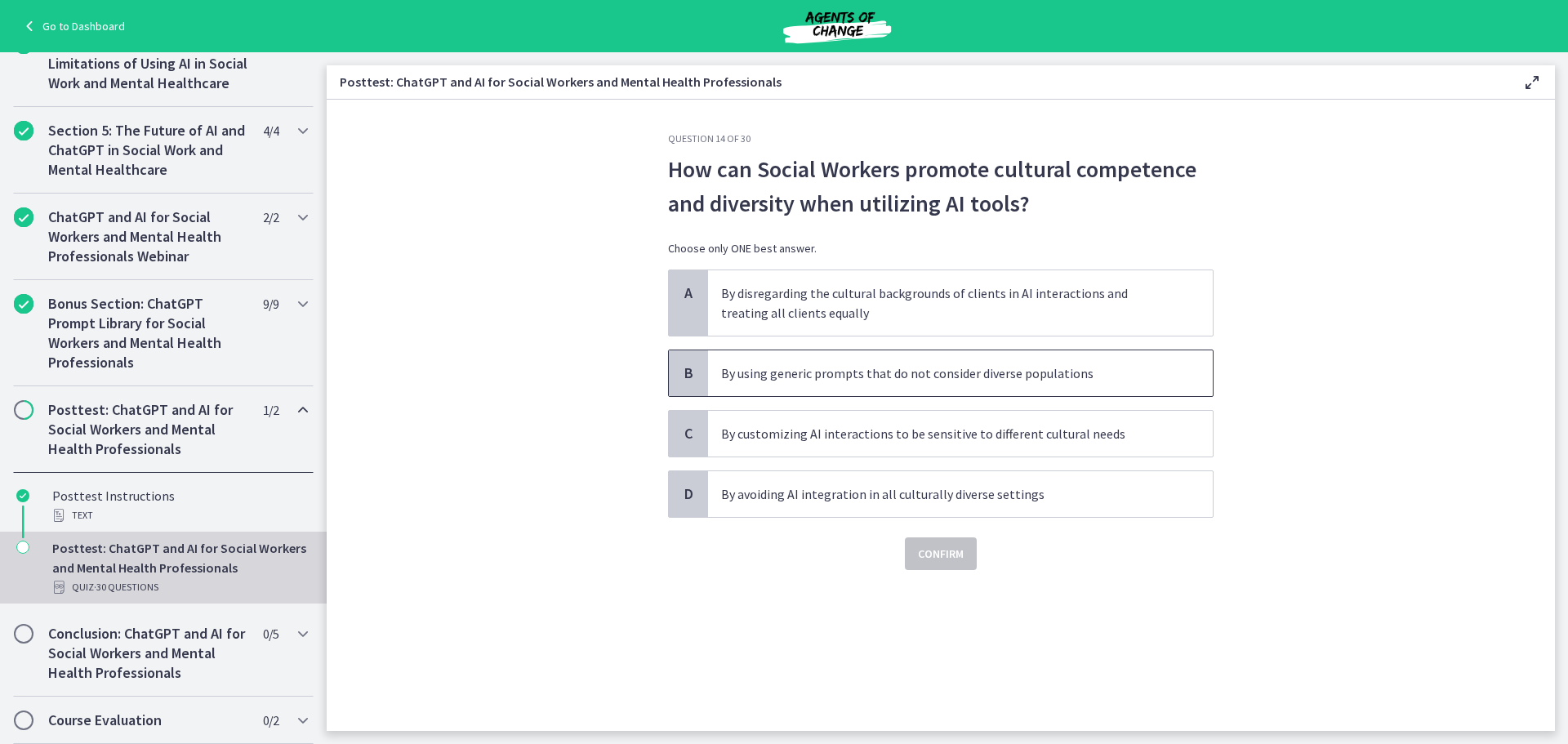
click at [1097, 373] on p "By using generic prompts that do not consider diverse populations" at bounding box center [944, 373] width 446 height 20
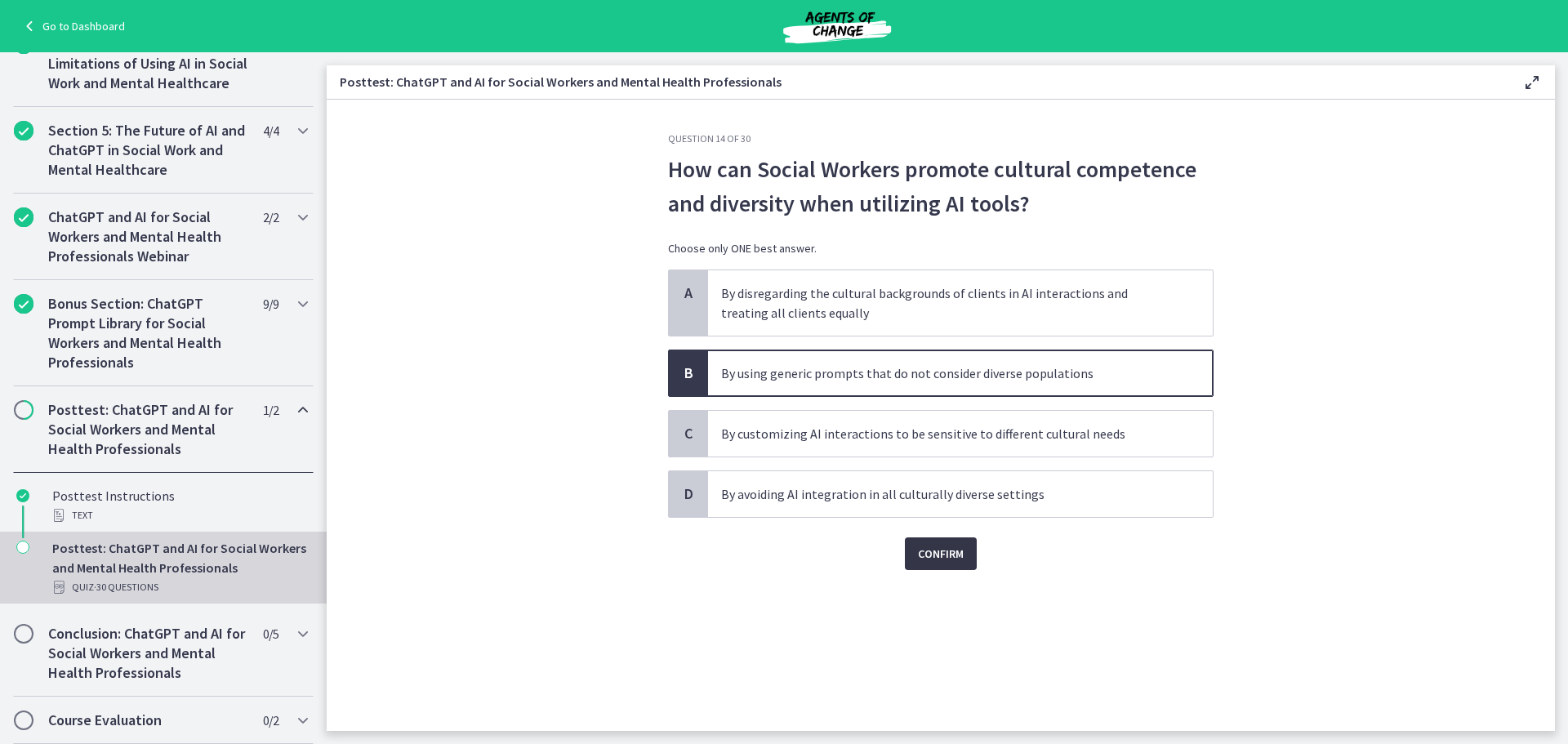
click at [952, 555] on span "Confirm" at bounding box center [941, 553] width 46 height 20
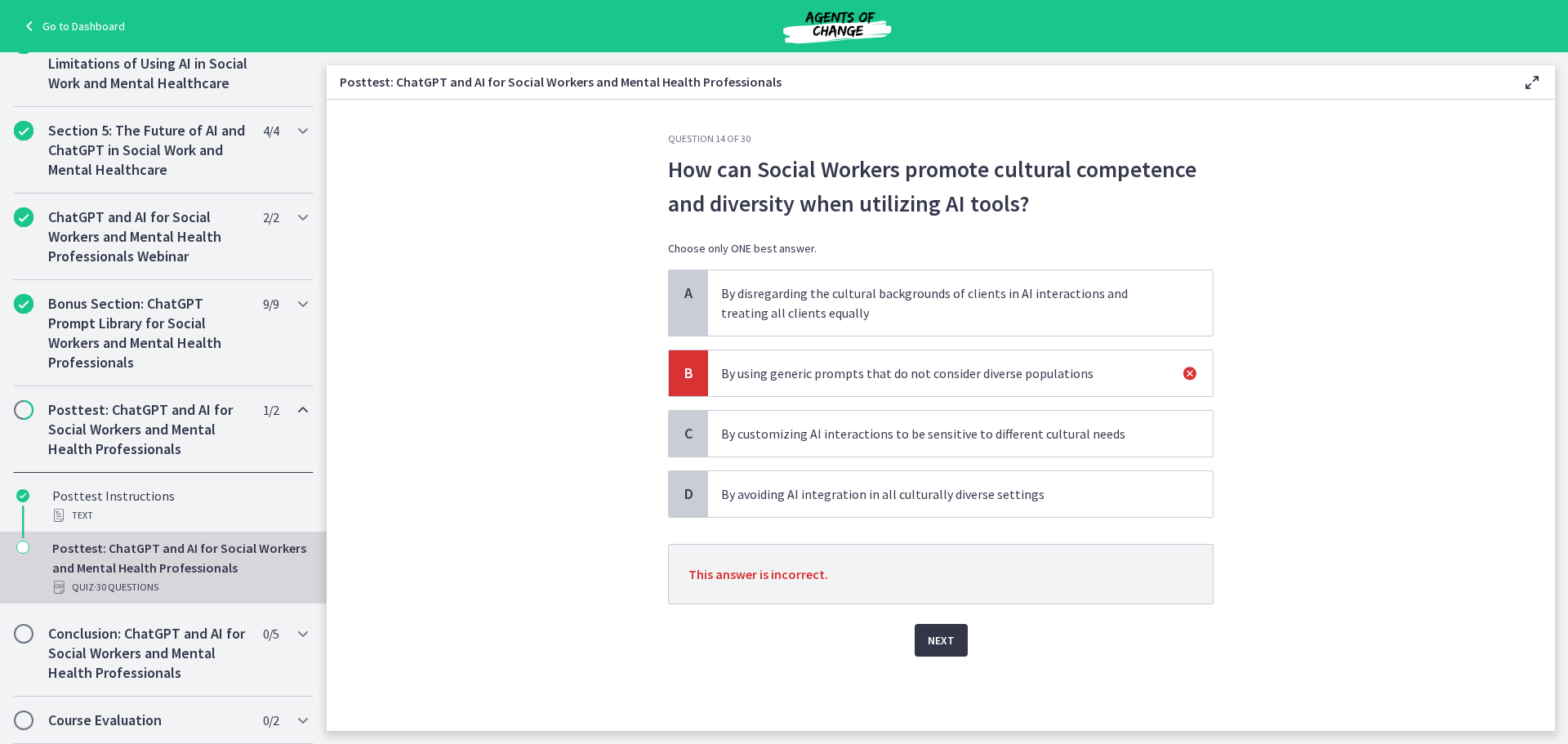
click at [936, 647] on span "Next" at bounding box center [941, 640] width 27 height 20
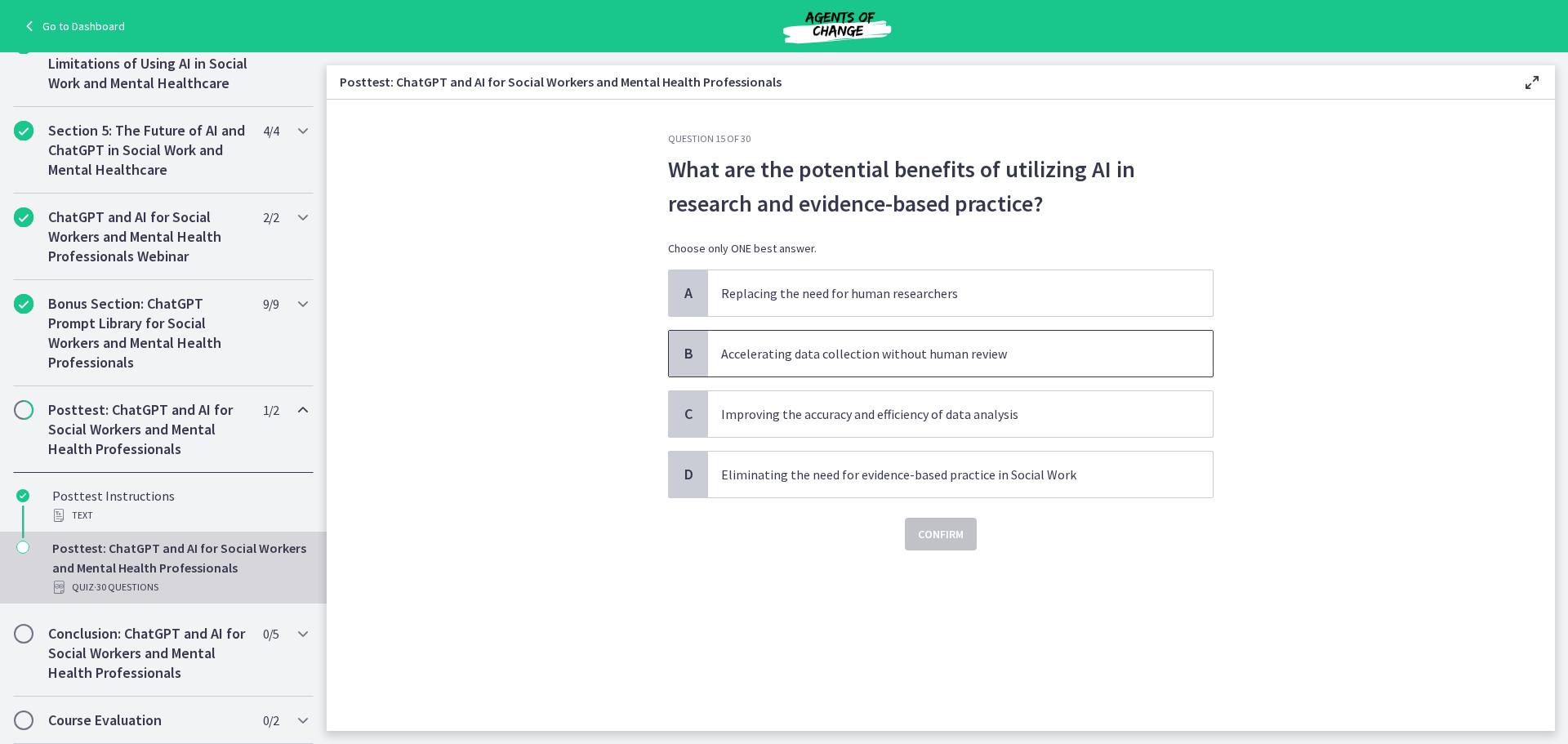
click at [1068, 364] on span "Accelerating data collection without human review" at bounding box center [959, 353] width 504 height 46
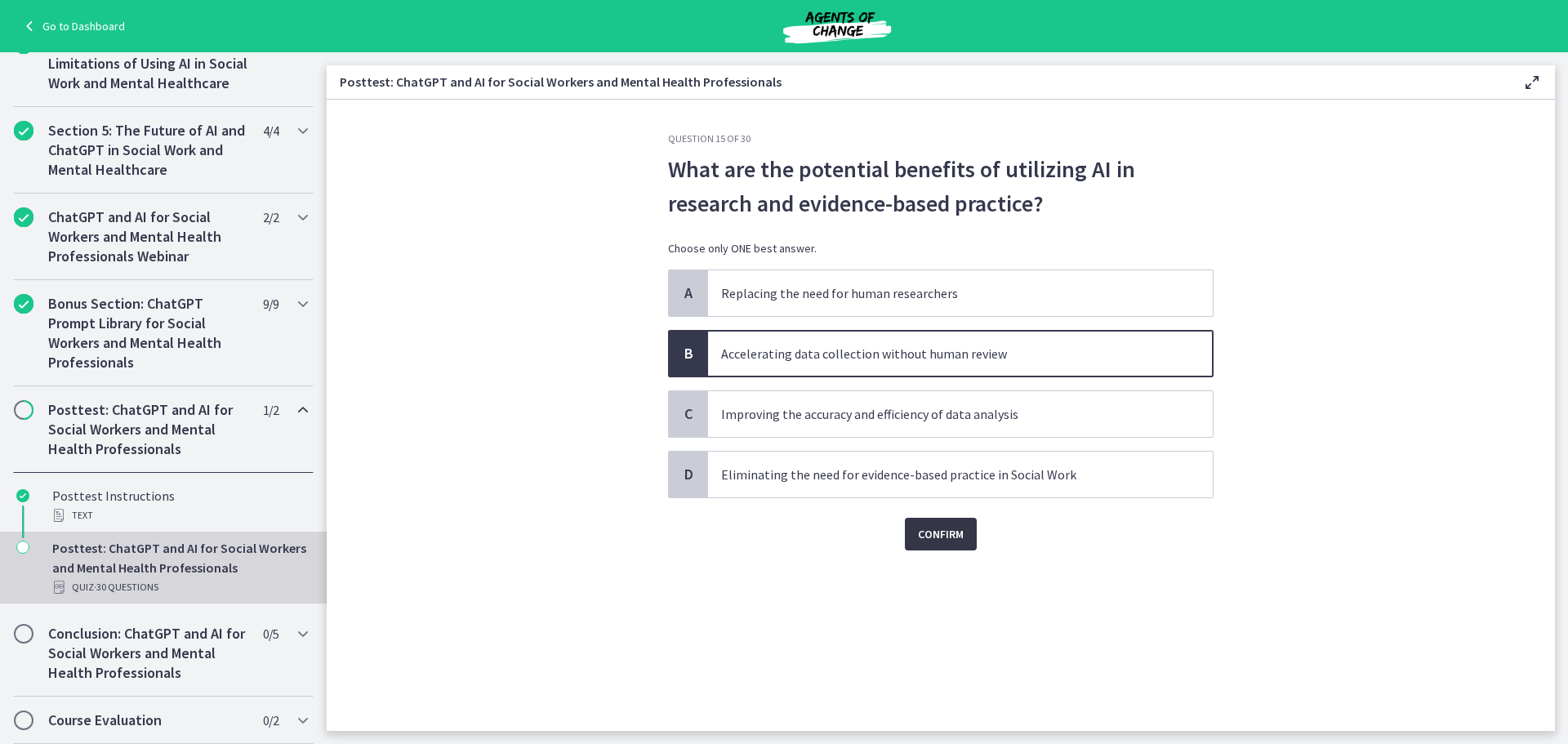
click at [959, 533] on span "Confirm" at bounding box center [941, 534] width 46 height 20
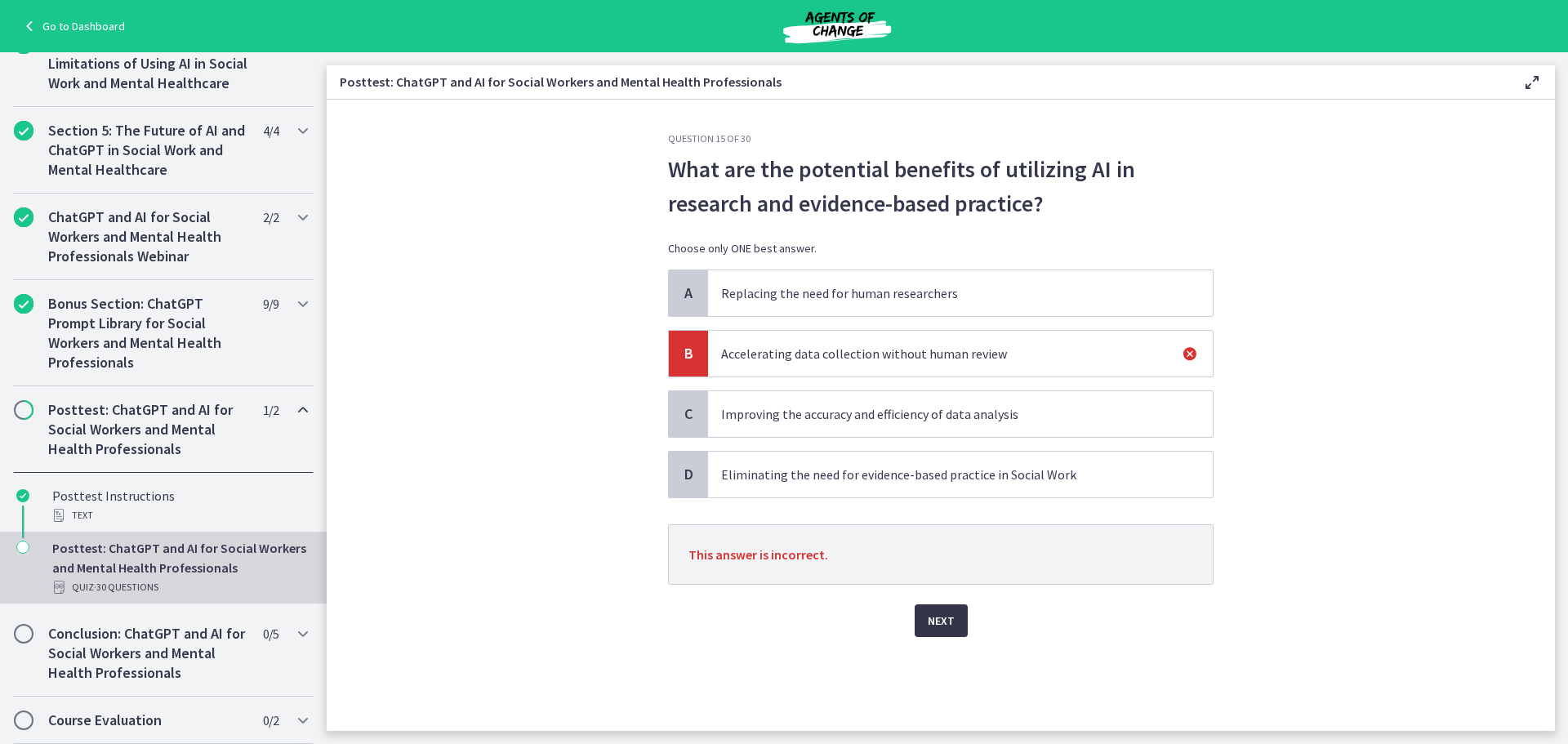
click at [937, 608] on button "Next" at bounding box center [941, 620] width 53 height 32
